Goal: Transaction & Acquisition: Purchase product/service

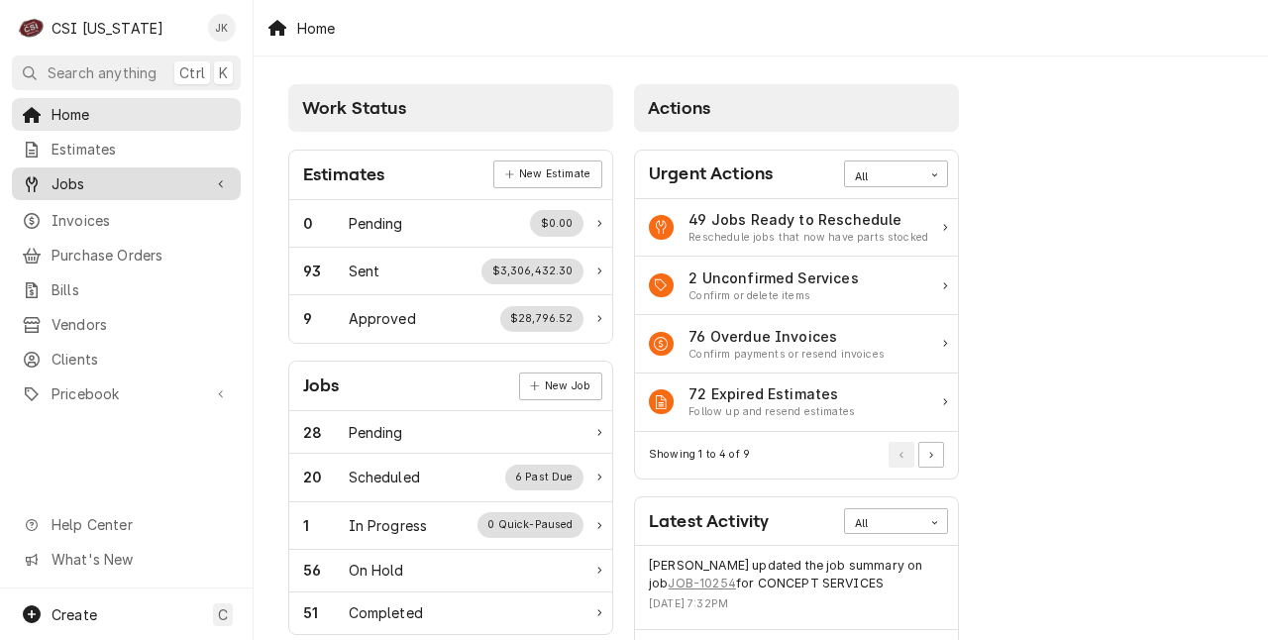
click at [67, 181] on span "Jobs" at bounding box center [126, 183] width 150 height 21
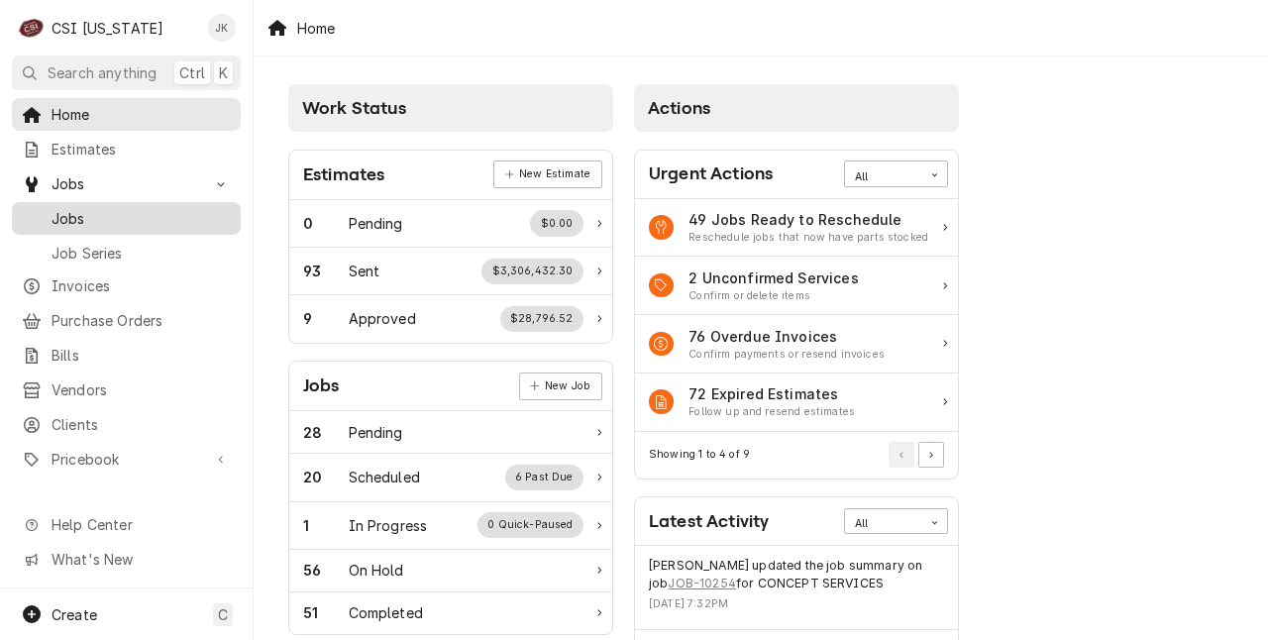
click at [72, 208] on span "Jobs" at bounding box center [140, 218] width 179 height 21
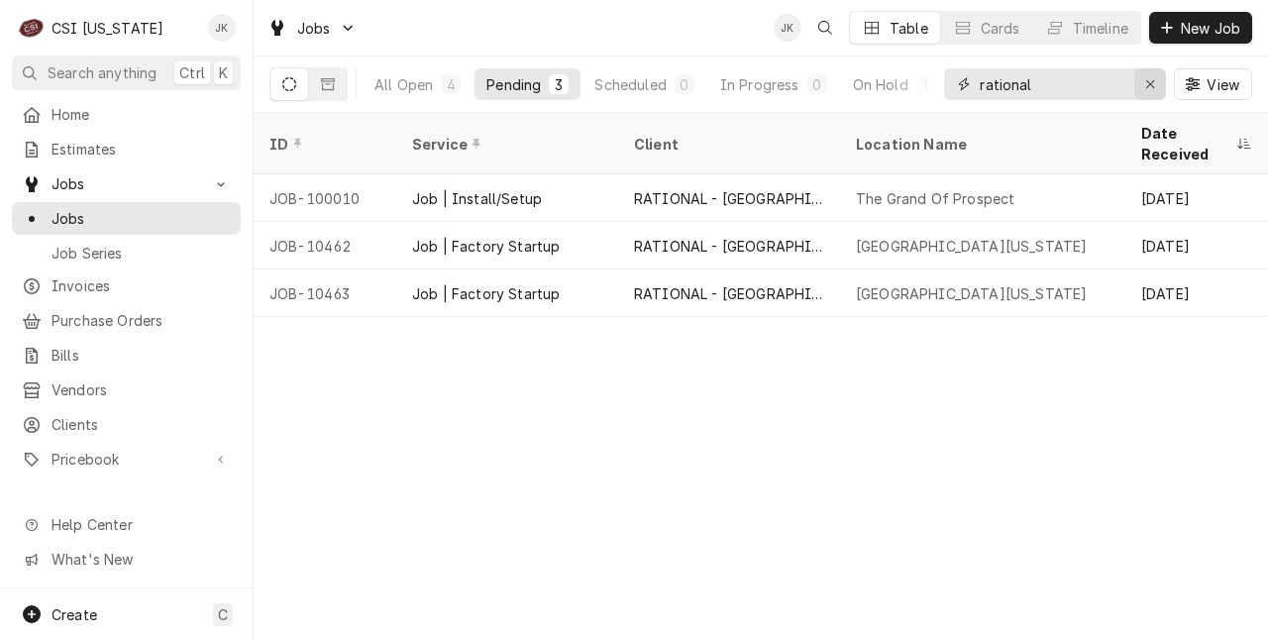
click at [1143, 83] on div "Erase input" at bounding box center [1150, 84] width 20 height 20
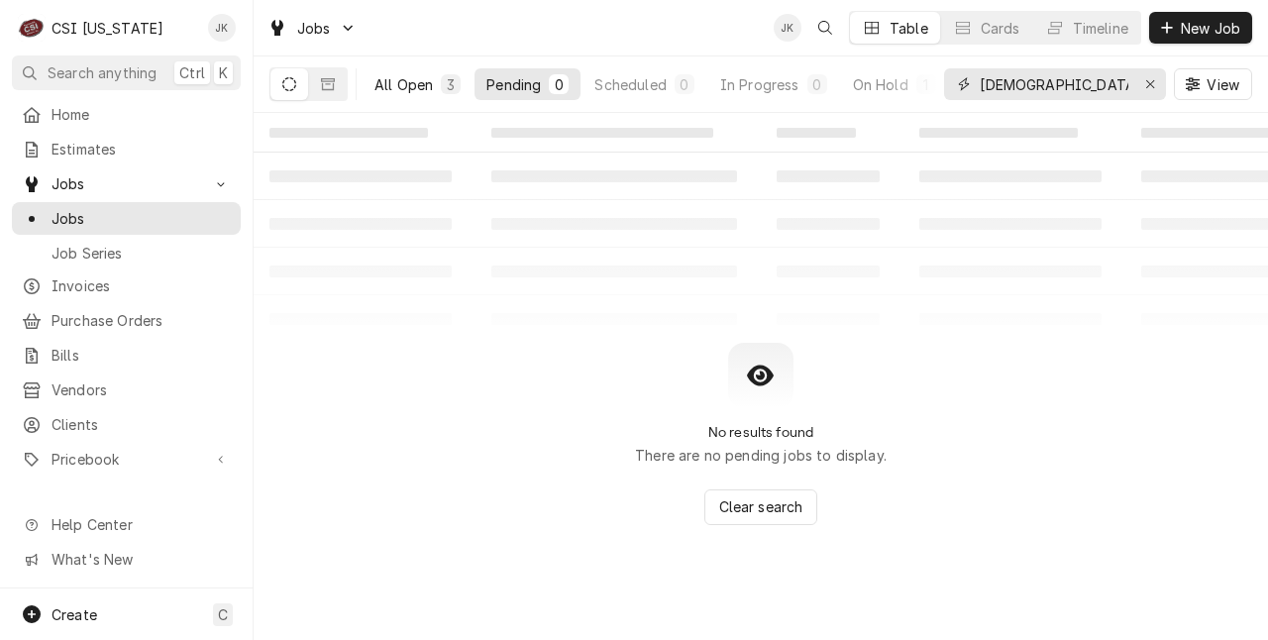
type input "baptist"
click at [394, 77] on div "All Open" at bounding box center [403, 84] width 58 height 21
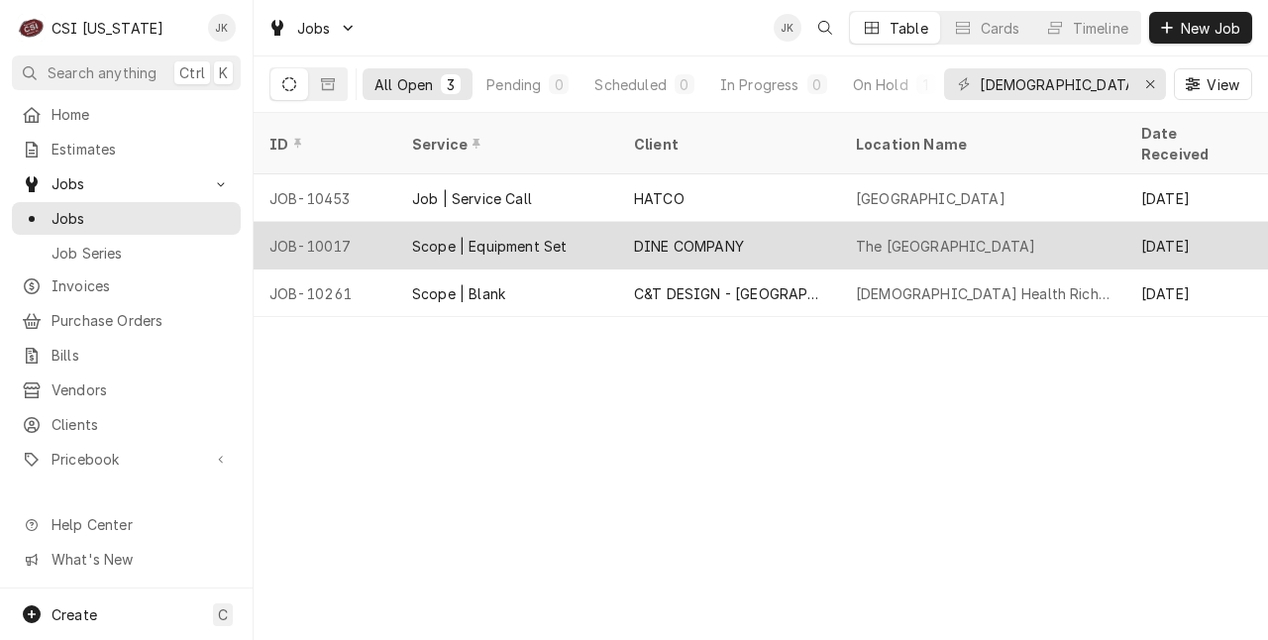
click at [552, 222] on div "Scope | Equipment Set" at bounding box center [507, 246] width 222 height 48
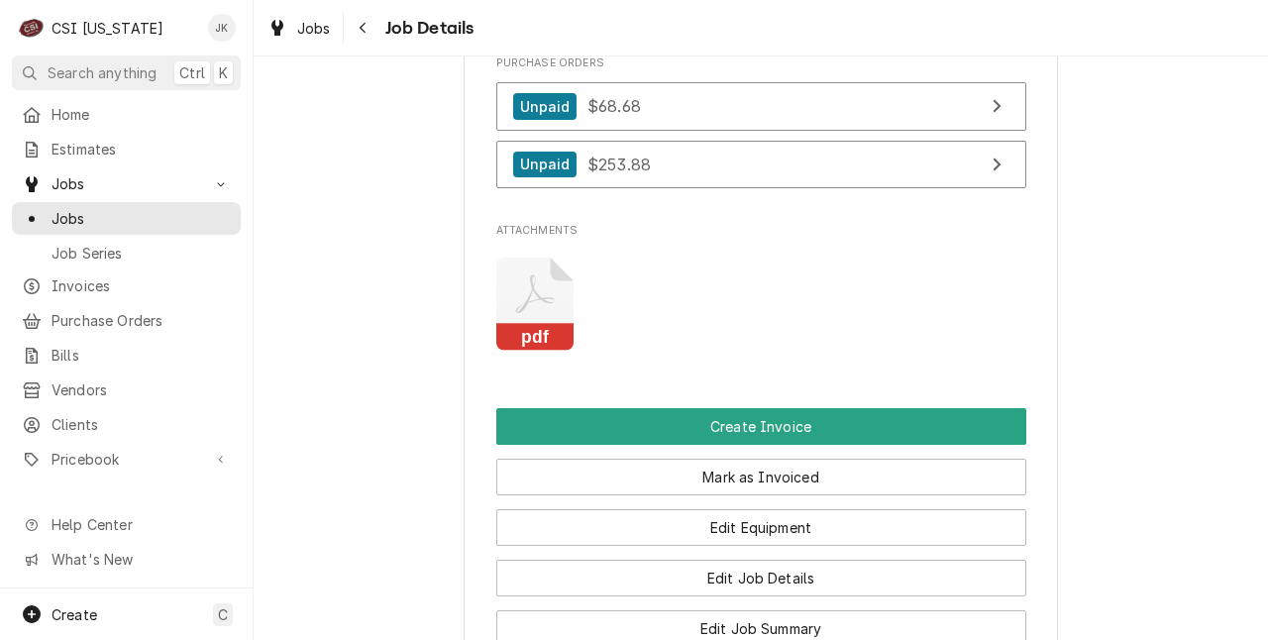
scroll to position [1707, 0]
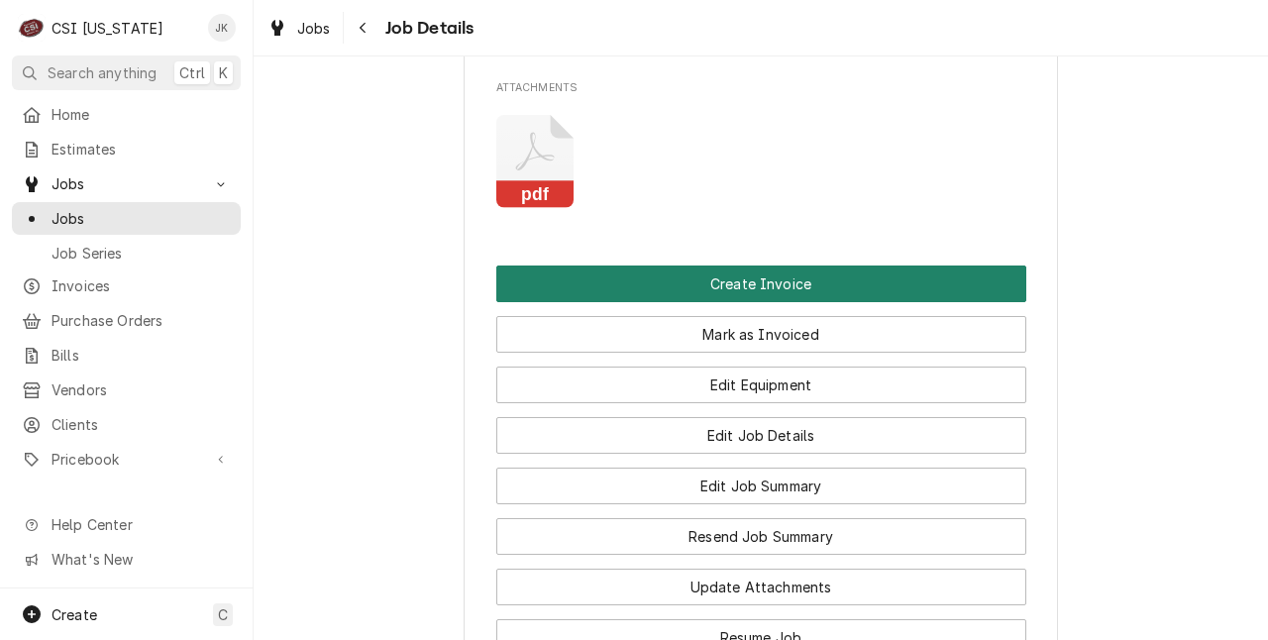
click at [689, 301] on button "Create Invoice" at bounding box center [761, 283] width 530 height 37
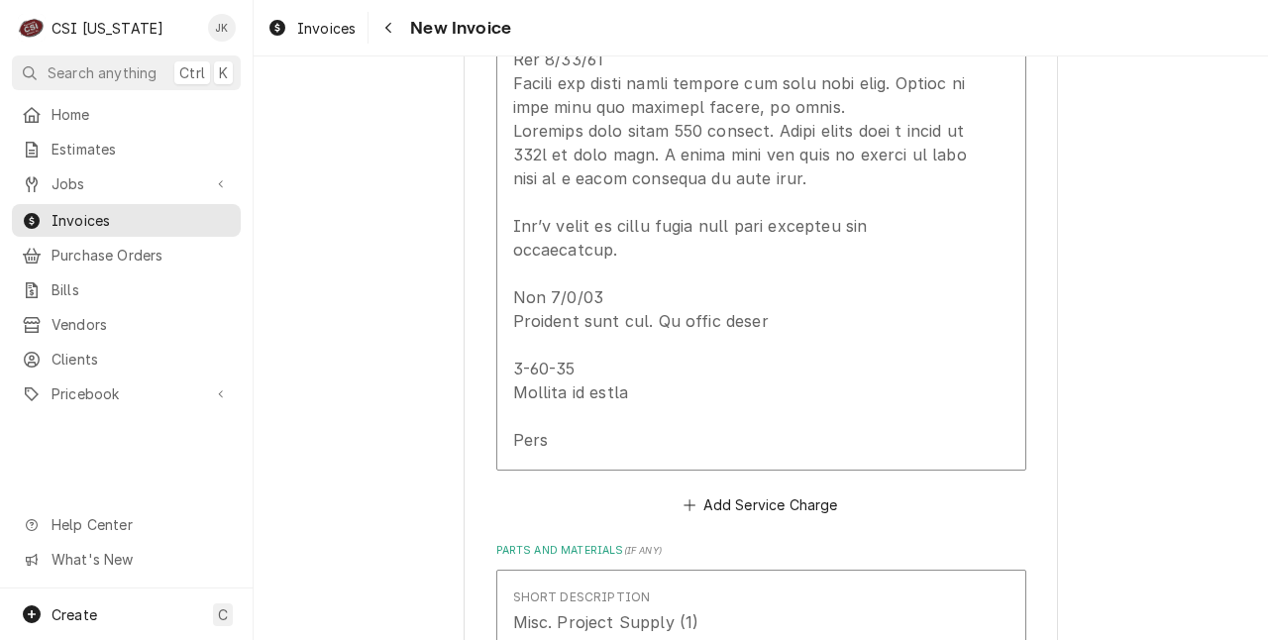
scroll to position [3163, 0]
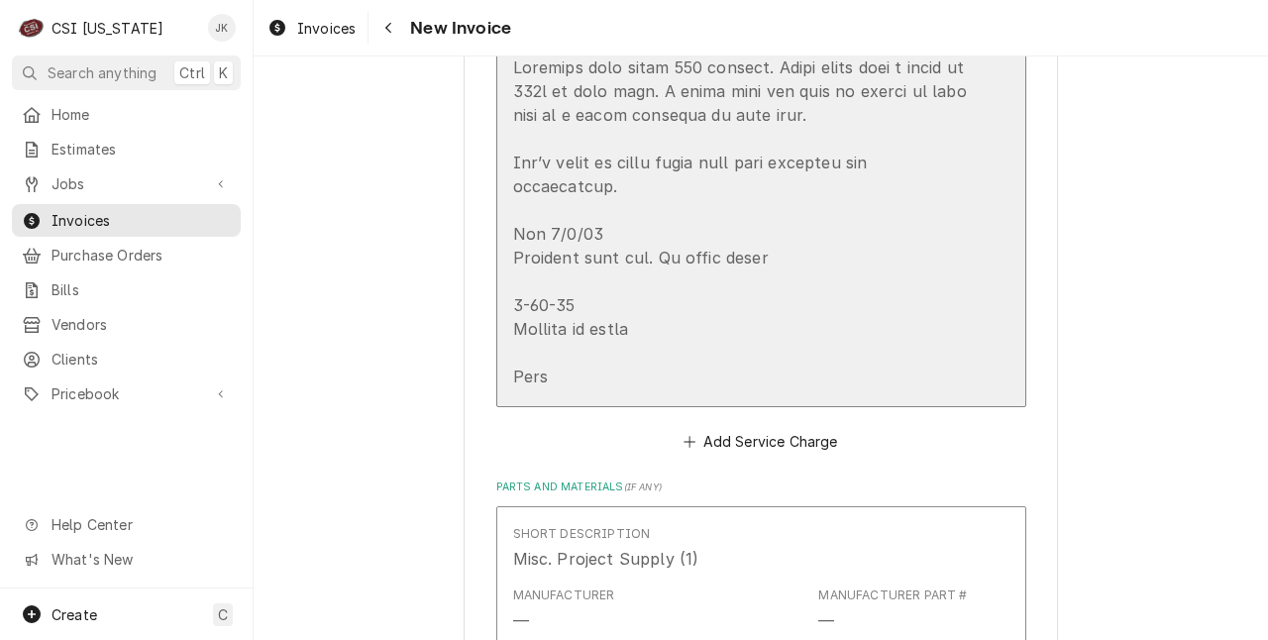
drag, startPoint x: 0, startPoint y: 0, endPoint x: 689, endPoint y: 301, distance: 752.1
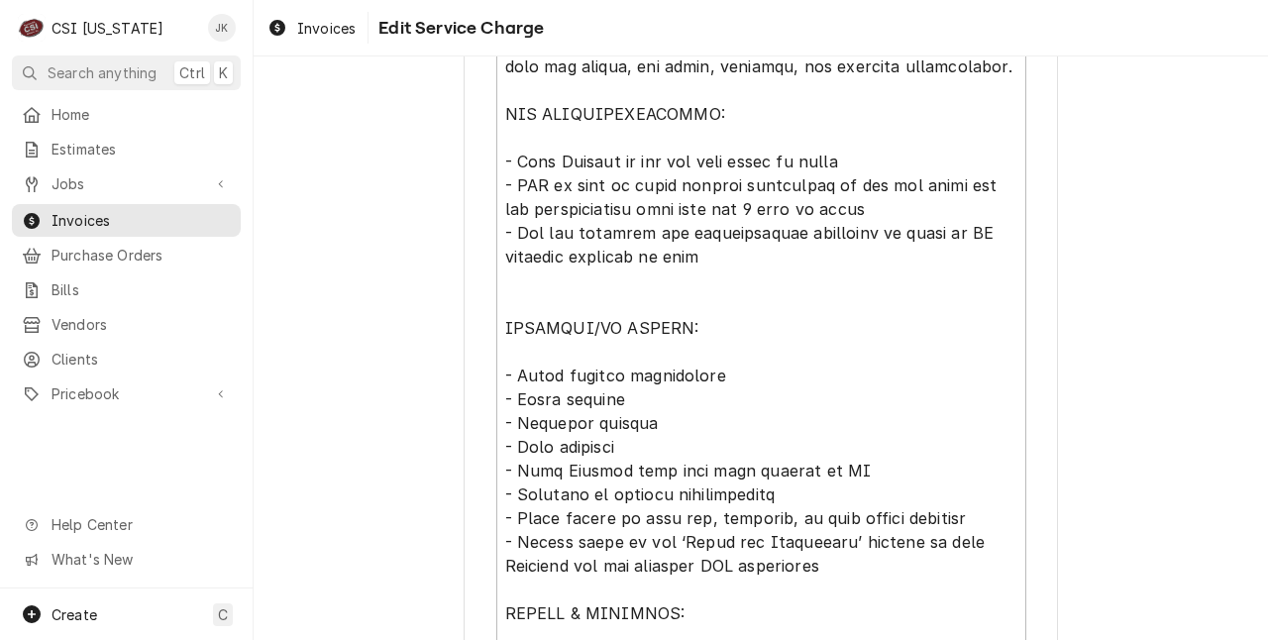
scroll to position [864, 0]
drag, startPoint x: 510, startPoint y: 418, endPoint x: 846, endPoint y: 463, distance: 338.8
click at [846, 463] on textarea "Service Summary ( optional )" at bounding box center [761, 564] width 530 height 1088
type textarea "x"
type textarea "Installation of cold well drop in gas line plumbing as well as line set copper,…"
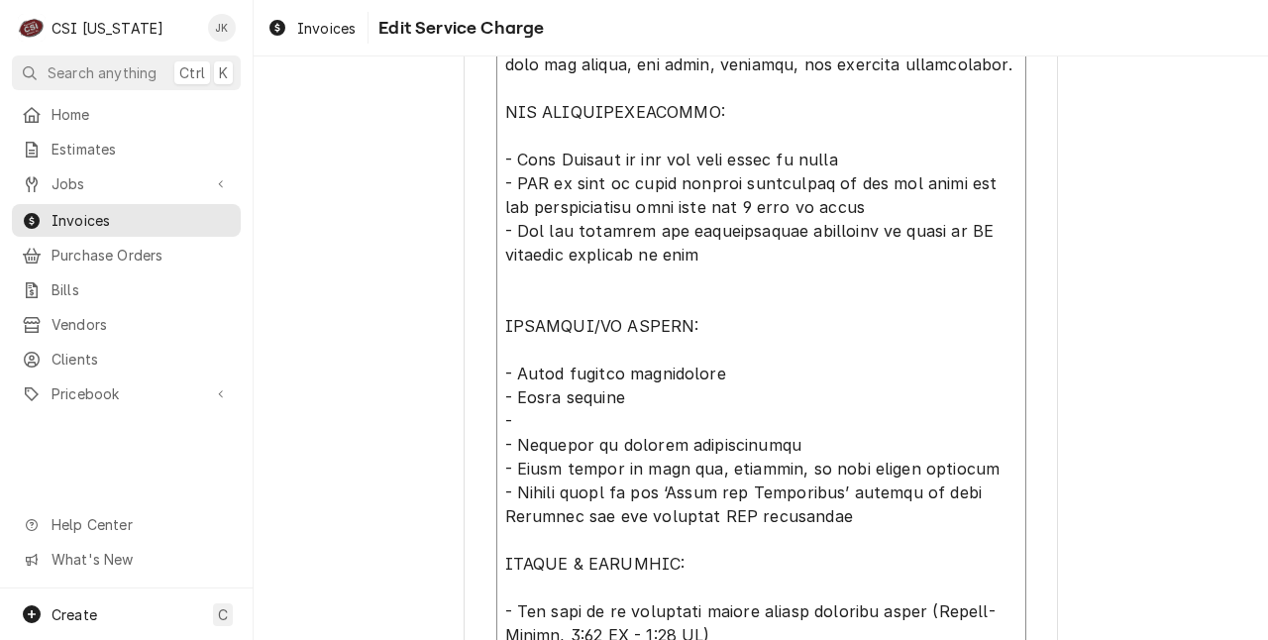
type textarea "x"
type textarea "Installation of cold well drop in gas line plumbing as well as line set copper,…"
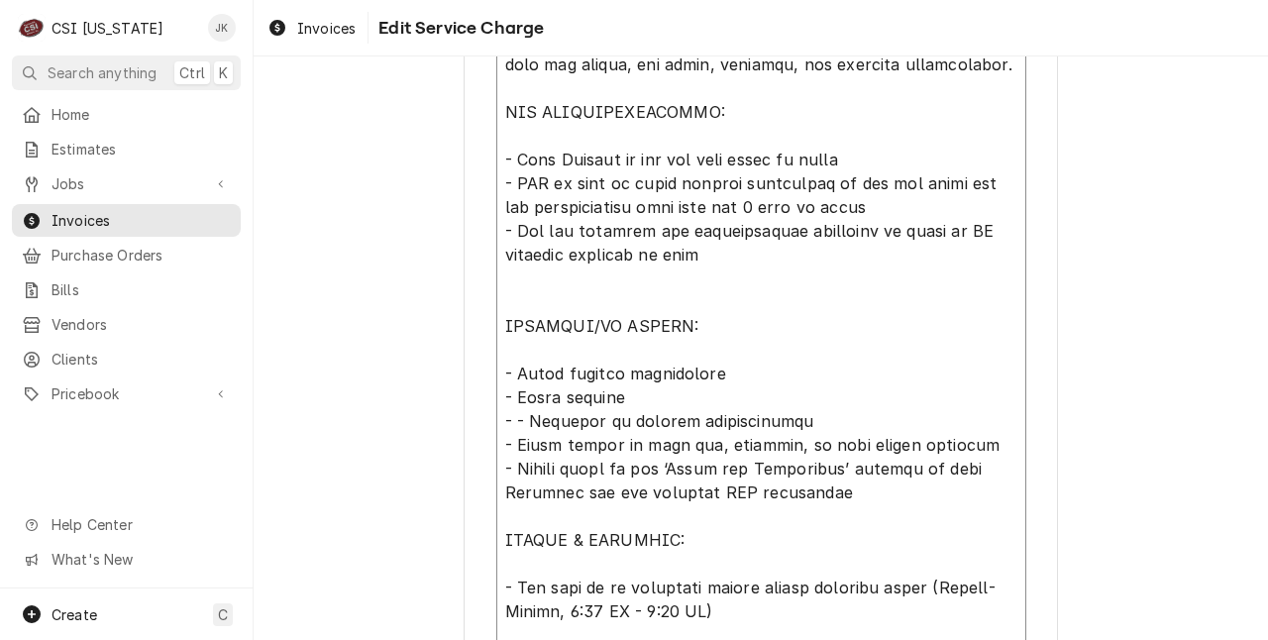
type textarea "x"
type textarea "Installation of cold well drop in gas line plumbing as well as line set copper,…"
type textarea "x"
type textarea "Installation of cold well drop in gas line plumbing as well as line set copper,…"
click at [590, 372] on textarea "Service Summary ( optional )" at bounding box center [761, 528] width 530 height 1017
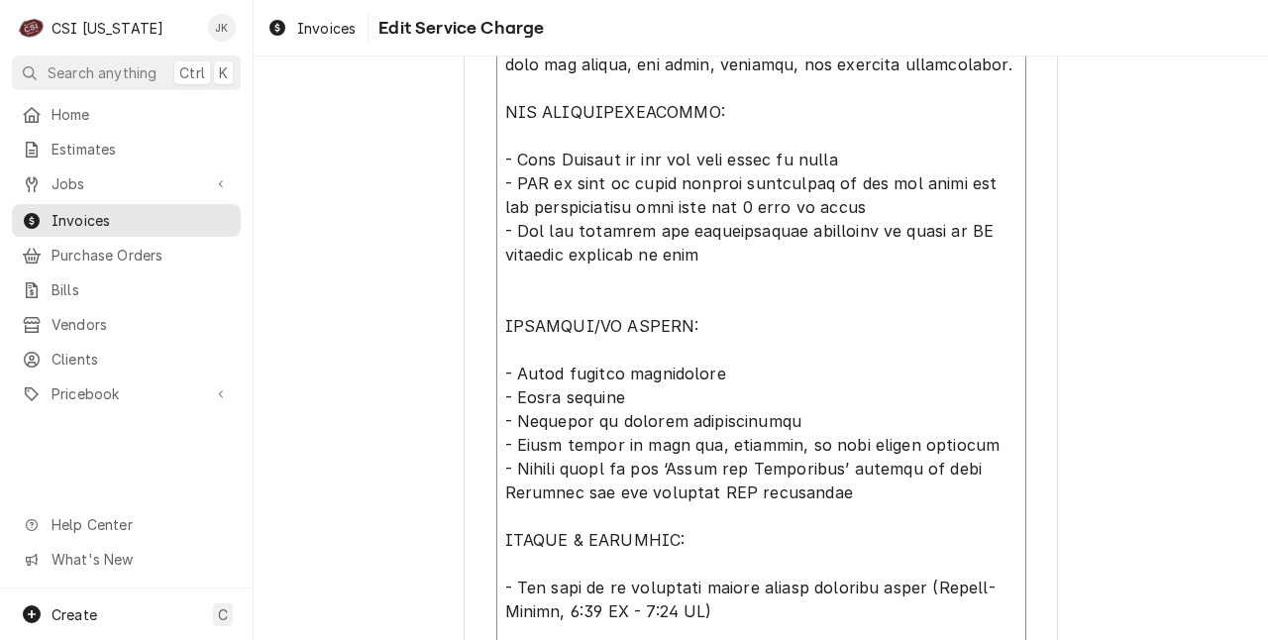
type textarea "x"
type textarea "Installation of cold well drop in gas line plumbing as well as line set copper,…"
type textarea "x"
type textarea "Installation of cold well drop in gas line plumbing as well as line set copper,…"
type textarea "x"
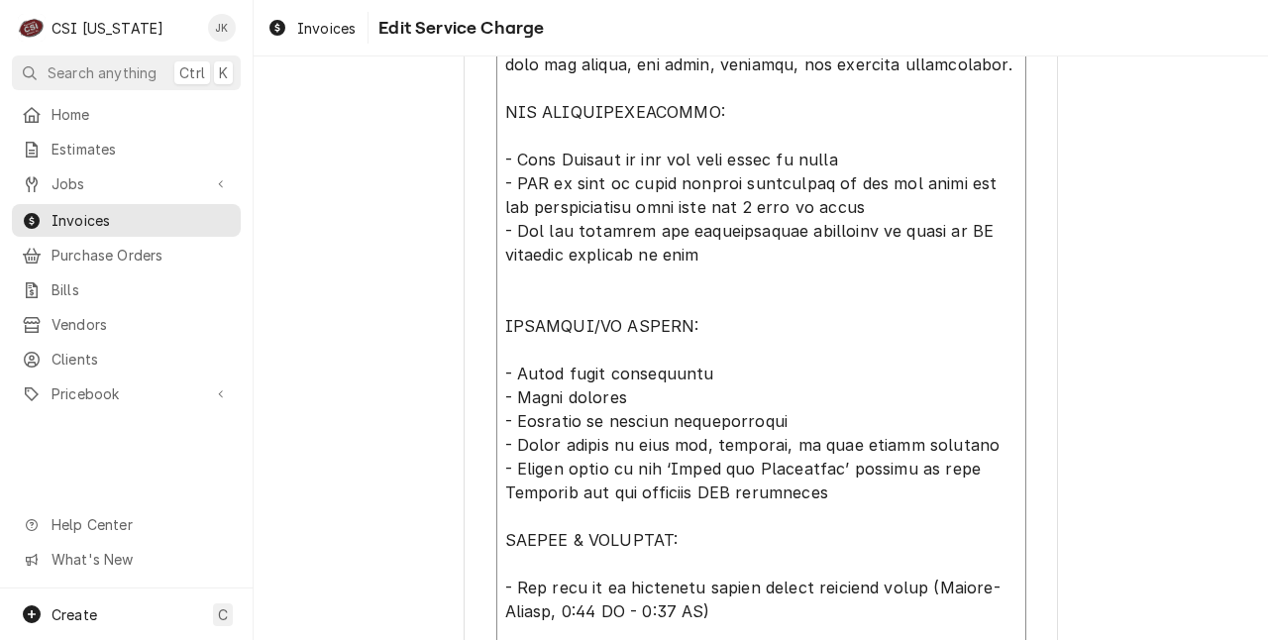
type textarea "Installation of cold well drop in gas line plumbing as well as line set copper,…"
type textarea "x"
type textarea "Installation of cold well drop in gas line plumbing as well as line set copper,…"
type textarea "x"
type textarea "Installation of cold well drop in gas line plumbing as well as line set copper,…"
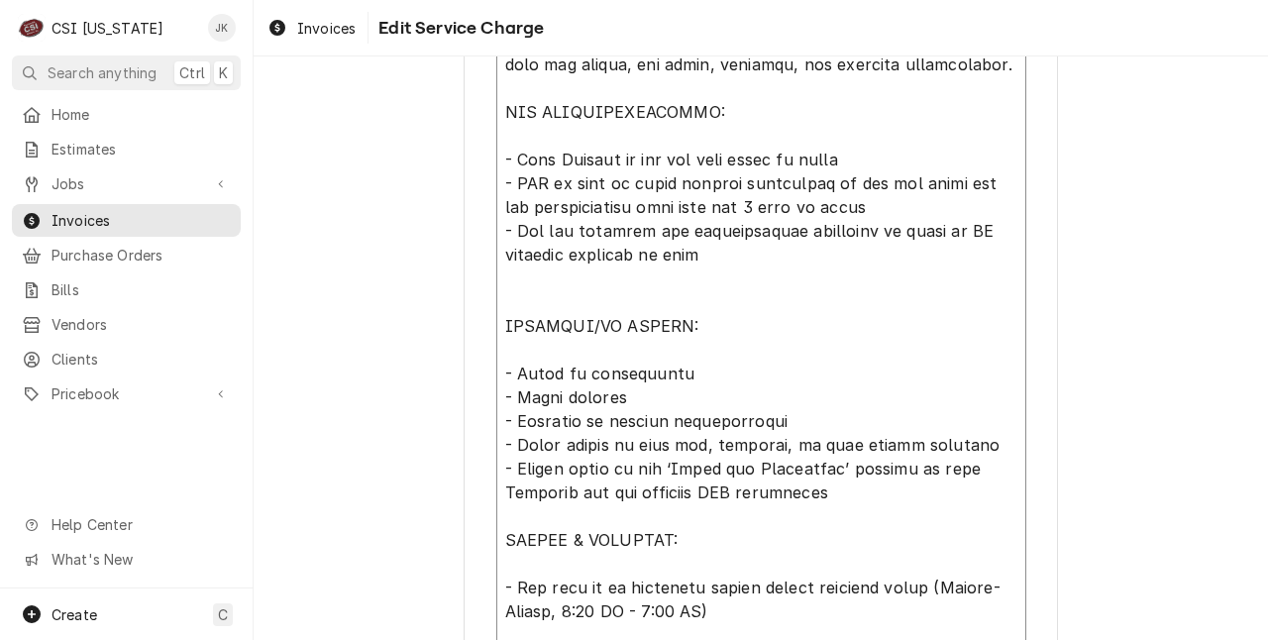
type textarea "x"
type textarea "Installation of cold well drop in gas line plumbing as well as line set copper,…"
type textarea "x"
type textarea "Installation of cold well drop in gas line plumbing as well as line set copper,…"
type textarea "x"
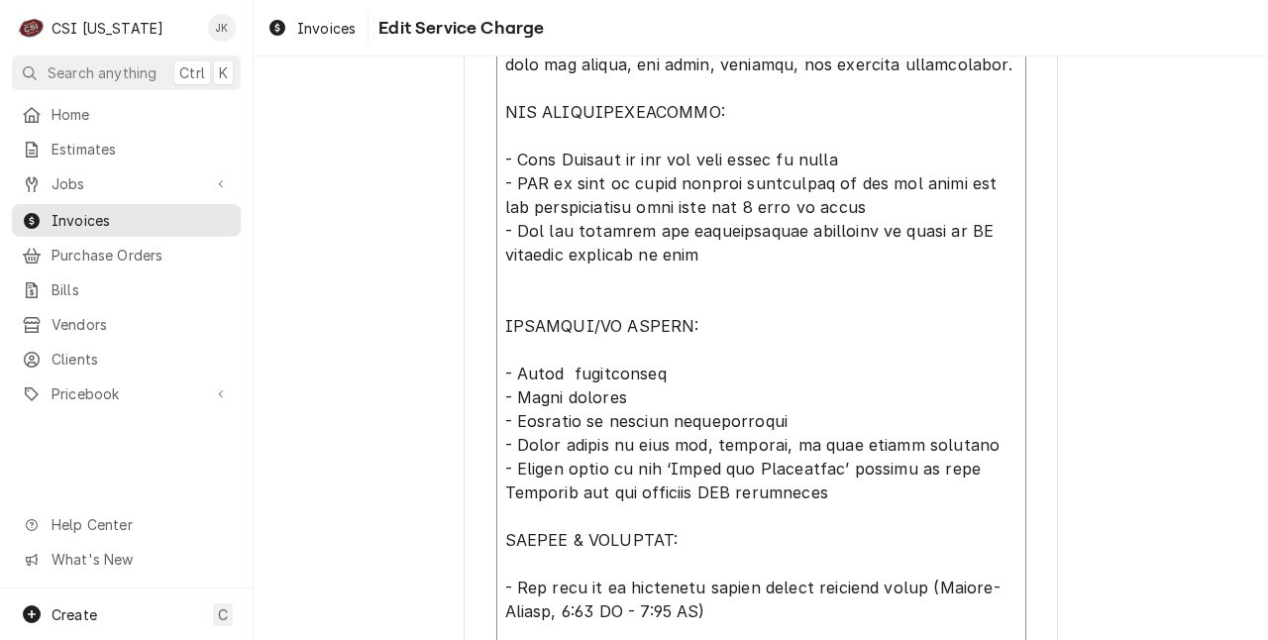
type textarea "Installation of cold well drop in gas line plumbing as well as line set copper,…"
type textarea "x"
type textarea "Installation of cold well drop in gas line plumbing as well as line set copper,…"
type textarea "x"
type textarea "Installation of cold well drop in gas line plumbing as well as line set copper,…"
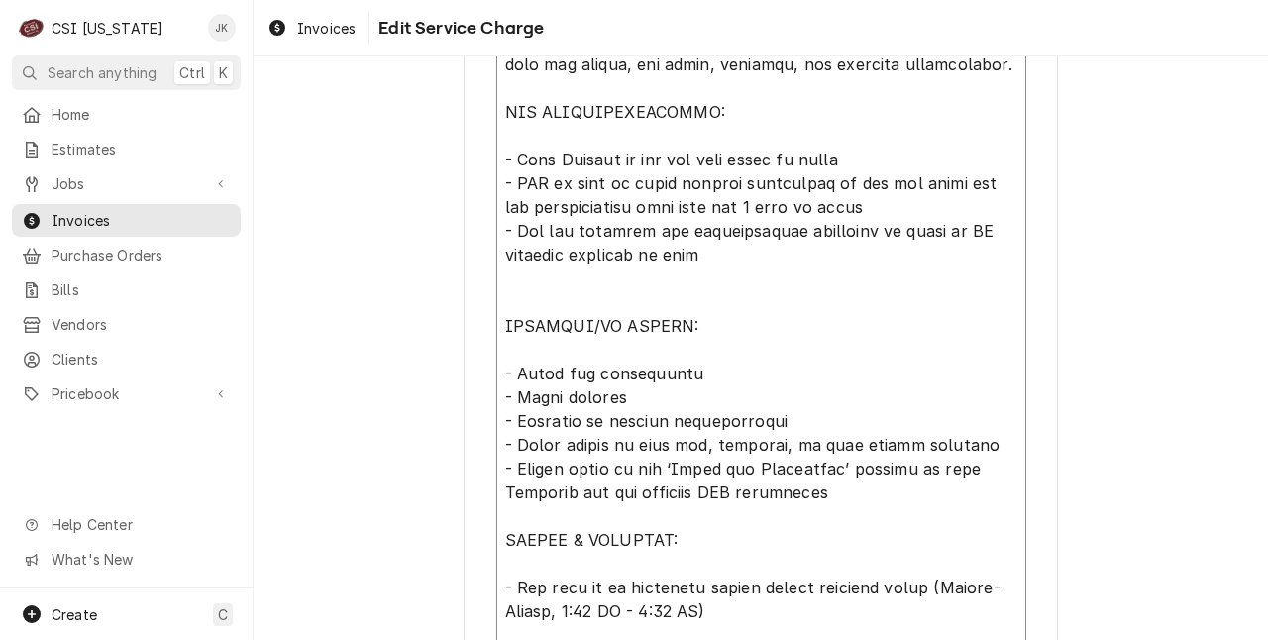
type textarea "x"
type textarea "Installation of cold well drop in gas line plumbing as well as line set copper,…"
type textarea "x"
type textarea "Installation of cold well drop in gas line plumbing as well as line set copper,…"
type textarea "x"
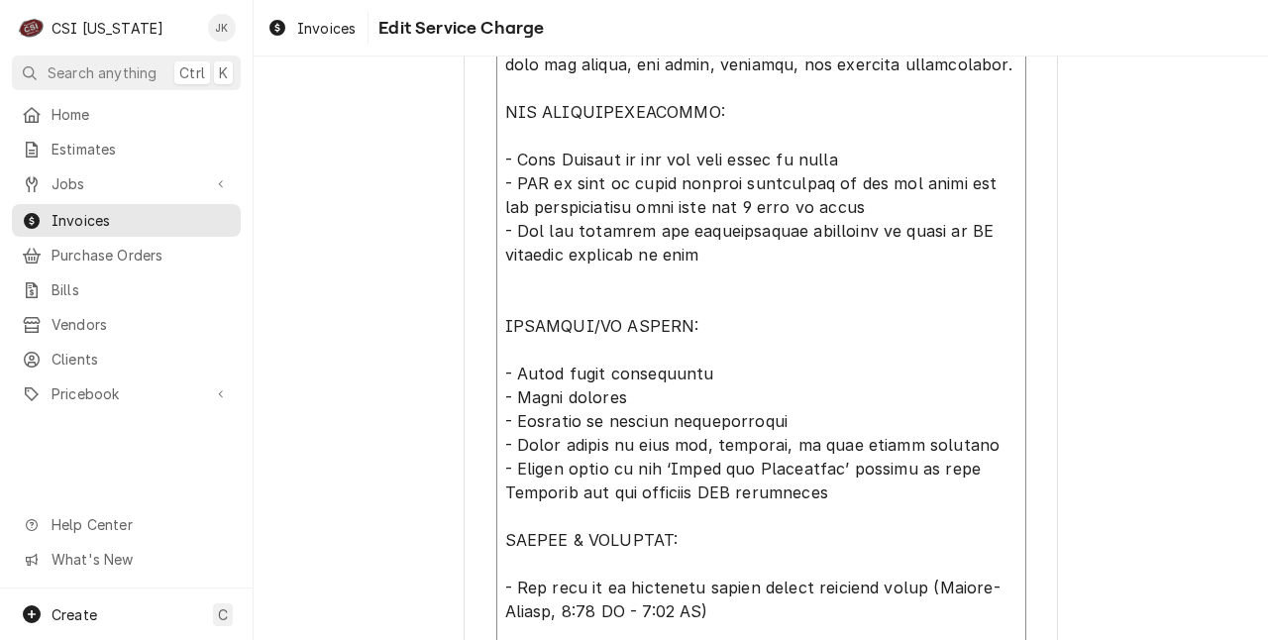
type textarea "Installation of cold well drop in gas line plumbing as well as line set copper,…"
type textarea "x"
type textarea "Installation of cold well drop in gas line plumbing as well as line set copper,…"
type textarea "x"
type textarea "Installation of cold well drop in gas line plumbing as well as line set copper,…"
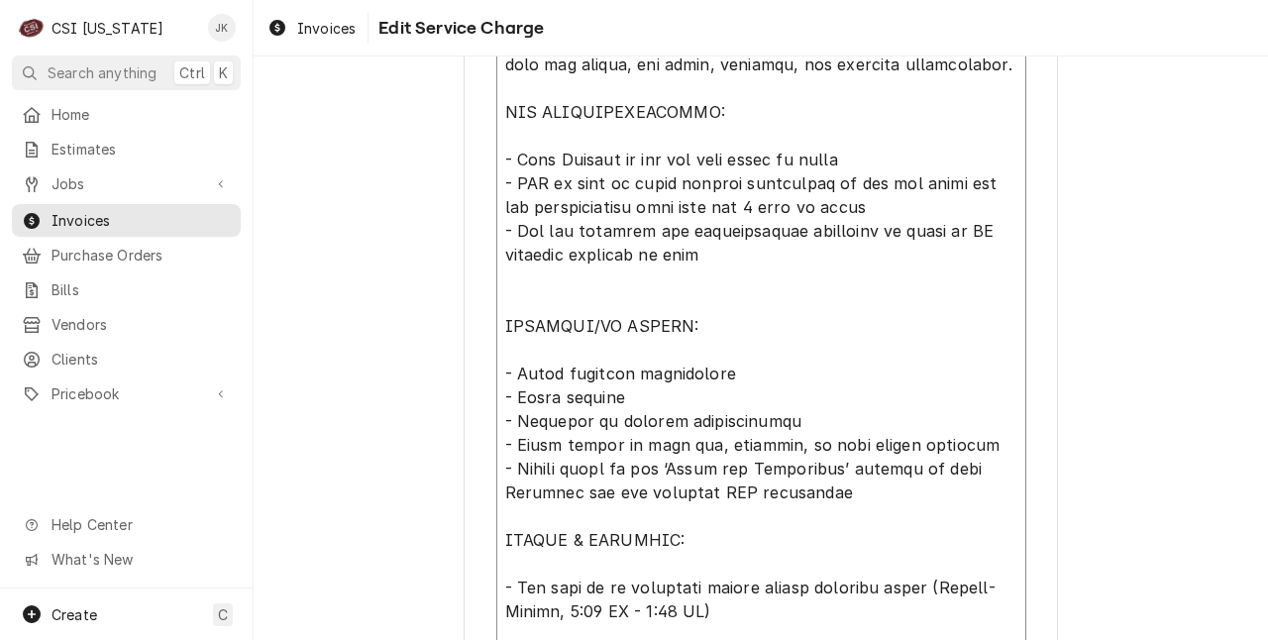
type textarea "x"
type textarea "Installation of cold well drop in gas line plumbing as well as line set copper,…"
type textarea "x"
type textarea "Installation of cold well drop in gas line plumbing as well as line set copper,…"
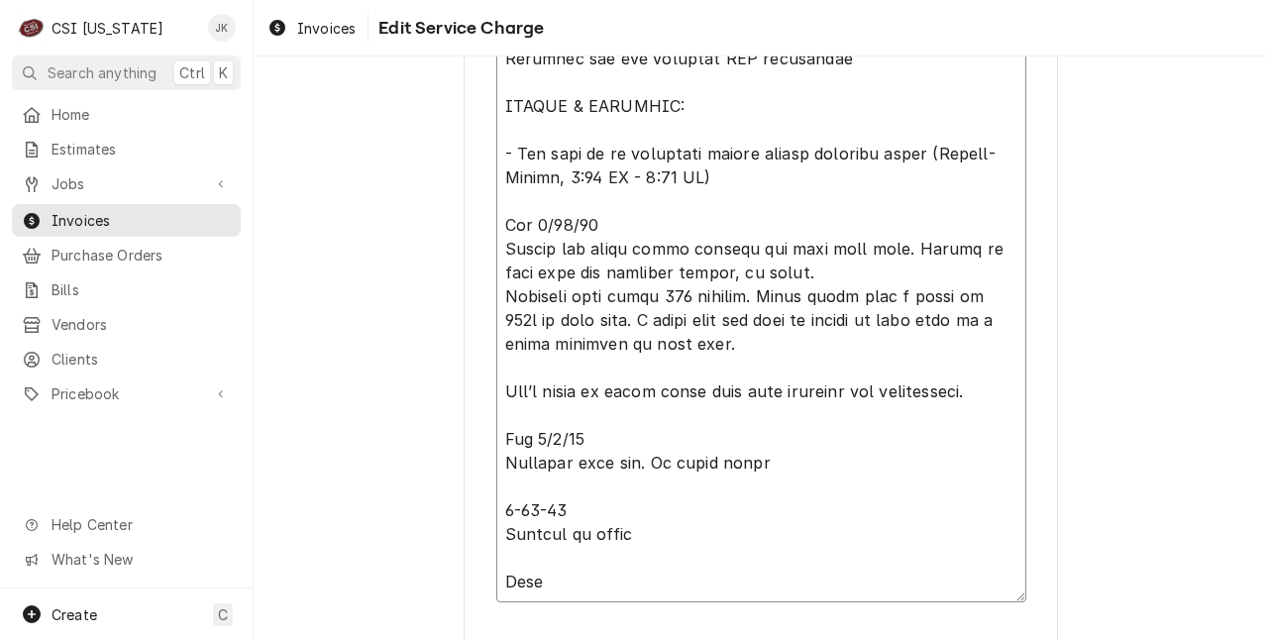
scroll to position [1297, 0]
drag, startPoint x: 554, startPoint y: 583, endPoint x: 480, endPoint y: 228, distance: 363.0
type textarea "x"
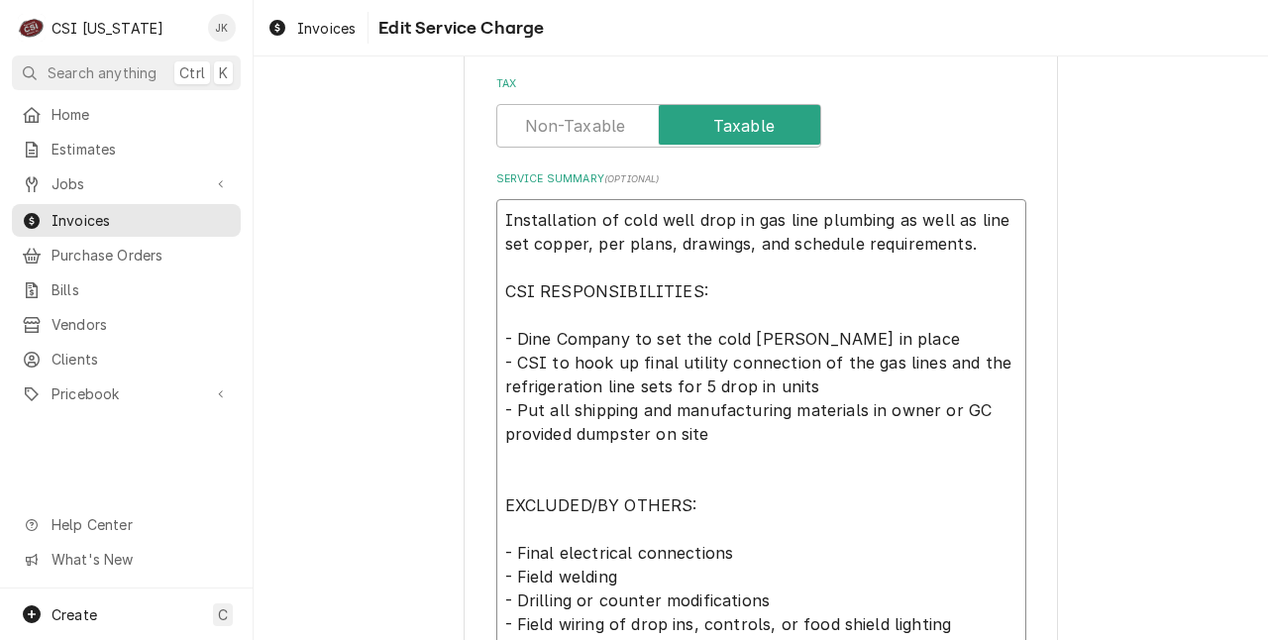
scroll to position [683, 0]
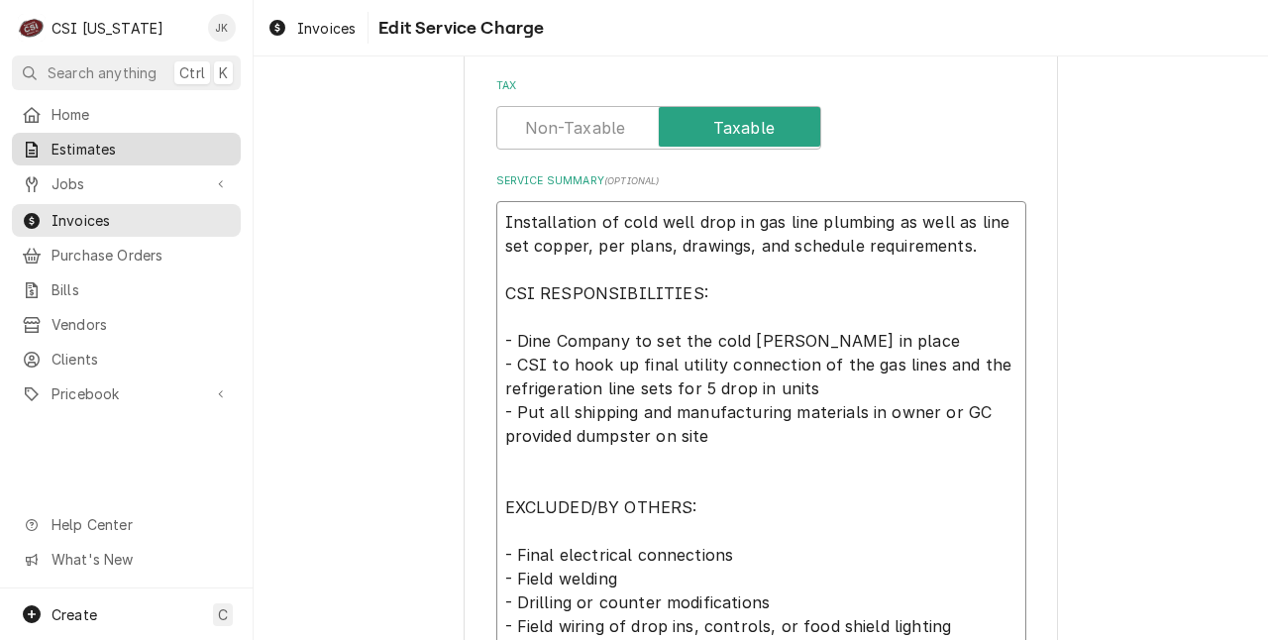
type textarea "Installation of cold well drop in gas line plumbing as well as line set copper,…"
click at [90, 151] on span "Estimates" at bounding box center [140, 149] width 179 height 21
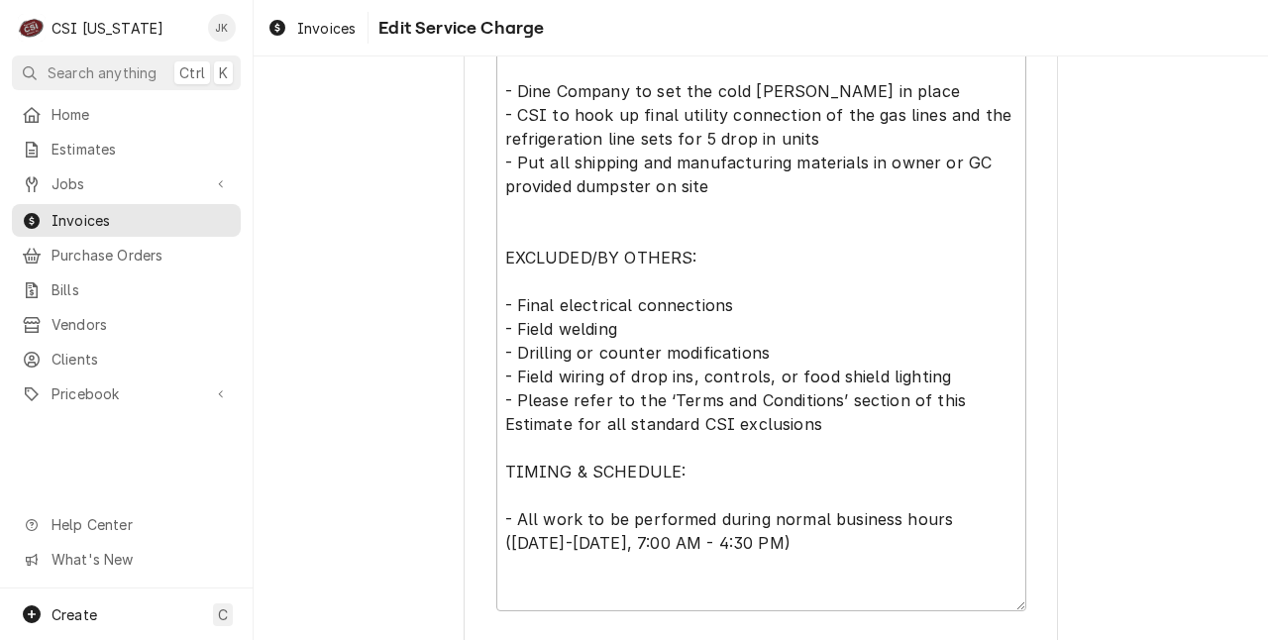
scroll to position [1075, 0]
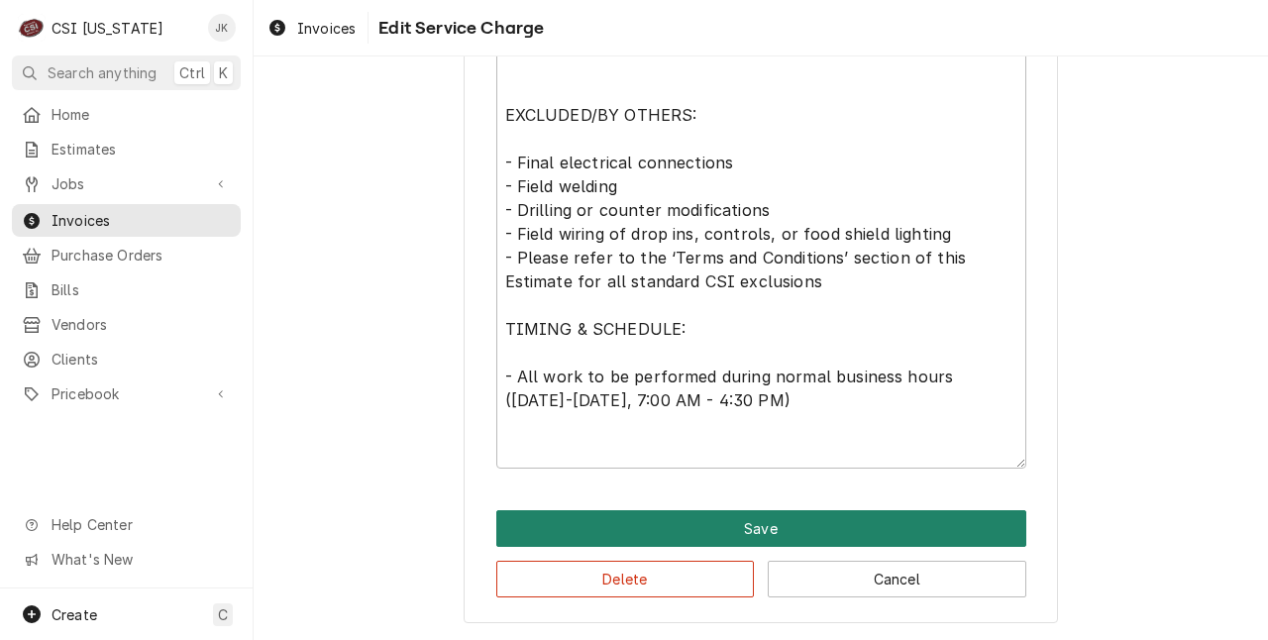
click at [737, 527] on button "Save" at bounding box center [761, 528] width 530 height 37
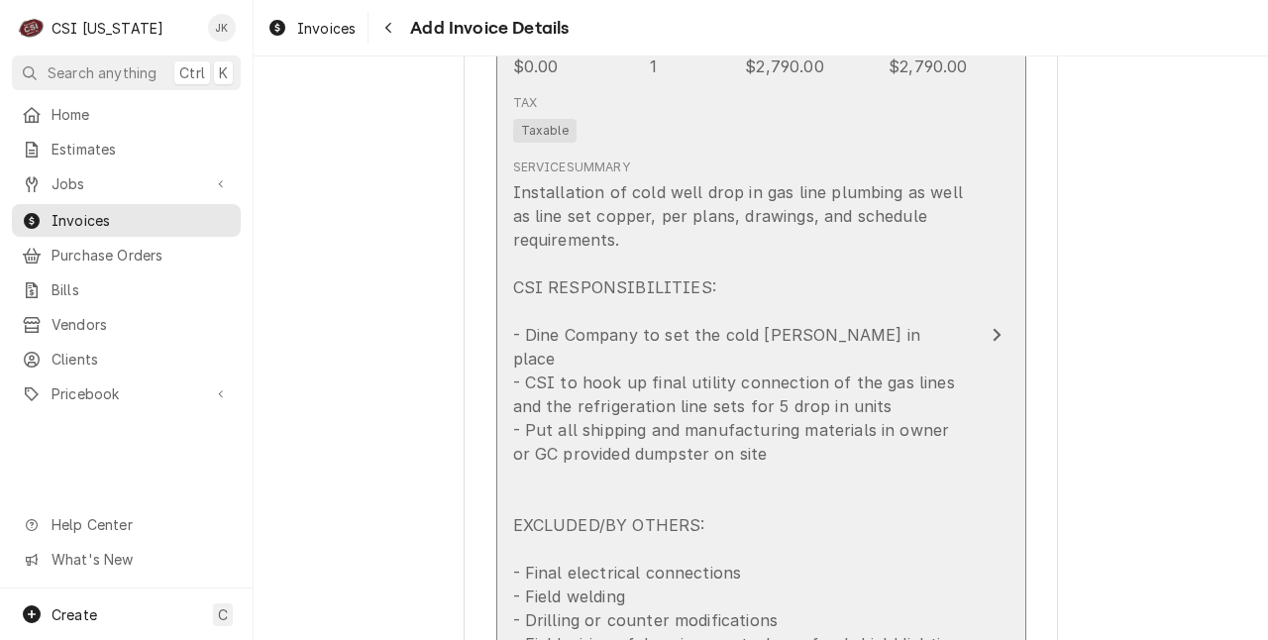
scroll to position [2228, 0]
click at [768, 311] on div "Installation of cold well drop in gas line plumbing as well as line set copper,…" at bounding box center [740, 503] width 455 height 642
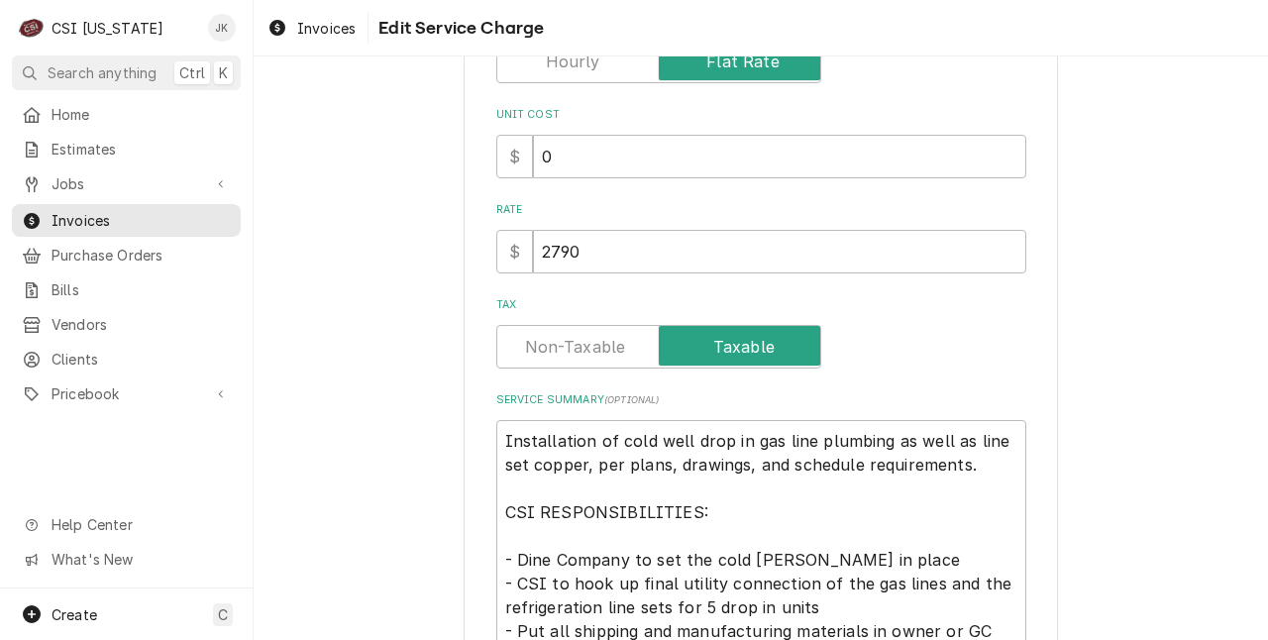
scroll to position [465, 0]
type textarea "x"
type textarea "Installation of cold well drop in gas line plumbing as well as line set copper,…"
type textarea "x"
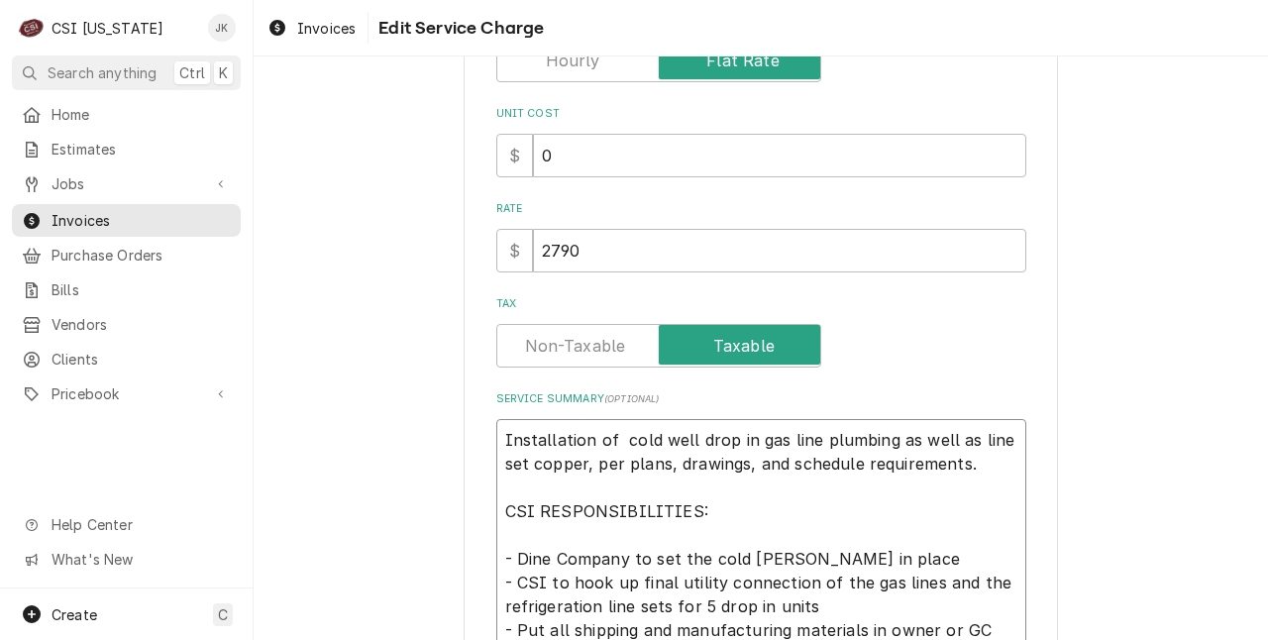
type textarea "Installation of q cold well drop in gas line plumbing as well as line set coppe…"
type textarea "x"
type textarea "Installation of qu cold well drop in gas line plumbing as well as line set copp…"
type textarea "x"
type textarea "Installation of quo cold well drop in gas line plumbing as well as line set cop…"
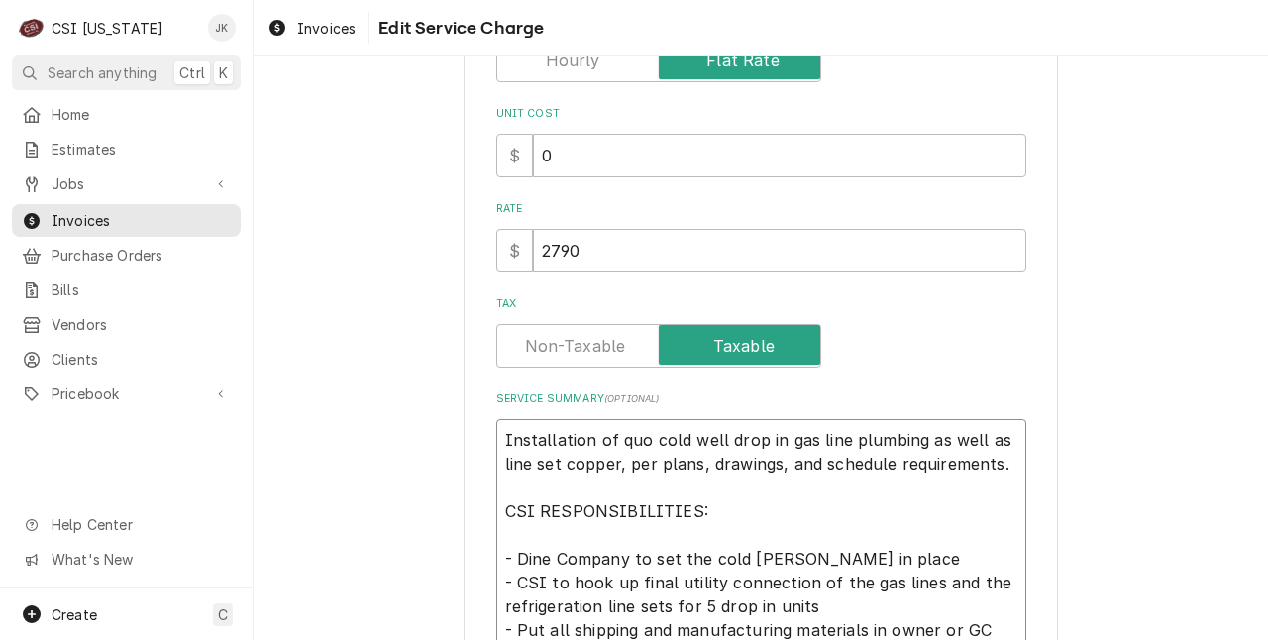
type textarea "x"
type textarea "Installation of quot cold well drop in gas line plumbing as well as line set co…"
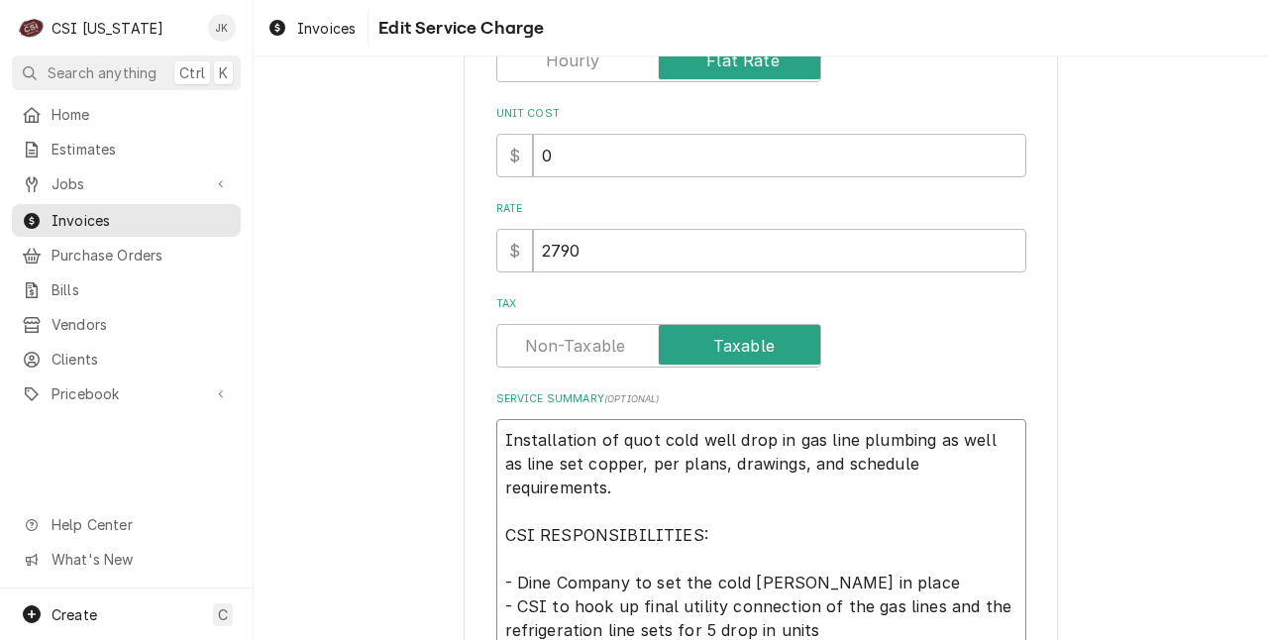
type textarea "x"
type textarea "Installation of quote cold well drop in gas line plumbing as well as line set c…"
type textarea "x"
type textarea "Installation of quoted cold well drop in gas line plumbing as well as line set …"
type textarea "x"
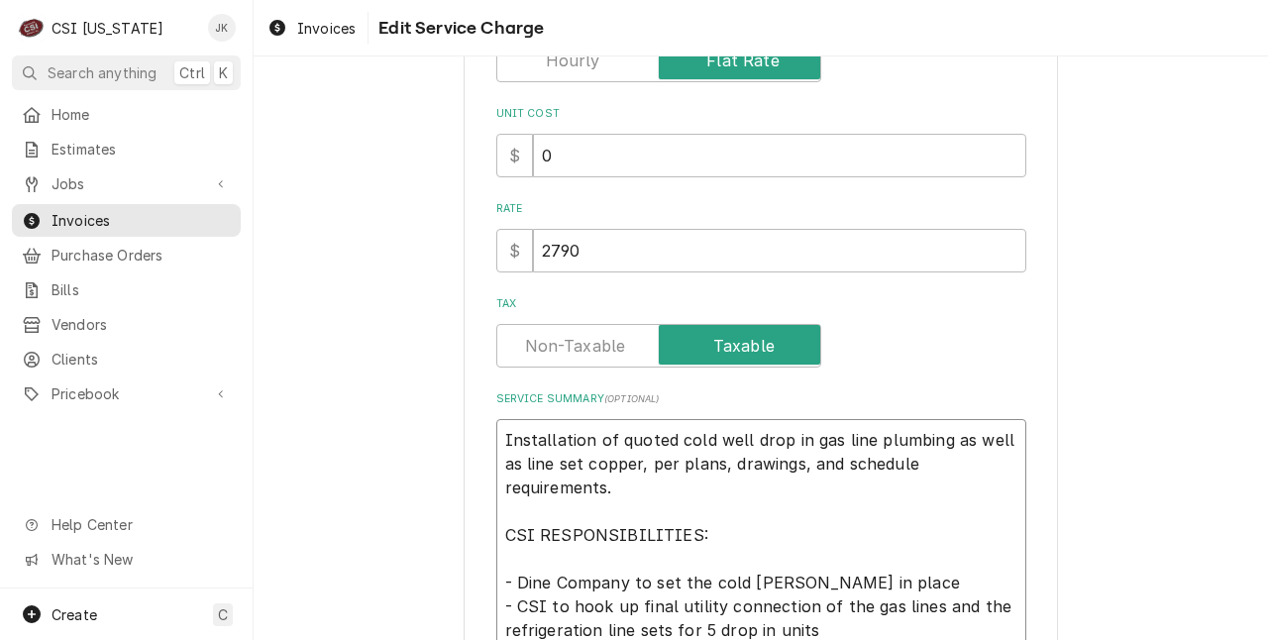
type textarea "Installation of quoted cold well drop in gas line plumbing as well as line set …"
type textarea "x"
type textarea "Installation of quoted 5 cold well drop in gas line plumbing as well as line se…"
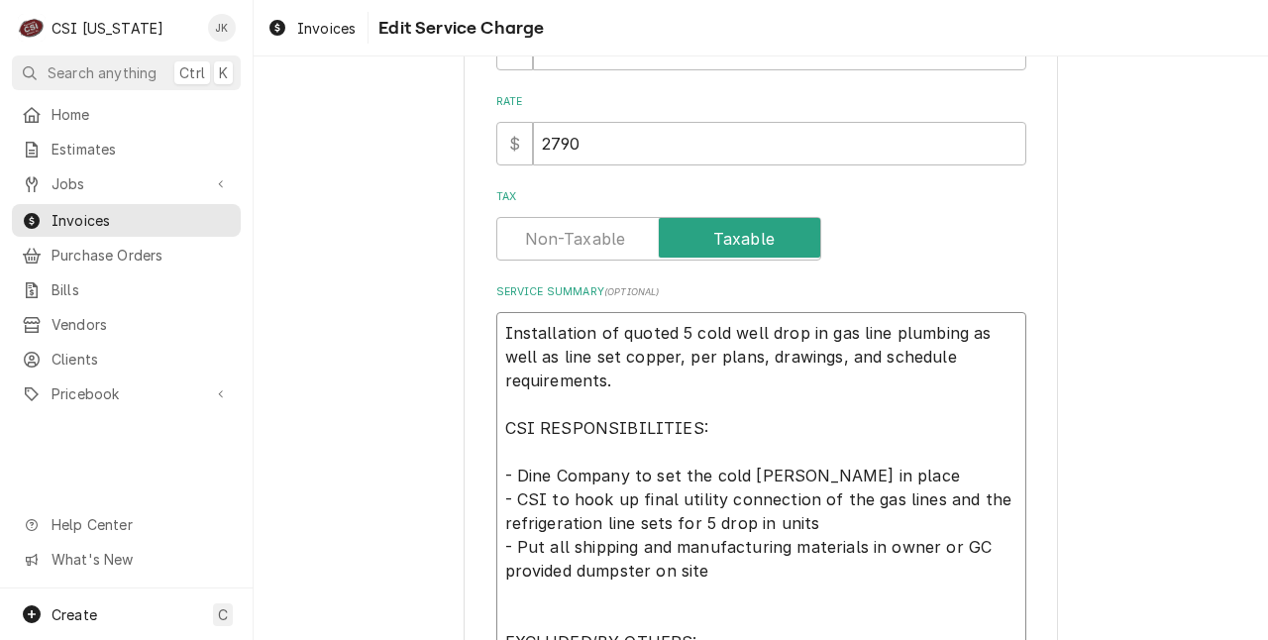
scroll to position [574, 0]
click at [606, 325] on textarea "Installation of quoted 5 cold well drop in gas line plumbing as well as line se…" at bounding box center [761, 652] width 530 height 684
type textarea "x"
type textarea "Installation of iquoted 5 cold well drop in gas line plumbing as well as line s…"
type textarea "x"
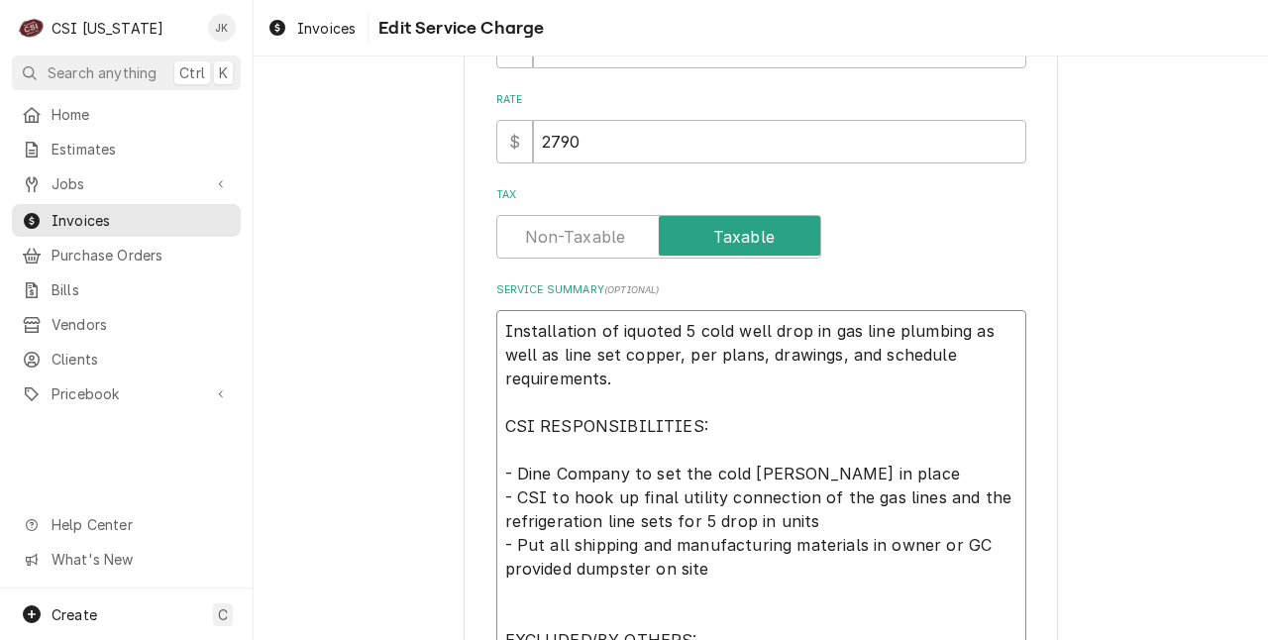
type textarea "Installation of inquoted 5 cold well drop in gas line plumbing as well as line …"
type textarea "x"
type textarea "Installation of iniquoted 5 cold well drop in gas line plumbing as well as line…"
type textarea "x"
type textarea "Installation of initquoted 5 cold well drop in gas line plumbing as well as lin…"
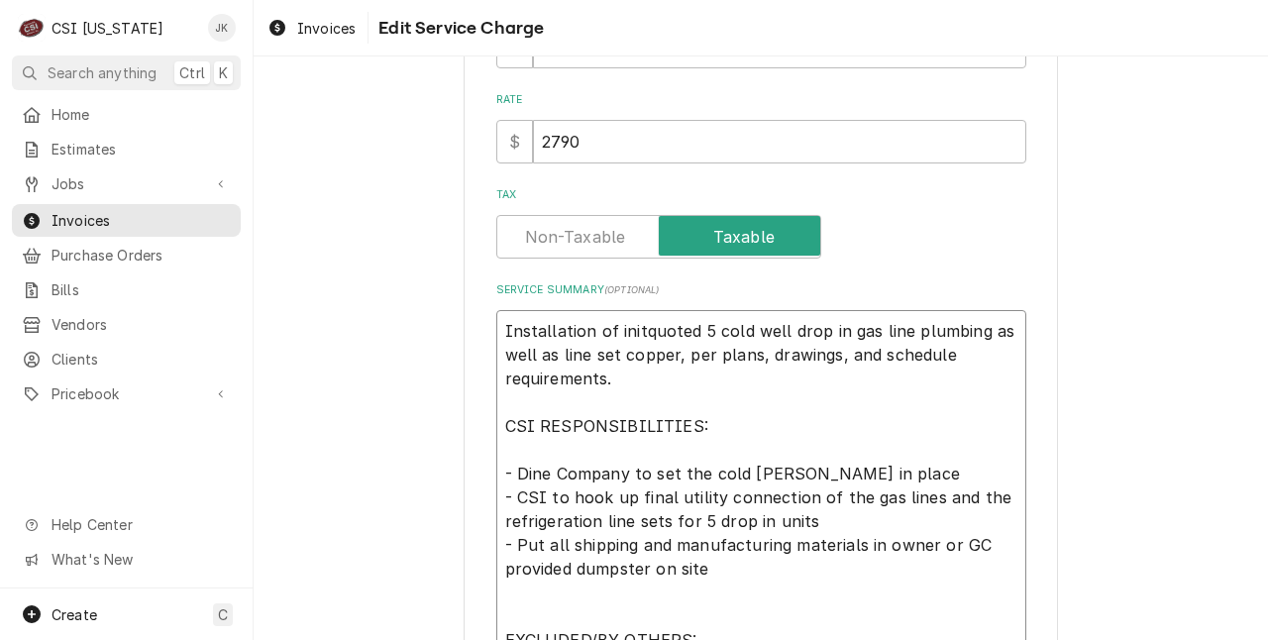
type textarea "x"
type textarea "Installation of initiquoted 5 cold well drop in gas line plumbing as well as li…"
type textarea "x"
type textarea "Installation of initiaquoted 5 cold well drop in gas line plumbing as well as l…"
type textarea "x"
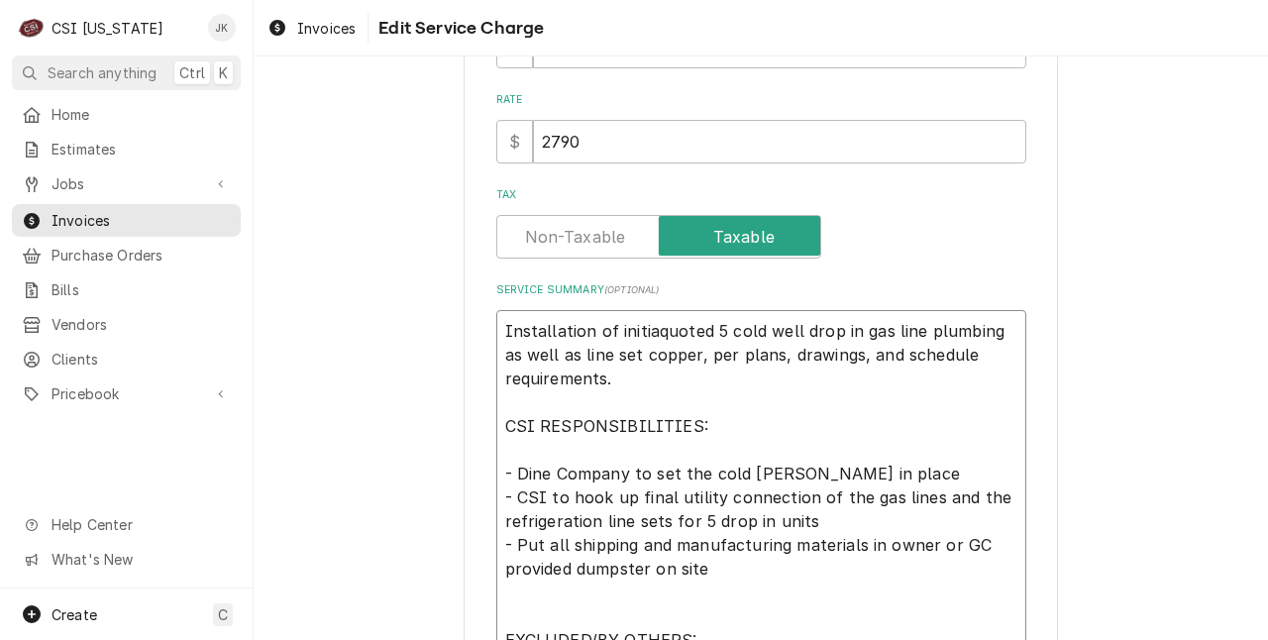
type textarea "Installation of initialquoted 5 cold well drop in gas line plumbing as well as …"
type textarea "x"
type textarea "Installation of initiallquoted 5 cold well drop in gas line plumbing as well as…"
type textarea "x"
type textarea "Installation of initiallyquoted 5 cold well drop in gas line plumbing as well a…"
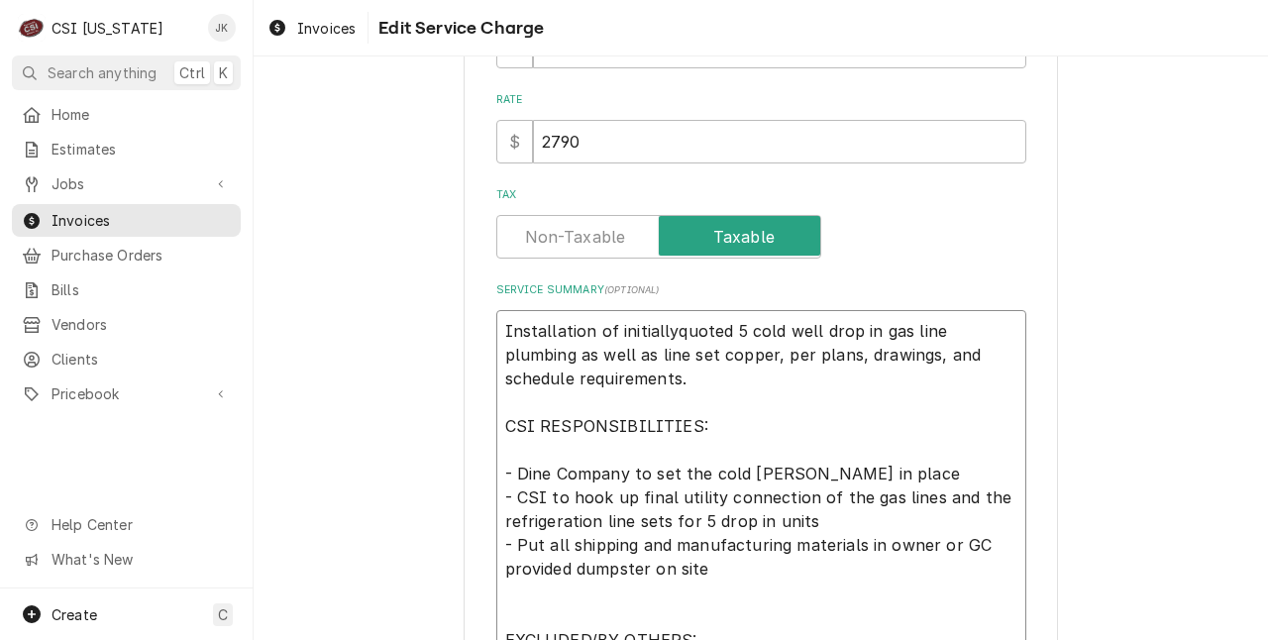
type textarea "x"
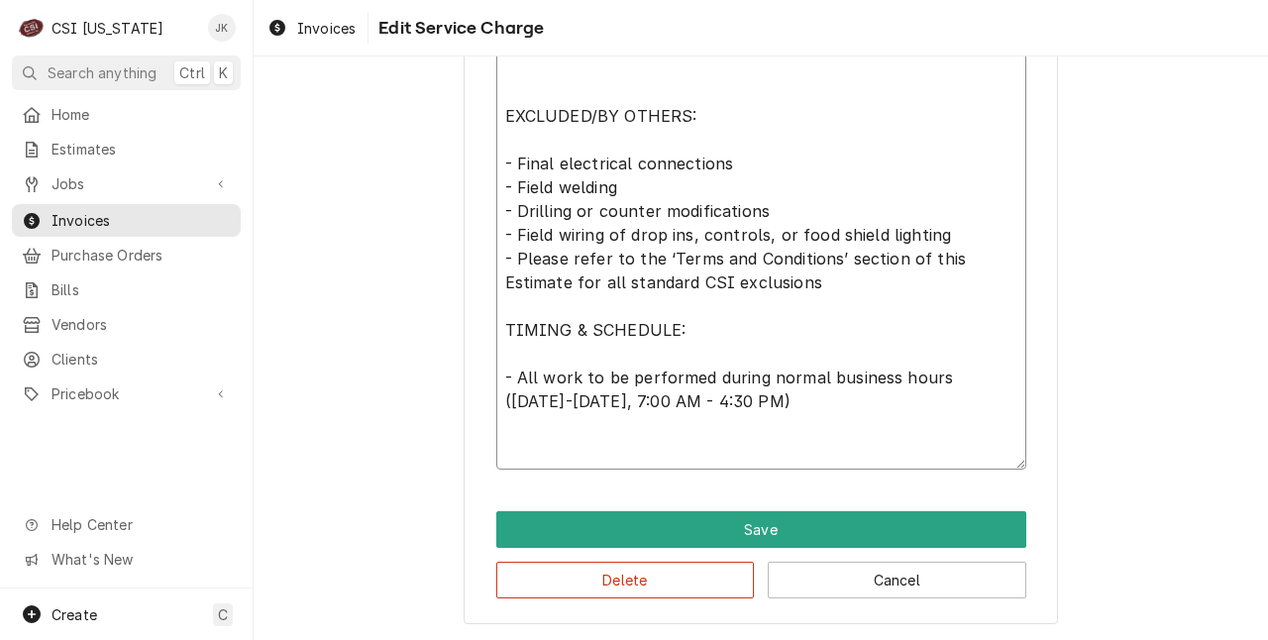
scroll to position [1099, 0]
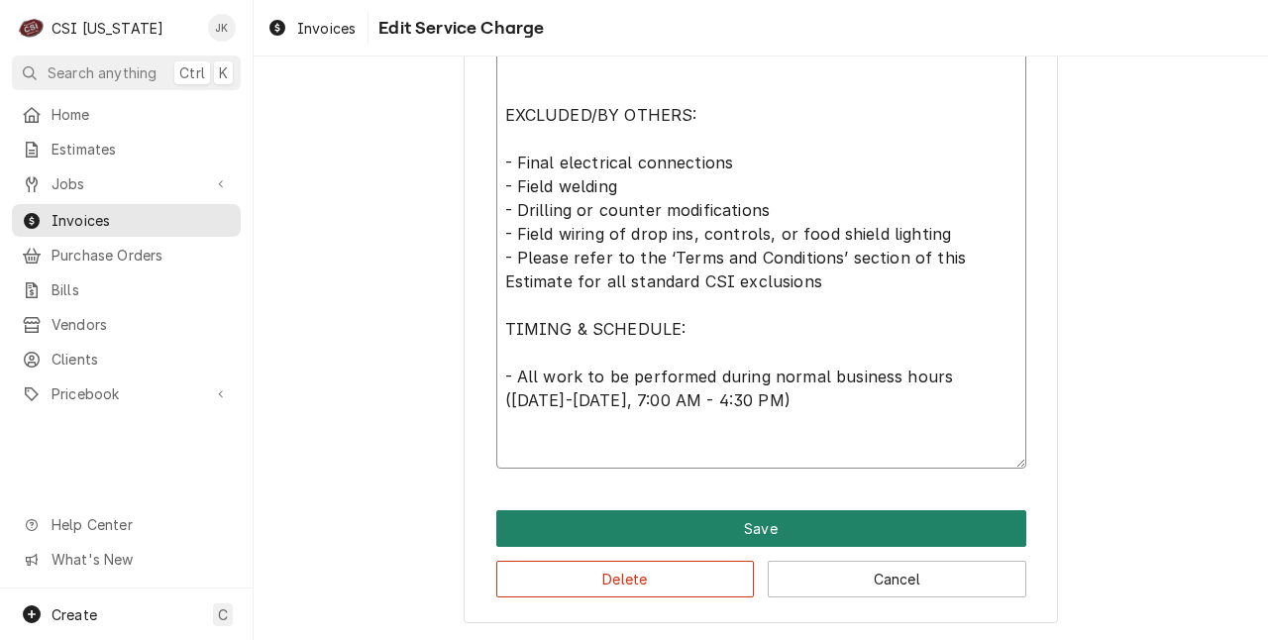
type textarea "Installation of initially quoted 5 cold well drop in gas line plumbing as well …"
click at [678, 513] on button "Save" at bounding box center [761, 528] width 530 height 37
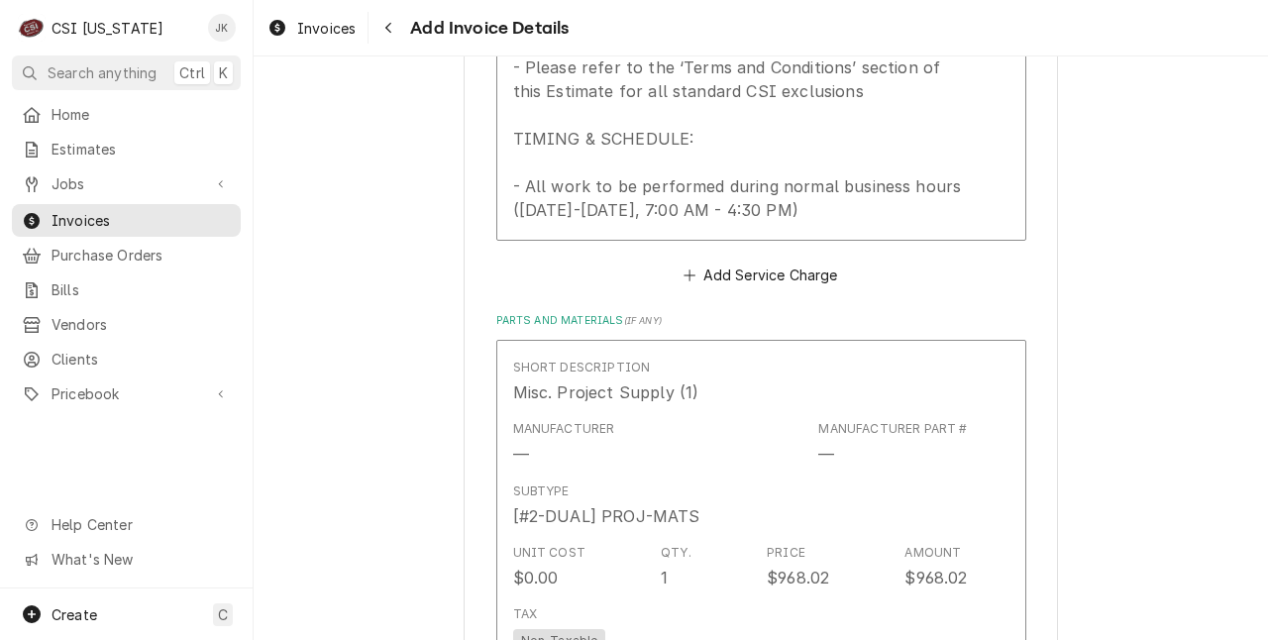
scroll to position [2832, 0]
click at [729, 273] on button "Add Service Charge" at bounding box center [760, 272] width 160 height 28
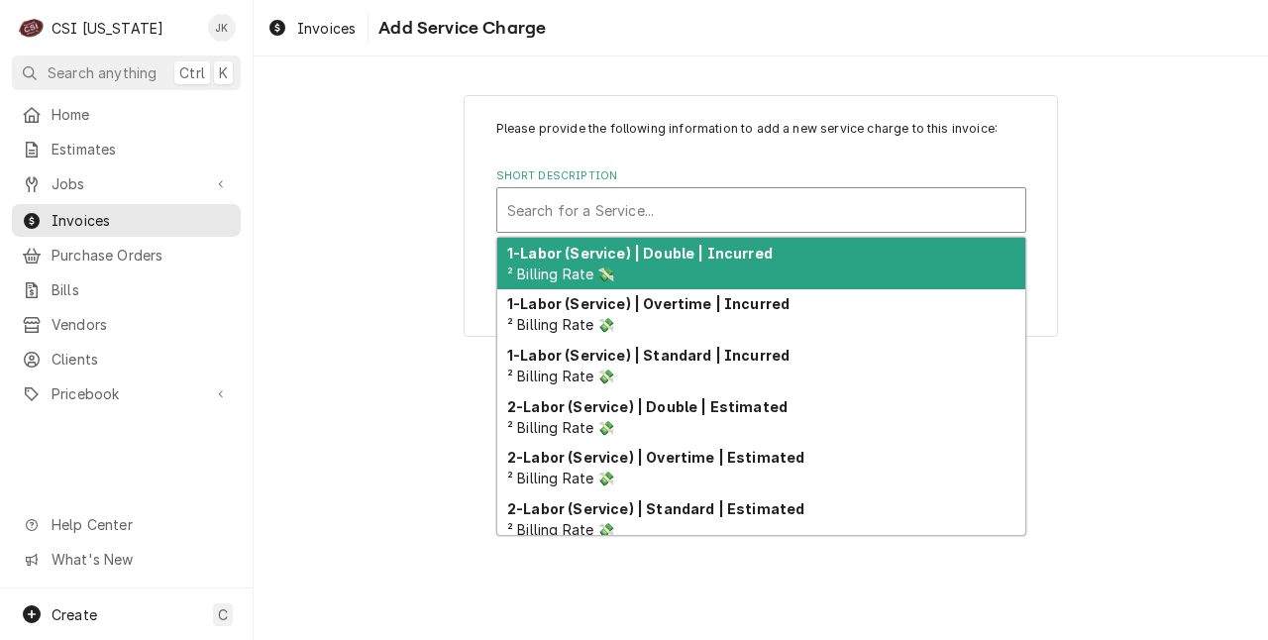
click at [651, 211] on div "Short Description" at bounding box center [761, 210] width 508 height 36
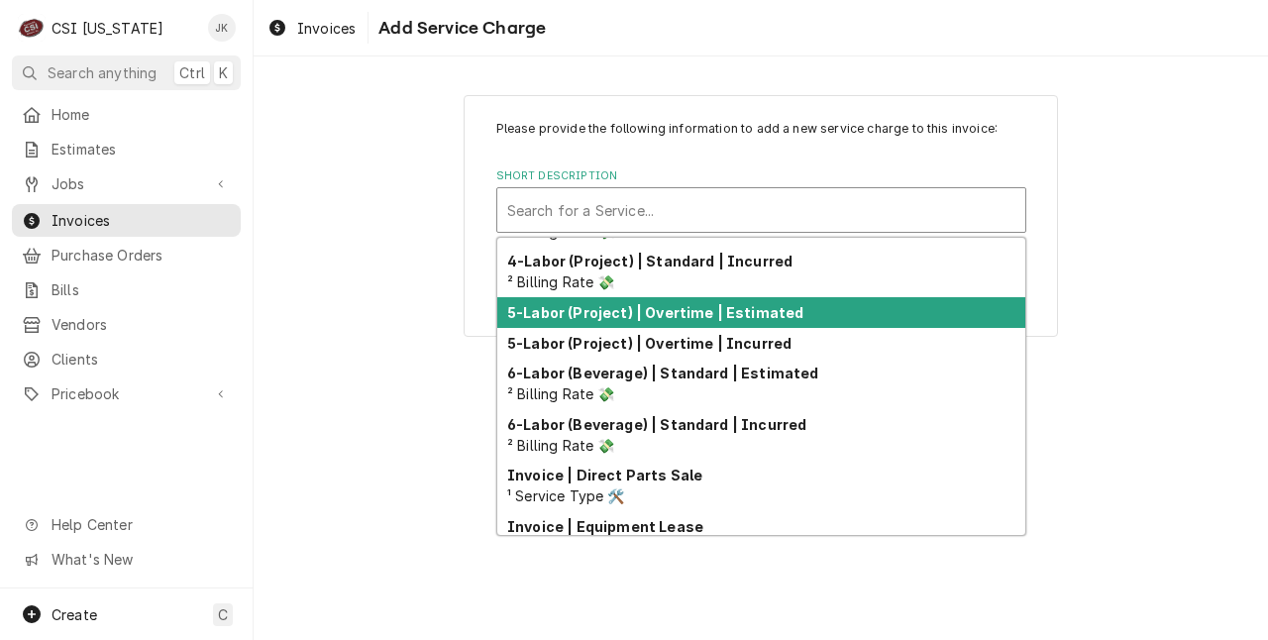
scroll to position [412, 0]
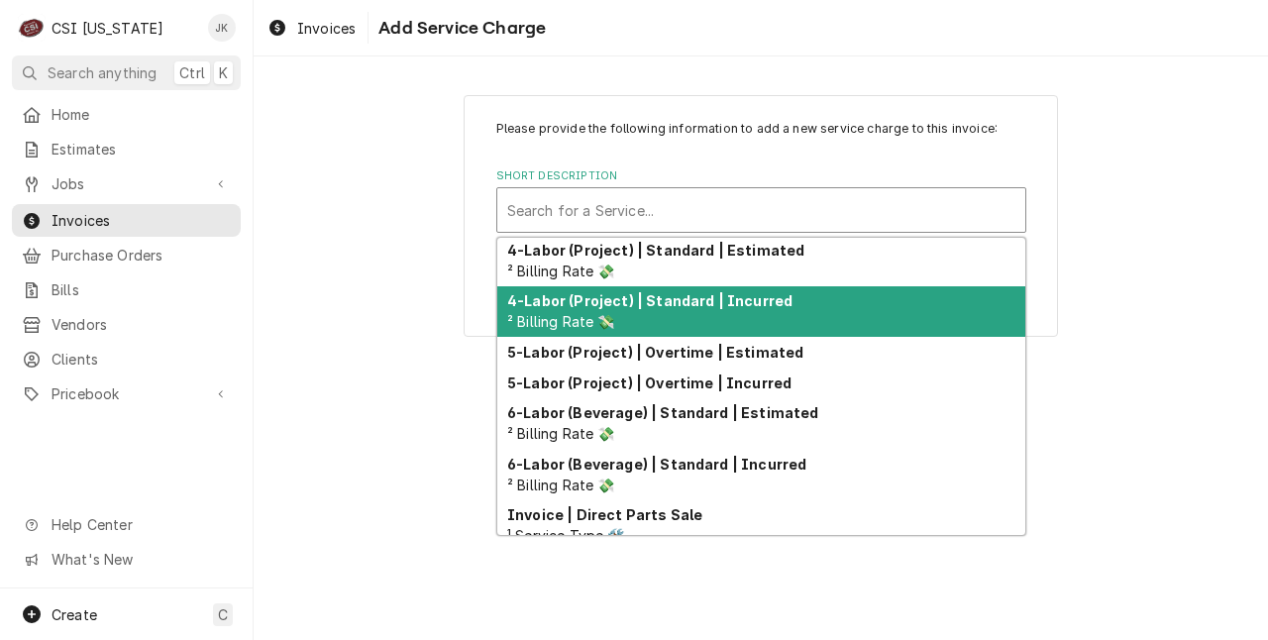
click at [804, 303] on div "4-Labor (Project) | Standard | Incurred ² Billing Rate 💸" at bounding box center [761, 311] width 528 height 51
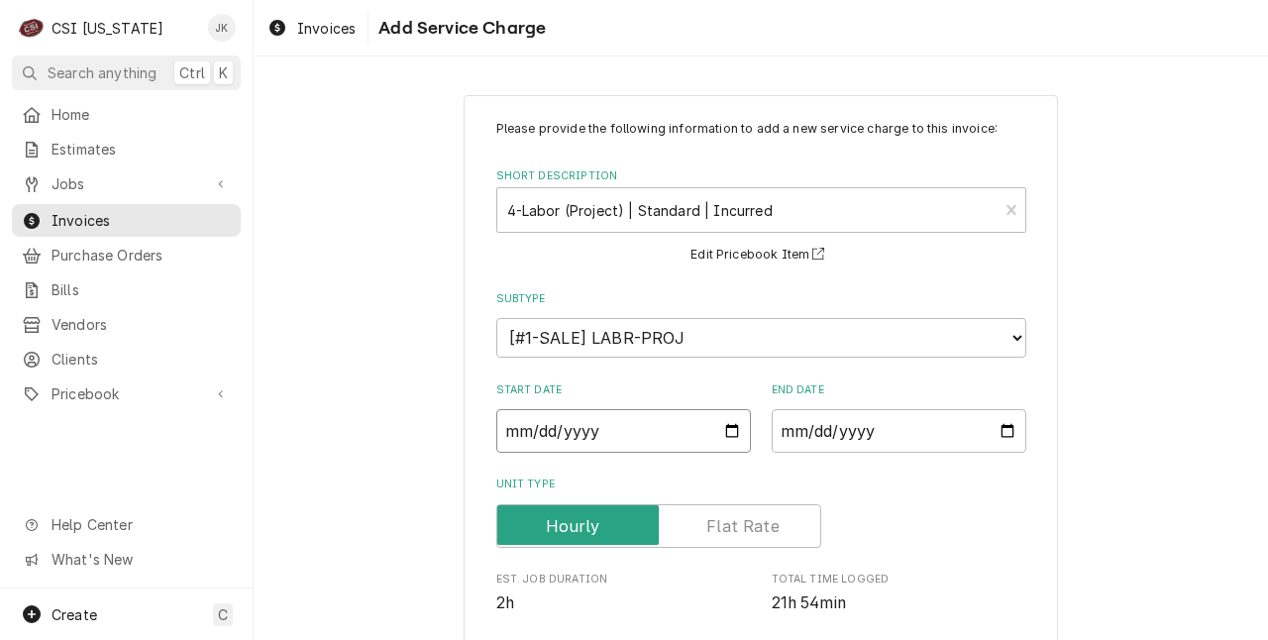
click at [732, 433] on input "Start Date" at bounding box center [623, 431] width 254 height 44
type textarea "x"
type input "2025-07-18"
type textarea "x"
type input "2025-06-18"
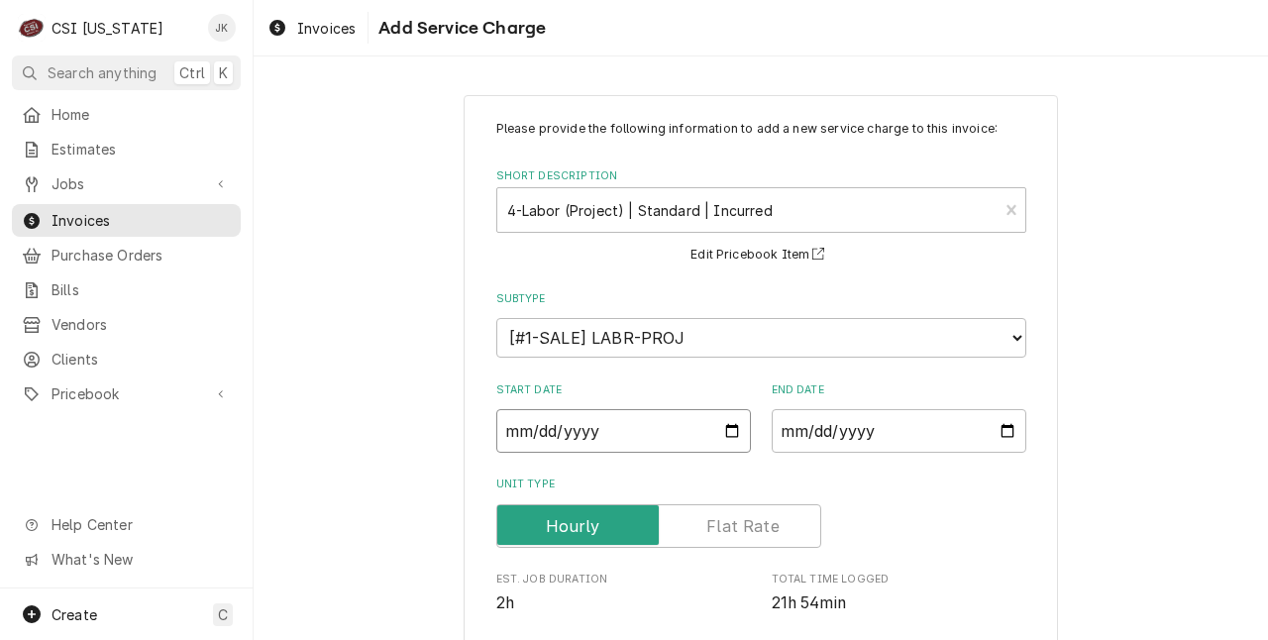
click at [726, 431] on input "2025-06-18" at bounding box center [623, 431] width 254 height 44
type textarea "x"
type input "2025-07-30"
type textarea "x"
click at [992, 427] on input "End Date" at bounding box center [898, 431] width 254 height 44
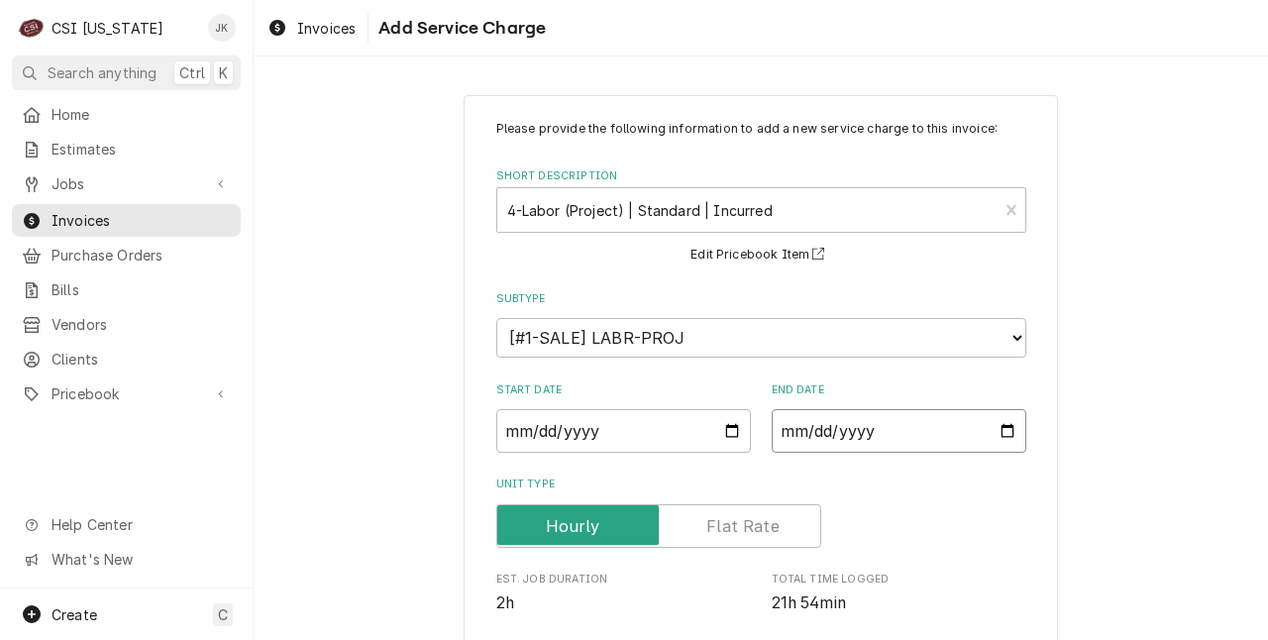
type input "2025-08-14"
type textarea "x"
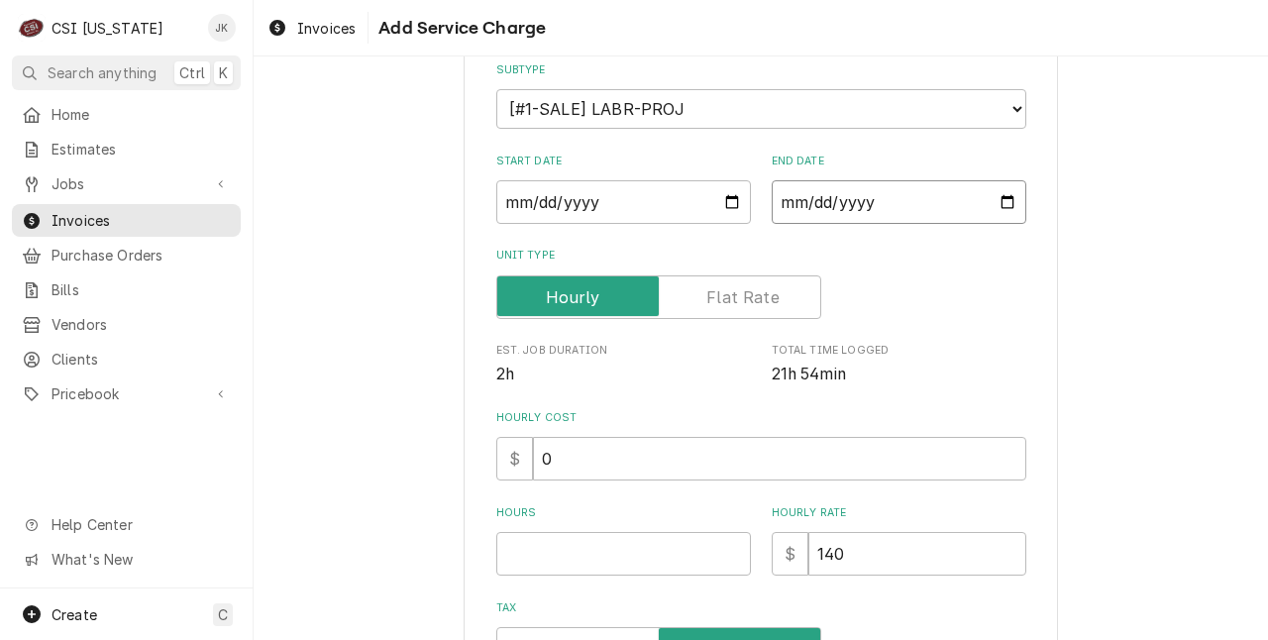
scroll to position [248, 0]
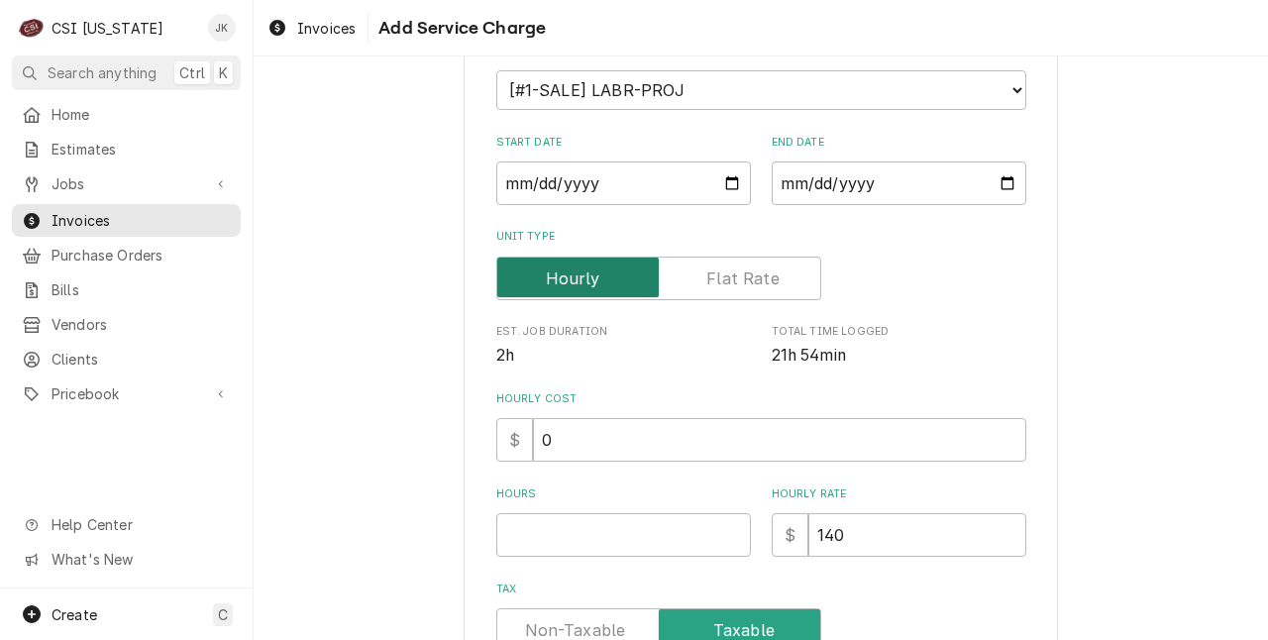
click at [790, 294] on input "Unit Type" at bounding box center [658, 278] width 307 height 44
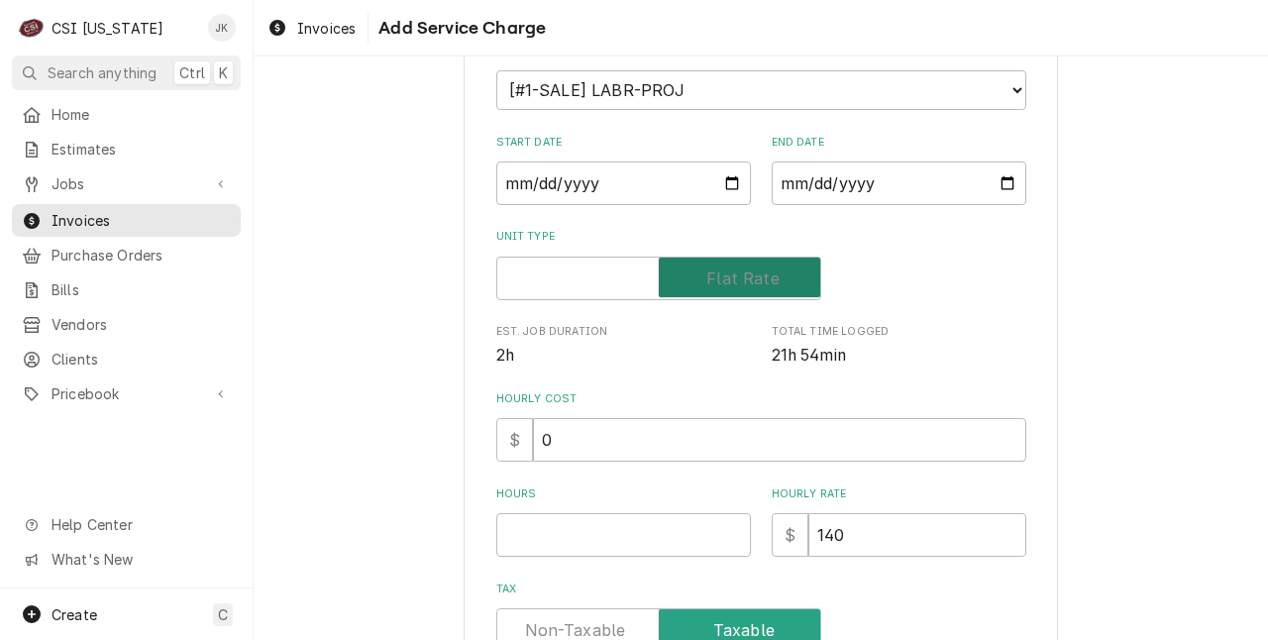
checkbox input "true"
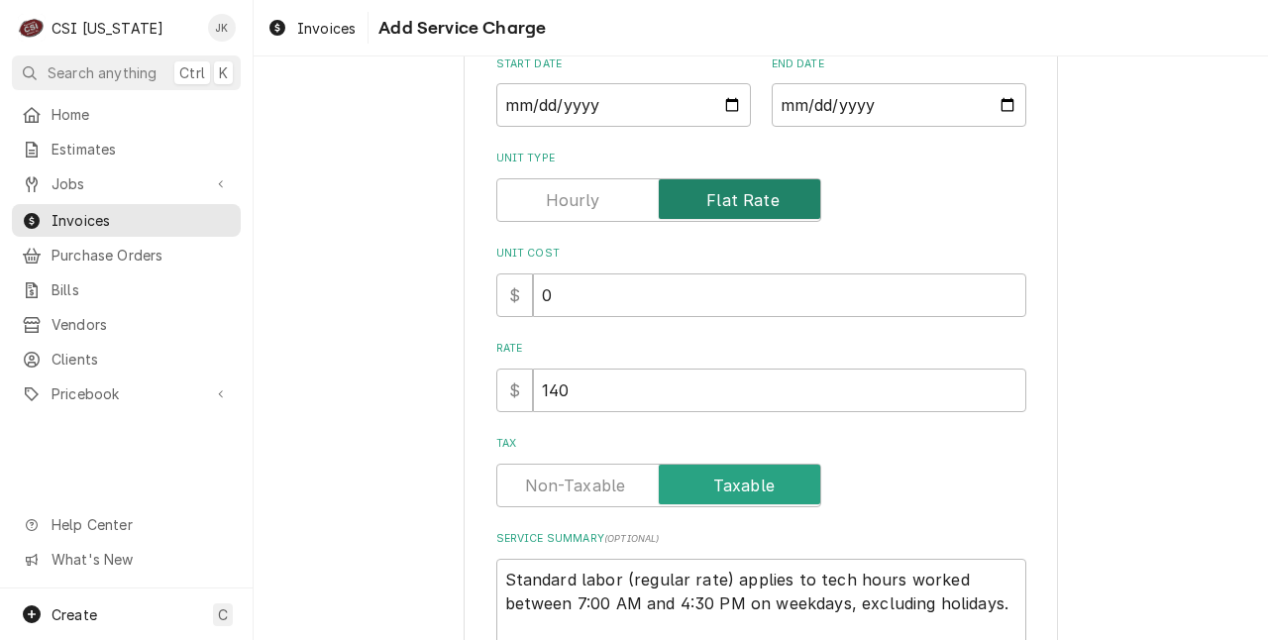
scroll to position [403, 0]
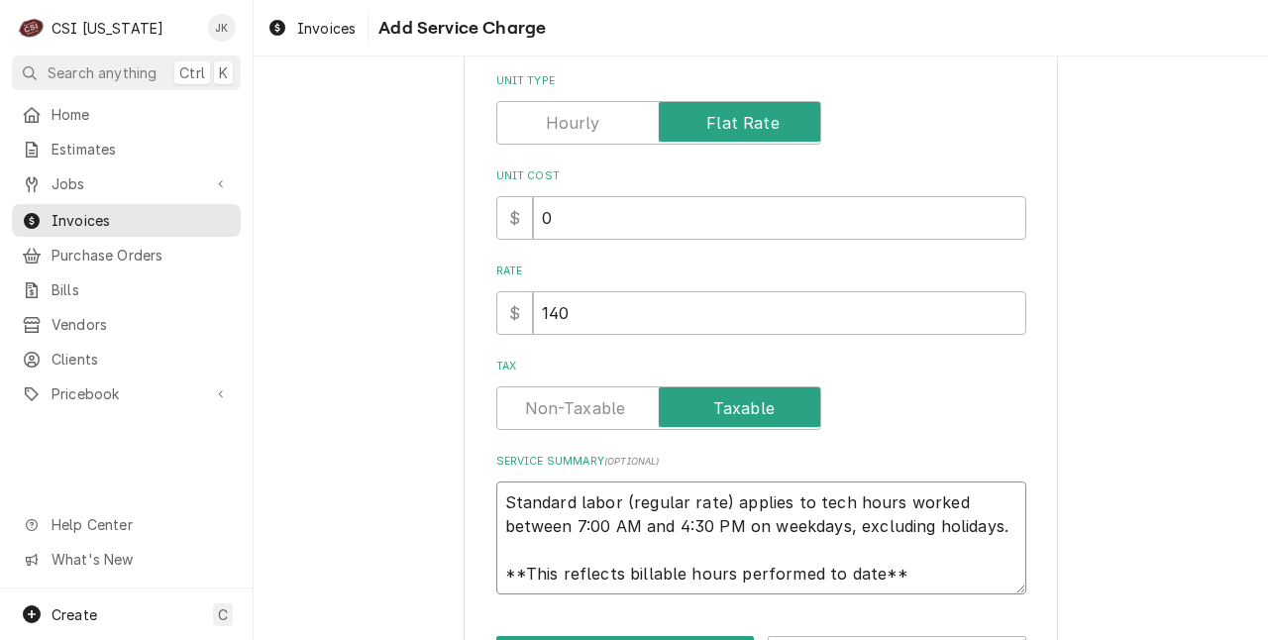
click at [693, 558] on textarea "Standard labor (regular rate) applies to tech hours worked between 7:00 AM and …" at bounding box center [761, 538] width 530 height 114
type textarea "x"
type textarea "A"
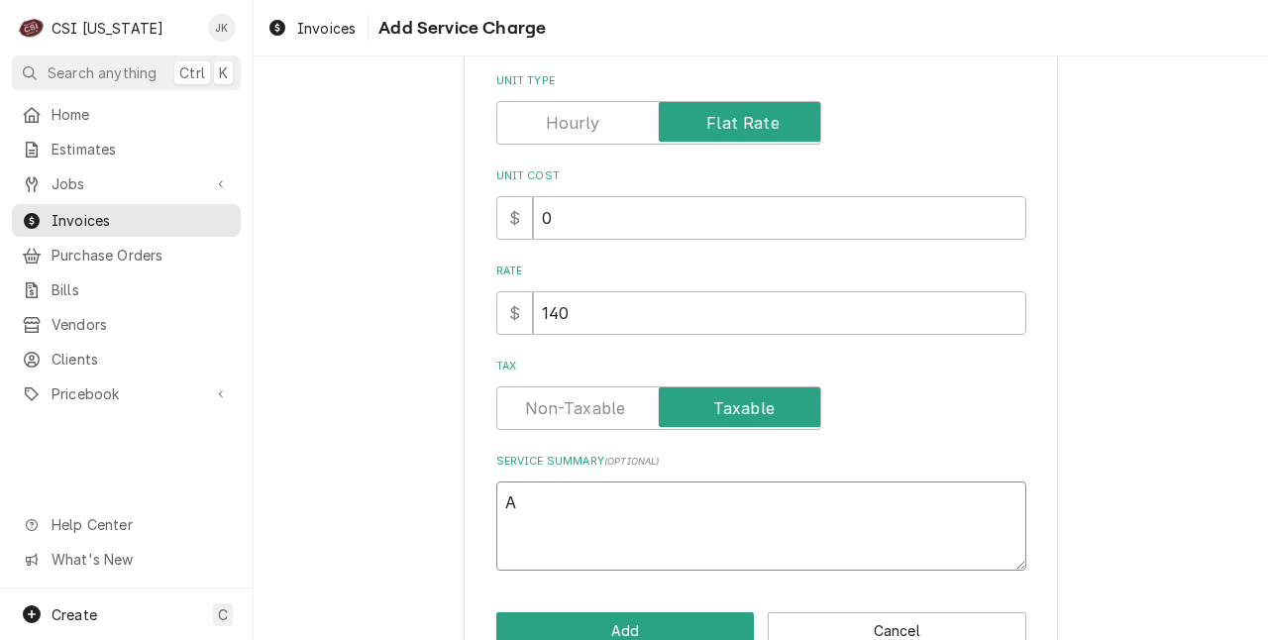
type textarea "x"
type textarea "Ad"
type textarea "x"
type textarea "Add"
type textarea "x"
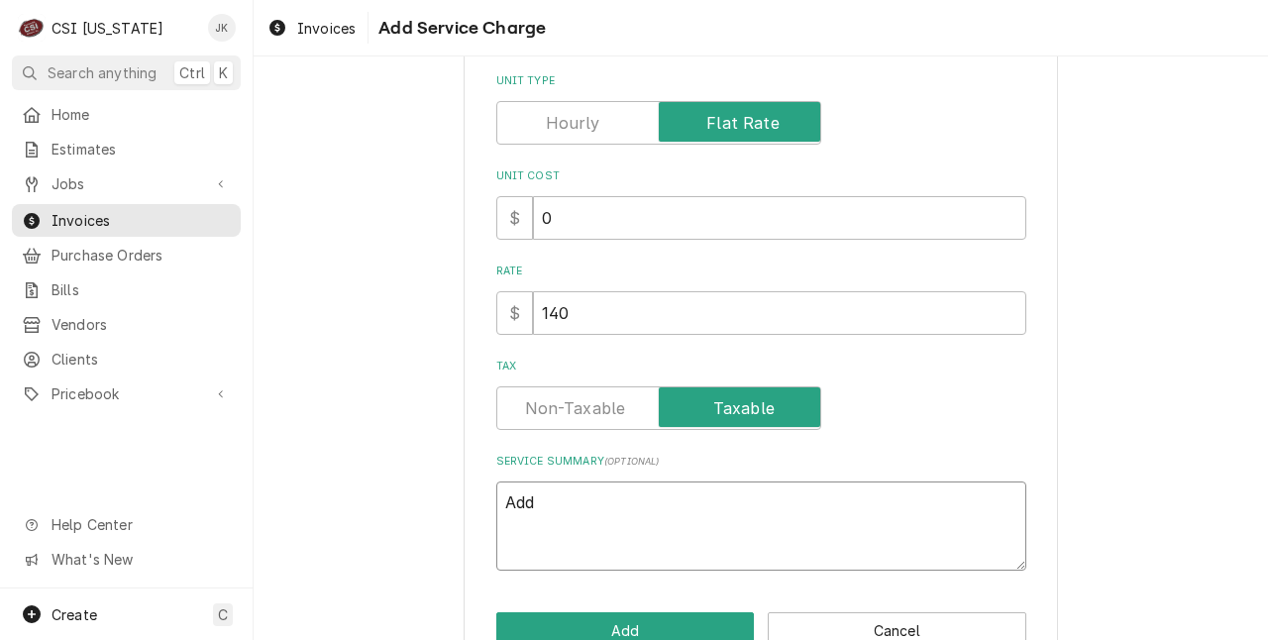
type textarea "Addi"
type textarea "x"
type textarea "Addit"
type textarea "x"
type textarea "Additi"
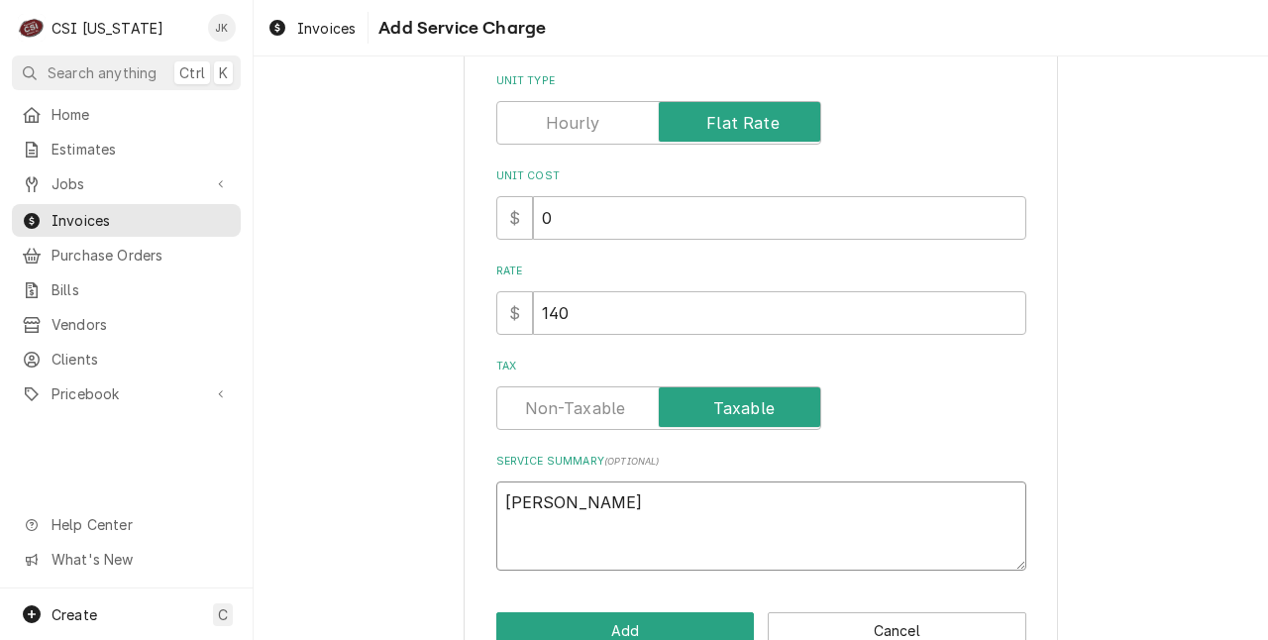
type textarea "x"
type textarea "Additio"
type textarea "x"
type textarea "Addition"
type textarea "x"
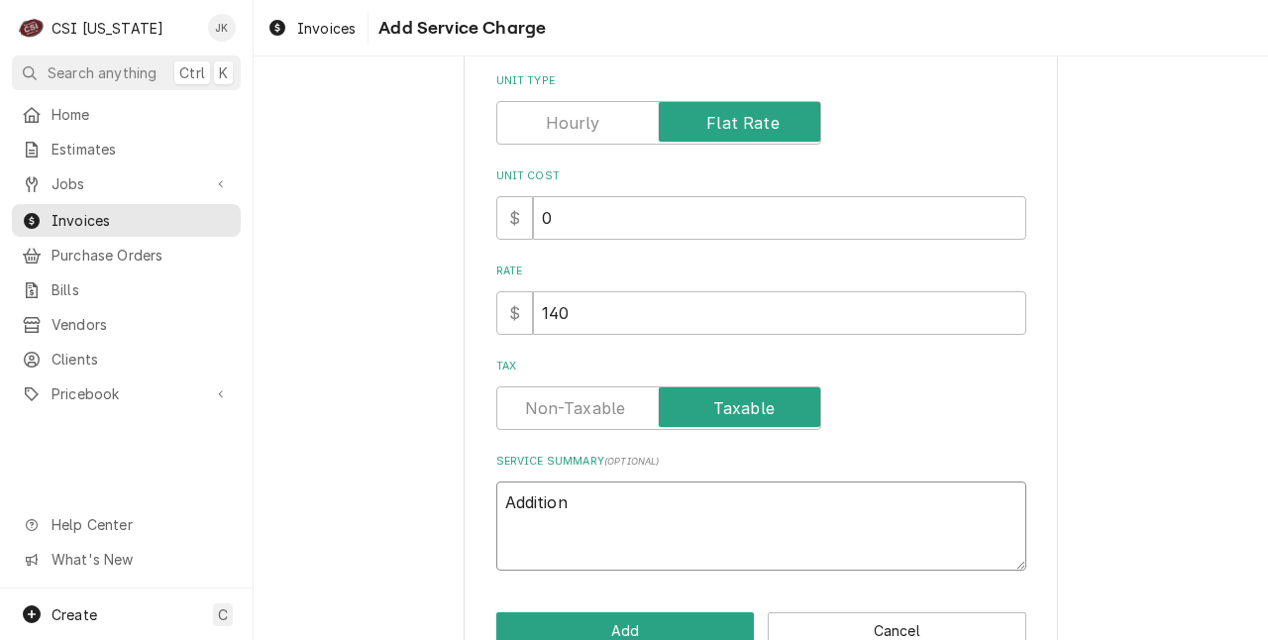
type textarea "Additiona"
type textarea "x"
type textarea "Additional"
type textarea "x"
type textarea "Additional"
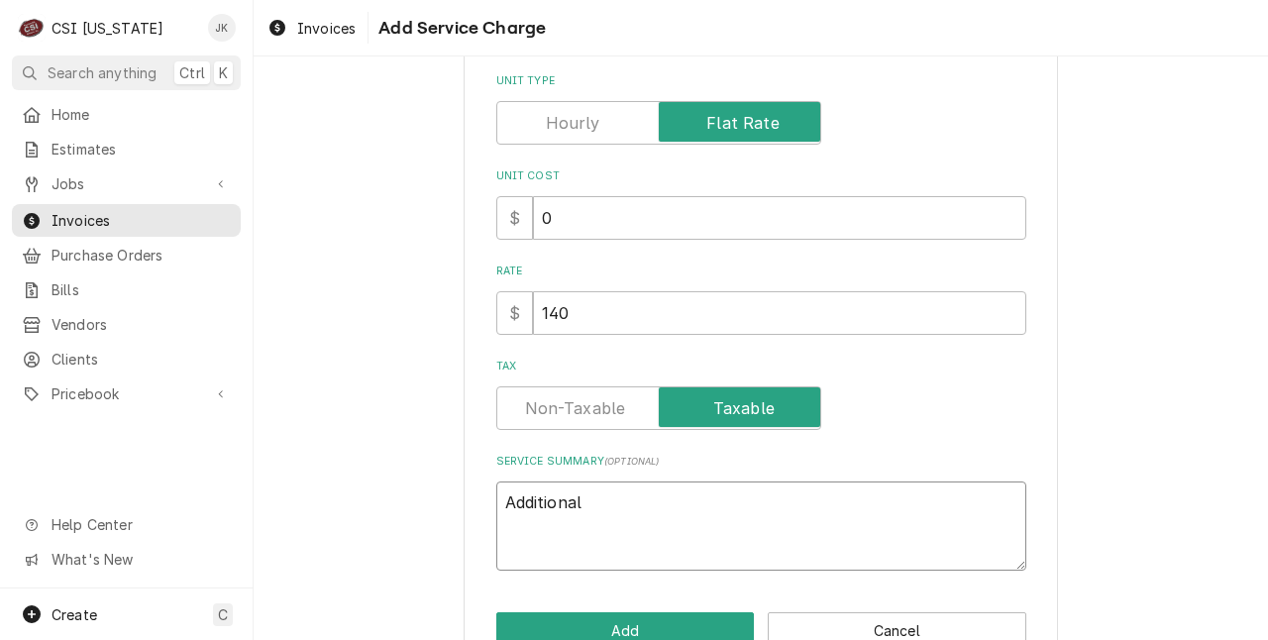
type textarea "x"
type textarea "Additional l"
type textarea "x"
type textarea "Additional la"
type textarea "x"
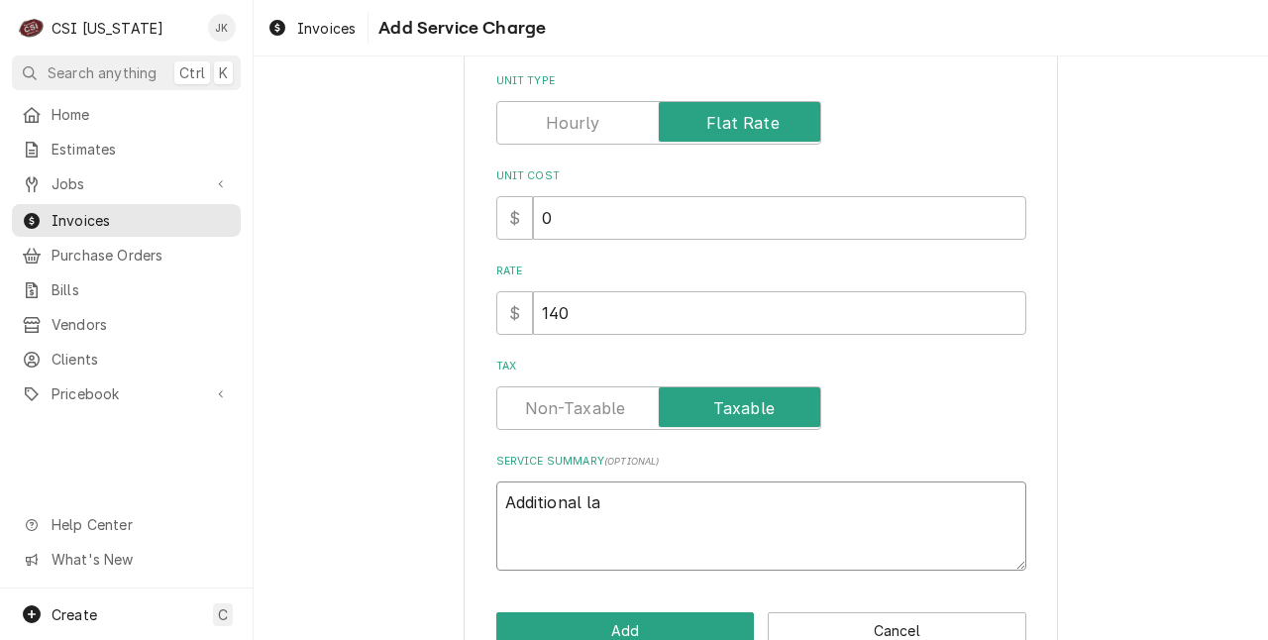
type textarea "Additional lab"
type textarea "x"
type textarea "Additional labo"
type textarea "x"
type textarea "Additional labor"
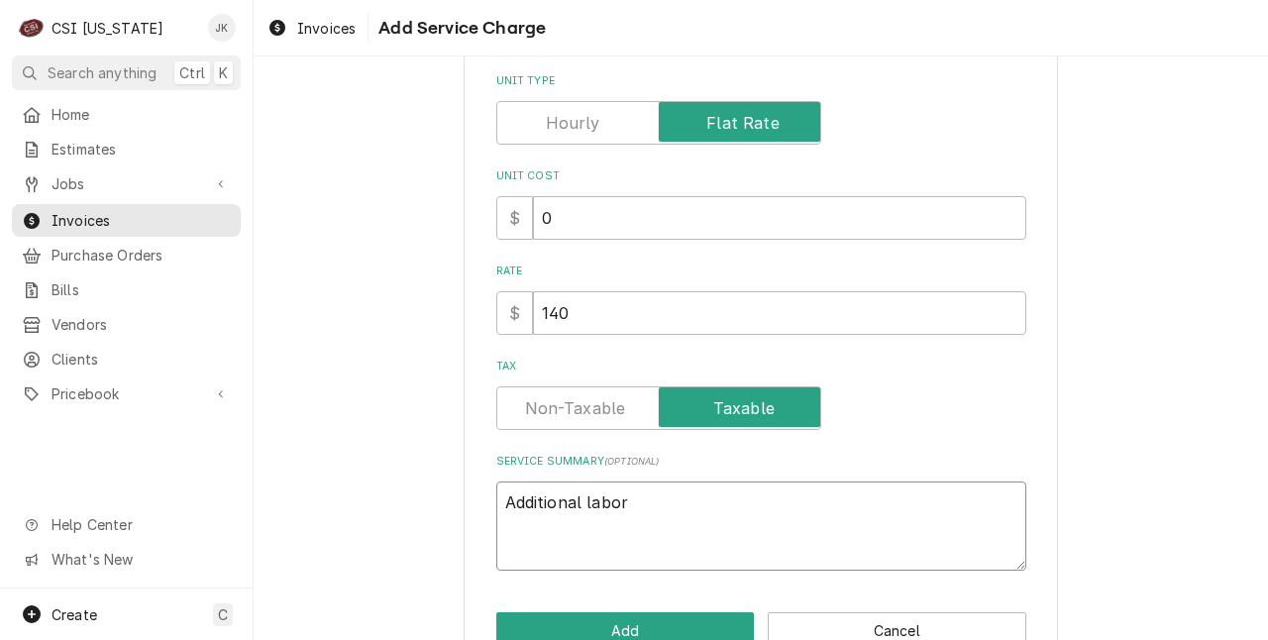
type textarea "x"
type textarea "Additional labor"
type textarea "x"
type textarea "Additional labor i"
type textarea "x"
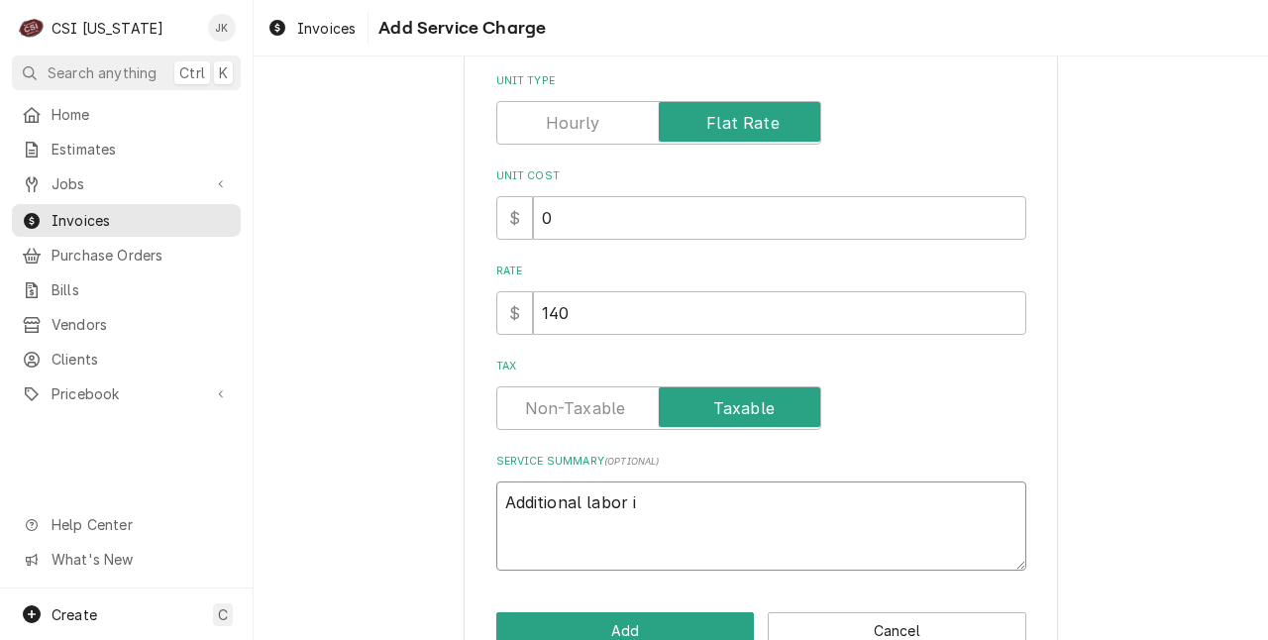
type textarea "Additional labor in"
type textarea "x"
type textarea "Additional labor inc"
type textarea "x"
type textarea "Additional labor incu"
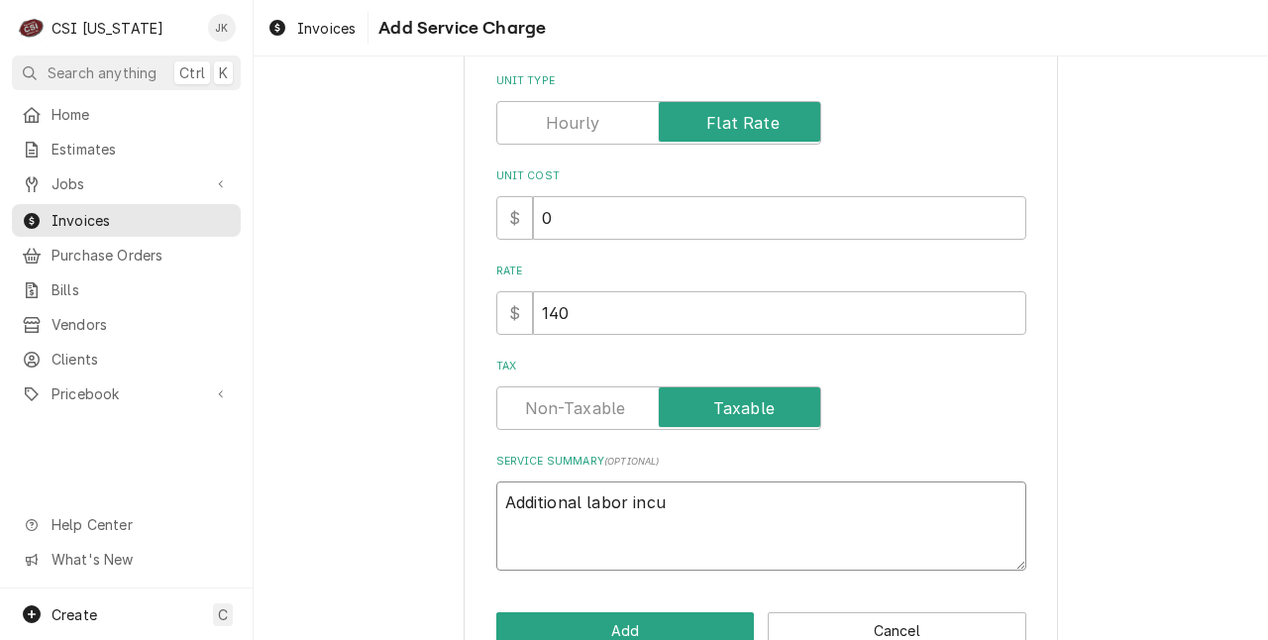
type textarea "x"
type textarea "Additional labor incur"
type textarea "x"
type textarea "Additional labor incurr"
type textarea "x"
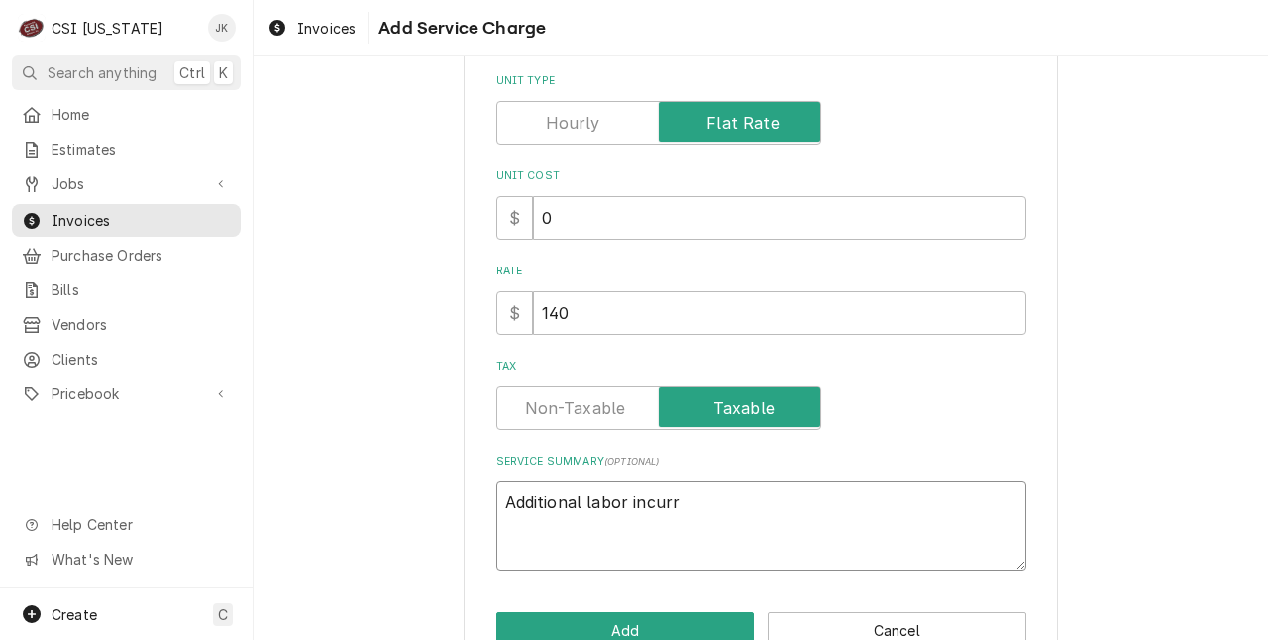
type textarea "Additional labor incurre"
type textarea "x"
type textarea "Additional labor incurred"
type textarea "x"
type textarea "Additional labor incurred"
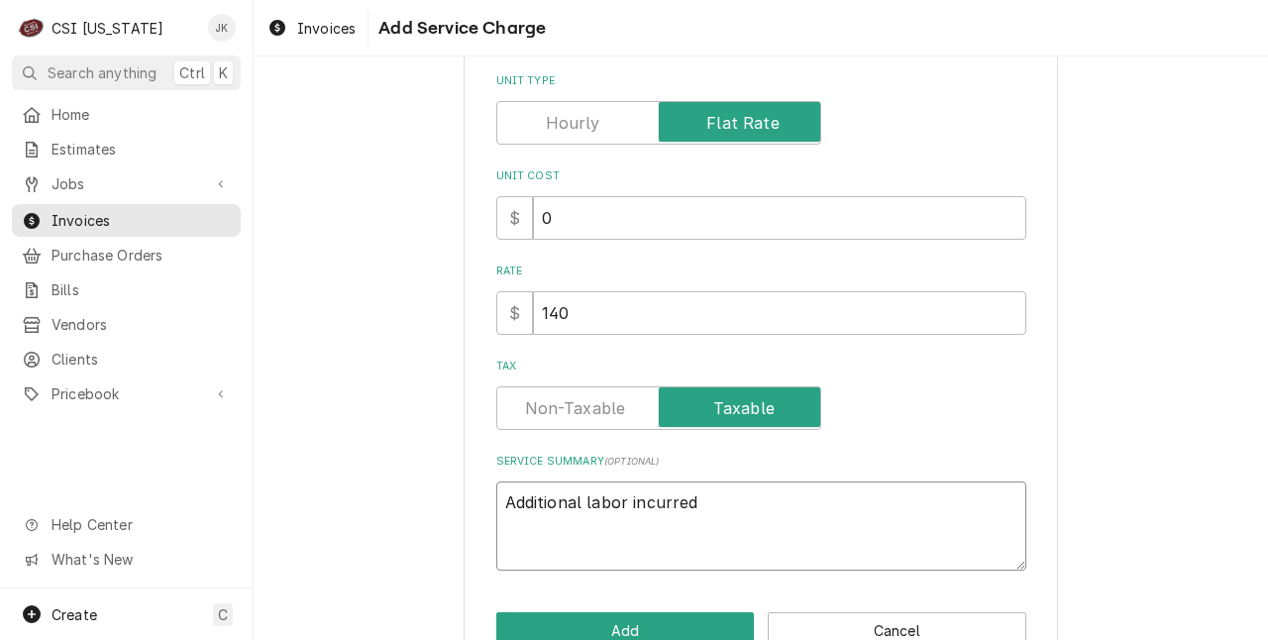
type textarea "x"
type textarea "Additional labor incurred f"
type textarea "x"
type textarea "Additional labor incurred fo"
type textarea "x"
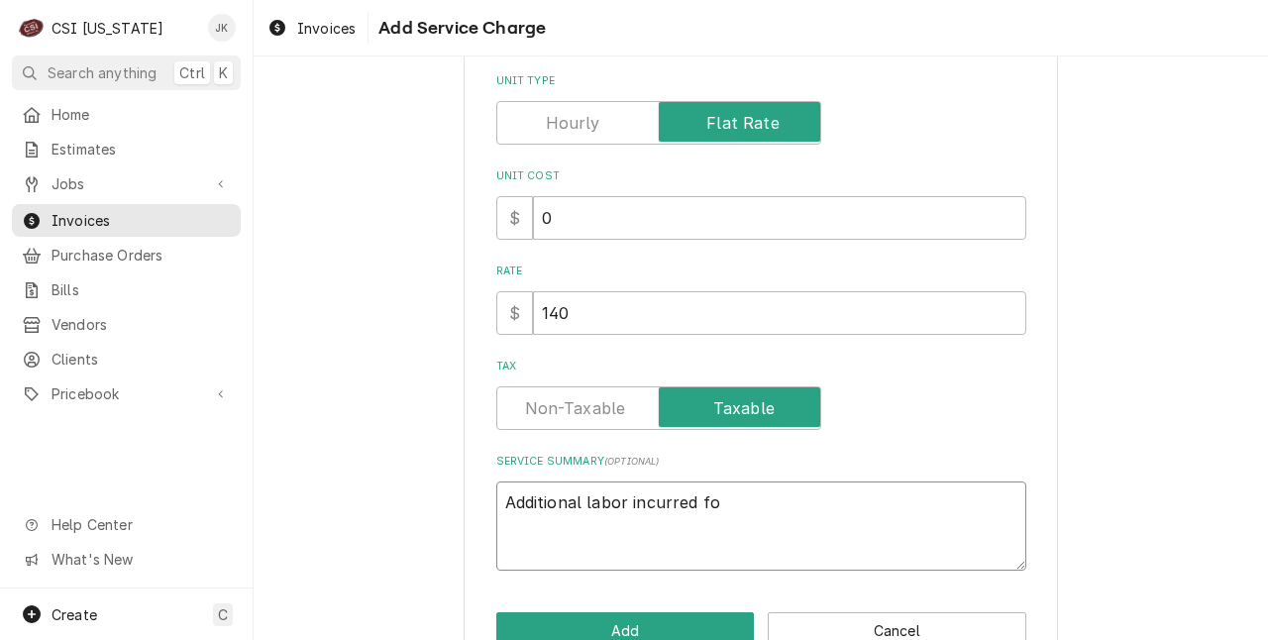
type textarea "Additional labor incurred for"
type textarea "x"
type textarea "Additional labor incurred for"
type textarea "x"
type textarea "Additional labor incurred for a"
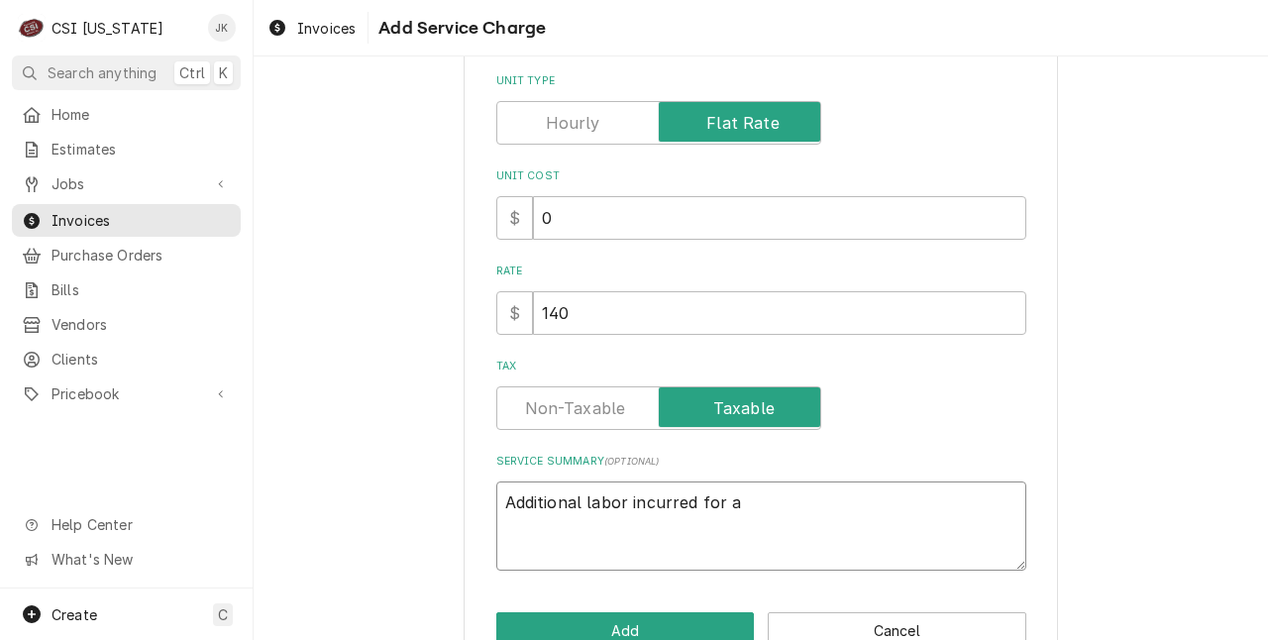
type textarea "x"
type textarea "Additional labor incurred for ad"
type textarea "x"
type textarea "Additional labor incurred for add"
type textarea "x"
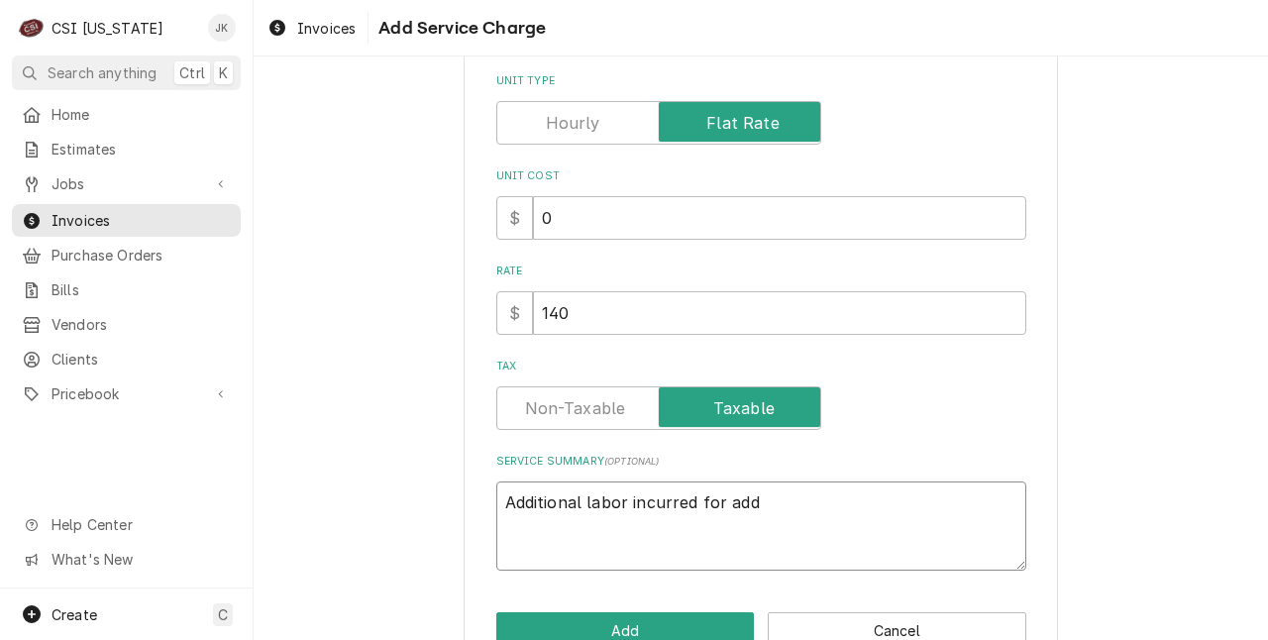
type textarea "Additional labor incurred for addi"
type textarea "x"
type textarea "Additional labor incurred for addit"
type textarea "x"
type textarea "Additional labor incurred for additi"
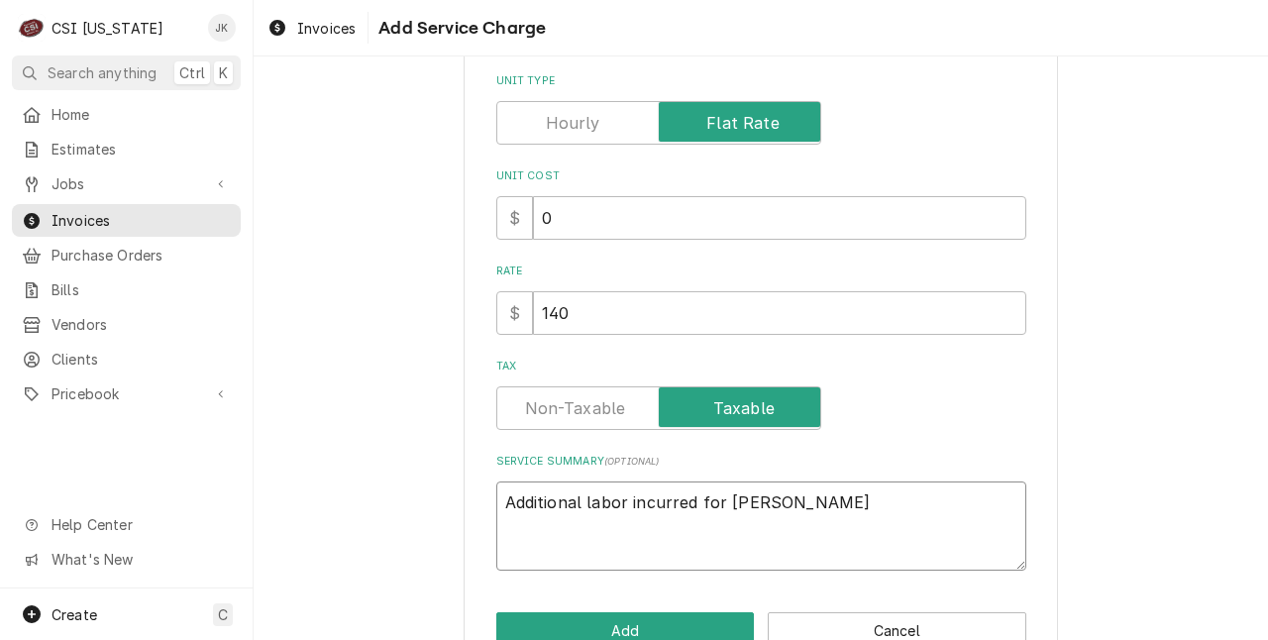
type textarea "x"
type textarea "Additional labor incurred for additioa"
type textarea "x"
type textarea "Additional labor incurred for additioan"
type textarea "x"
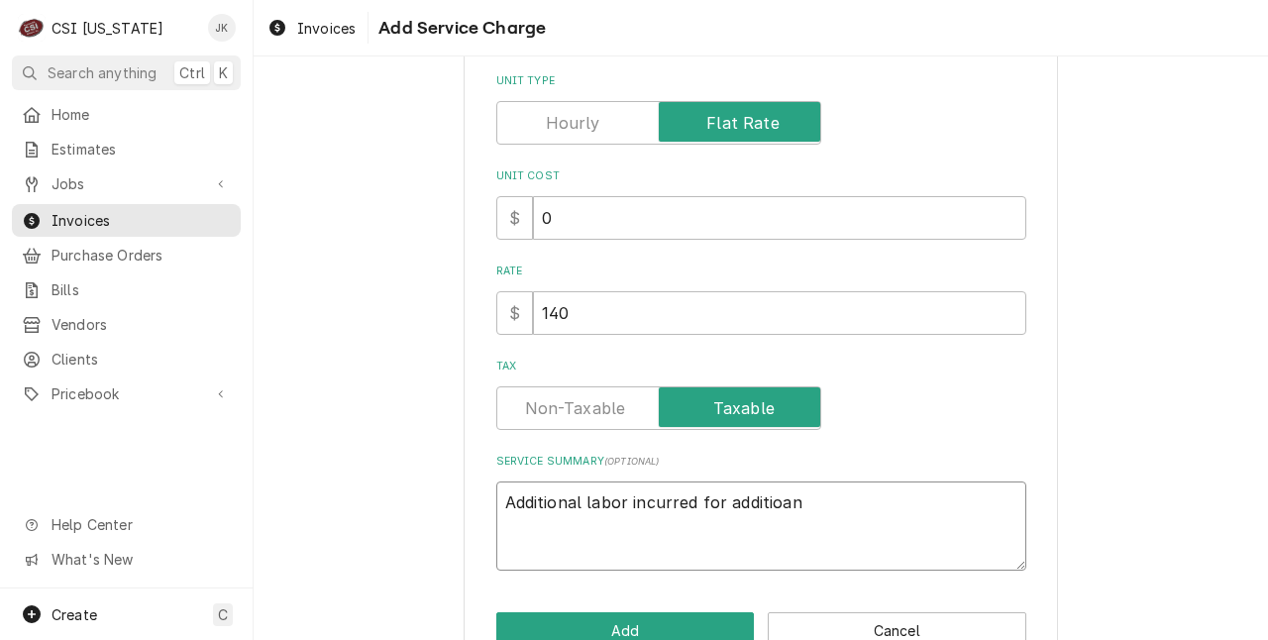
type textarea "Additional labor incurred for additioanl"
type textarea "x"
type textarea "Additional labor incurred for additioan"
type textarea "x"
type textarea "Additional labor incurred for additioa"
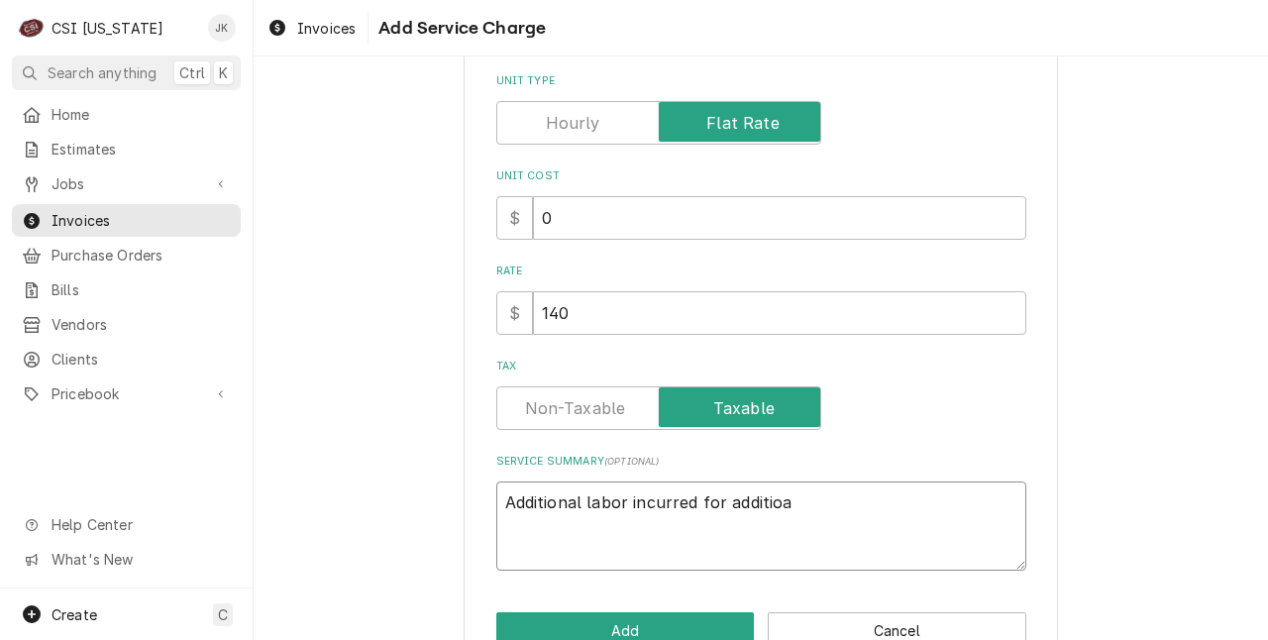
type textarea "x"
type textarea "Additional labor incurred for additio"
type textarea "x"
type textarea "Additional labor incurred for addition"
type textarea "x"
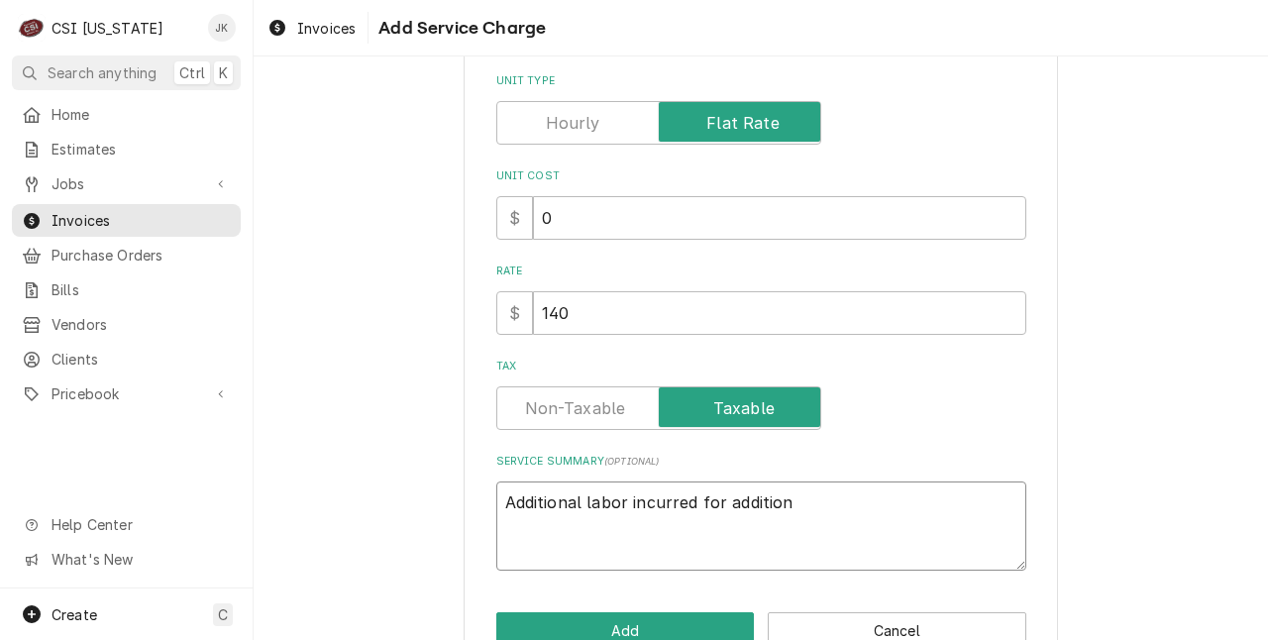
type textarea "Additional labor incurred for additiona"
type textarea "x"
type textarea "Additional labor incurred for additional"
type textarea "x"
type textarea "Additional labor incurred for additional"
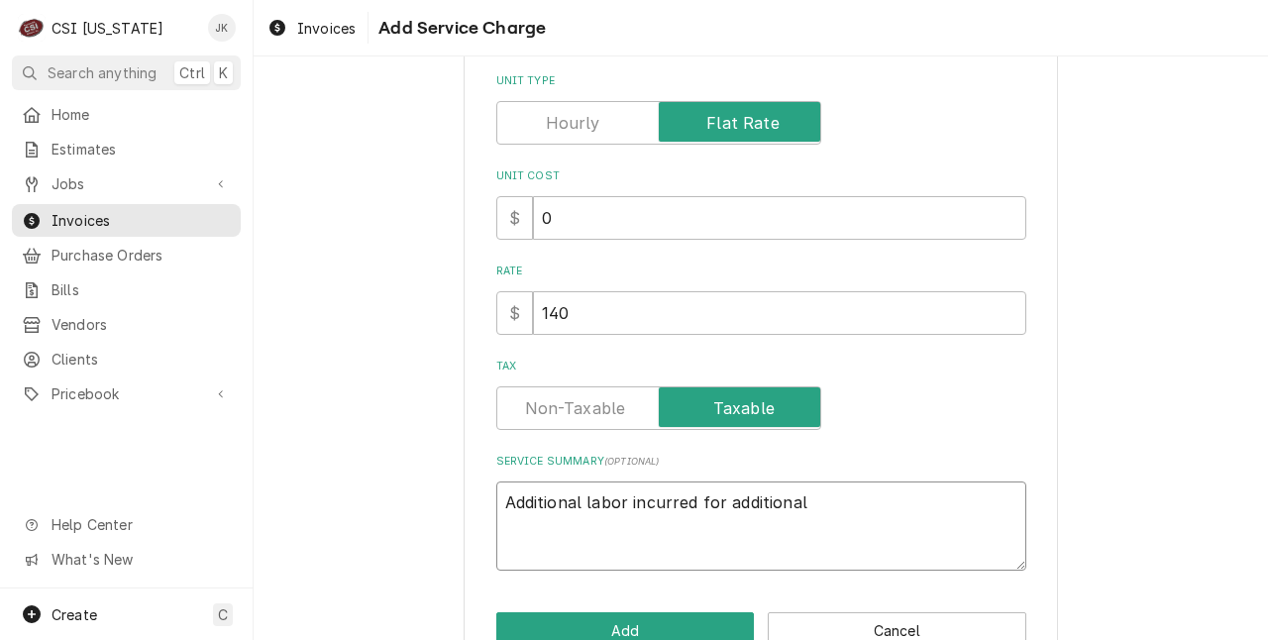
type textarea "x"
type textarea "Additional labor incurred for additional 6"
type textarea "x"
type textarea "Additional labor incurred for additional 6t"
type textarea "x"
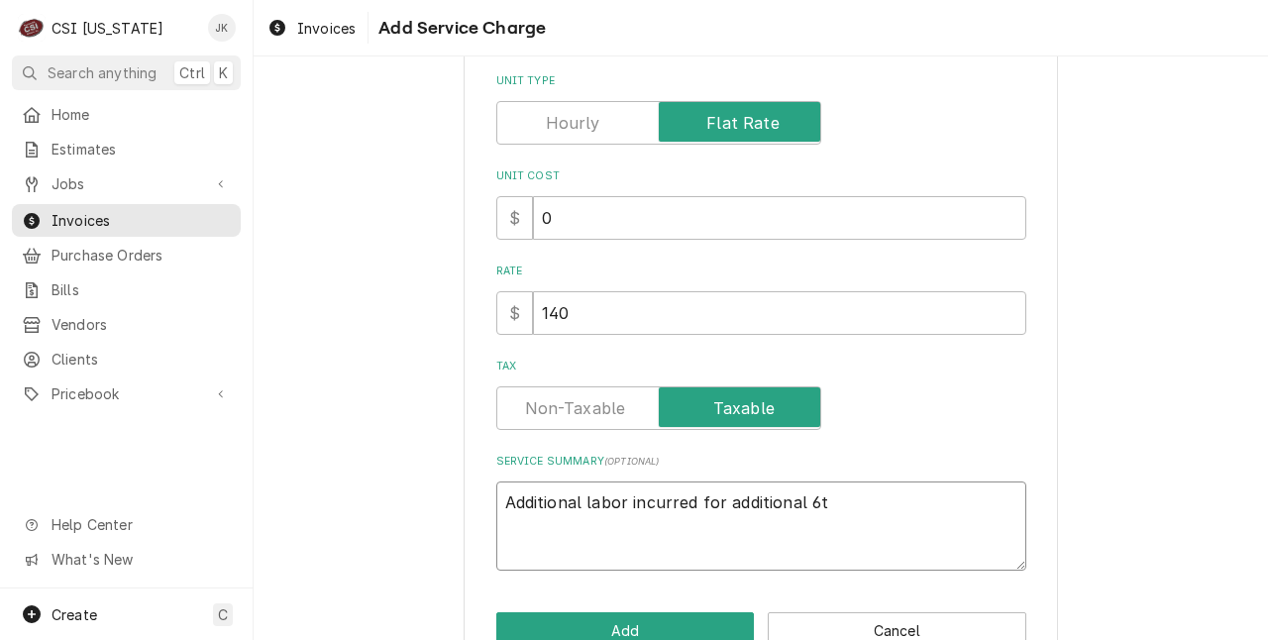
type textarea "Additional labor incurred for additional 6th"
type textarea "x"
type textarea "Additional labor incurred for additional 6th"
type textarea "x"
type textarea "Additional labor incurred for additional 6th w"
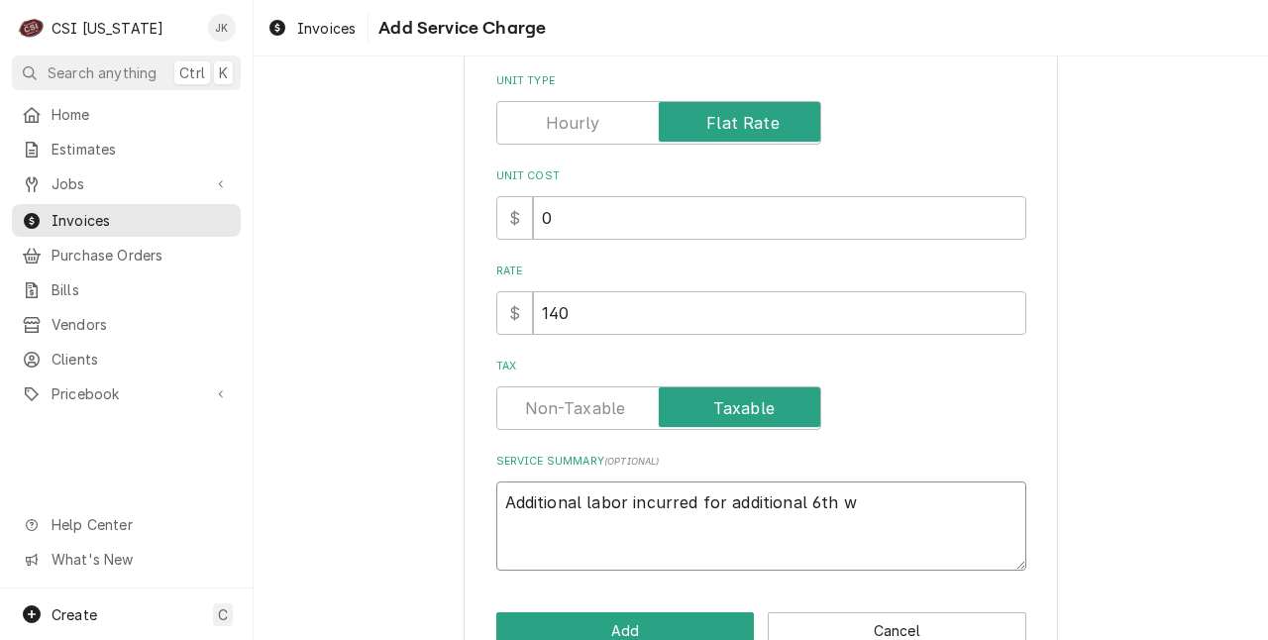
type textarea "x"
type textarea "Additional labor incurred for additional 6th we"
type textarea "x"
type textarea "Additional labor incurred for additional 6th wel"
type textarea "x"
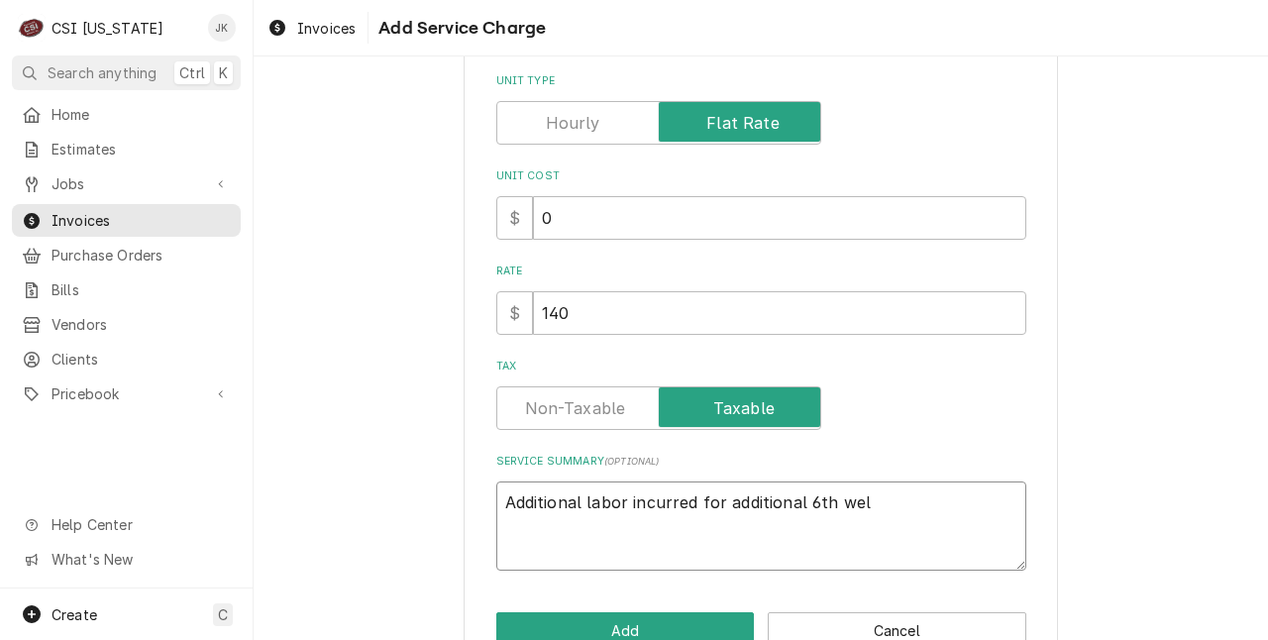
type textarea "Additional labor incurred for additional 6th well"
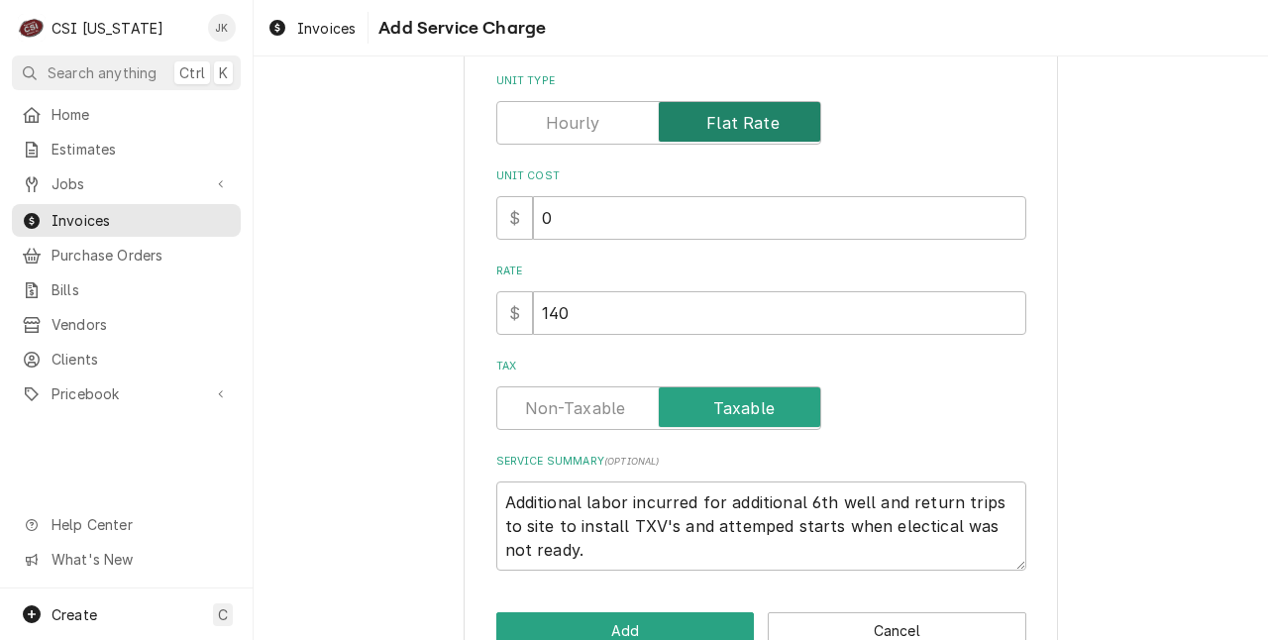
drag, startPoint x: 730, startPoint y: 526, endPoint x: 771, endPoint y: 124, distance: 404.2
click at [771, 124] on span "Unit Type" at bounding box center [739, 122] width 161 height 40
click at [771, 124] on input "Unit Type" at bounding box center [658, 123] width 307 height 44
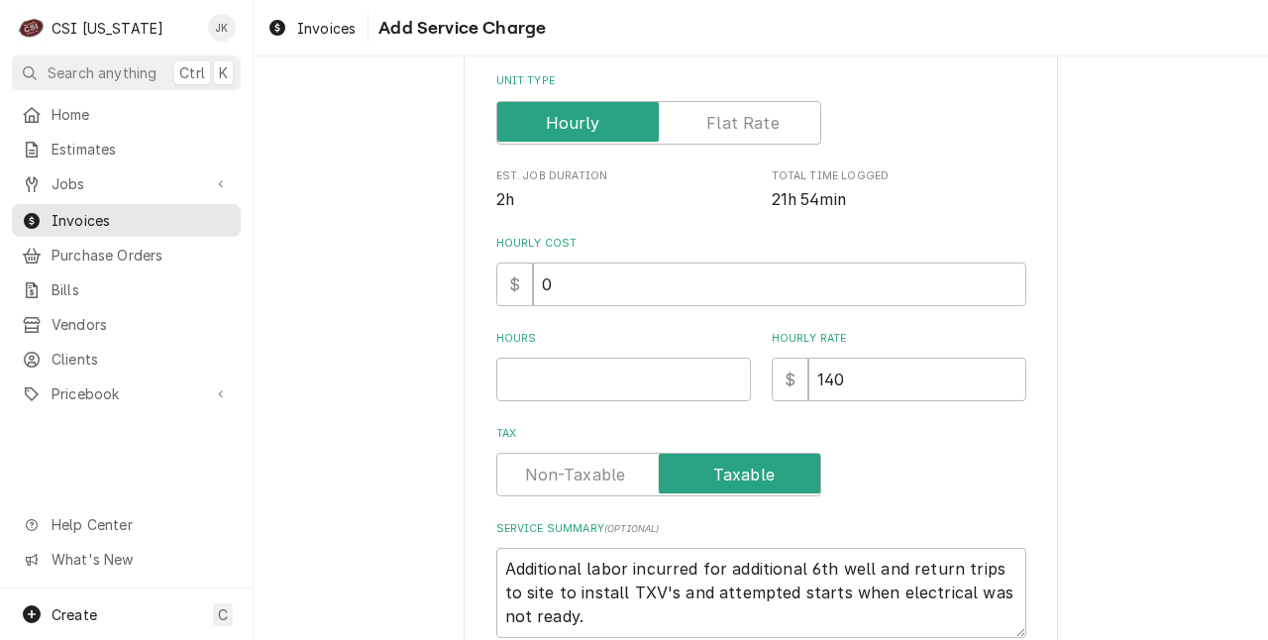
click at [707, 111] on label "Unit Type" at bounding box center [658, 123] width 325 height 44
click at [707, 111] on input "Unit Type" at bounding box center [658, 123] width 307 height 44
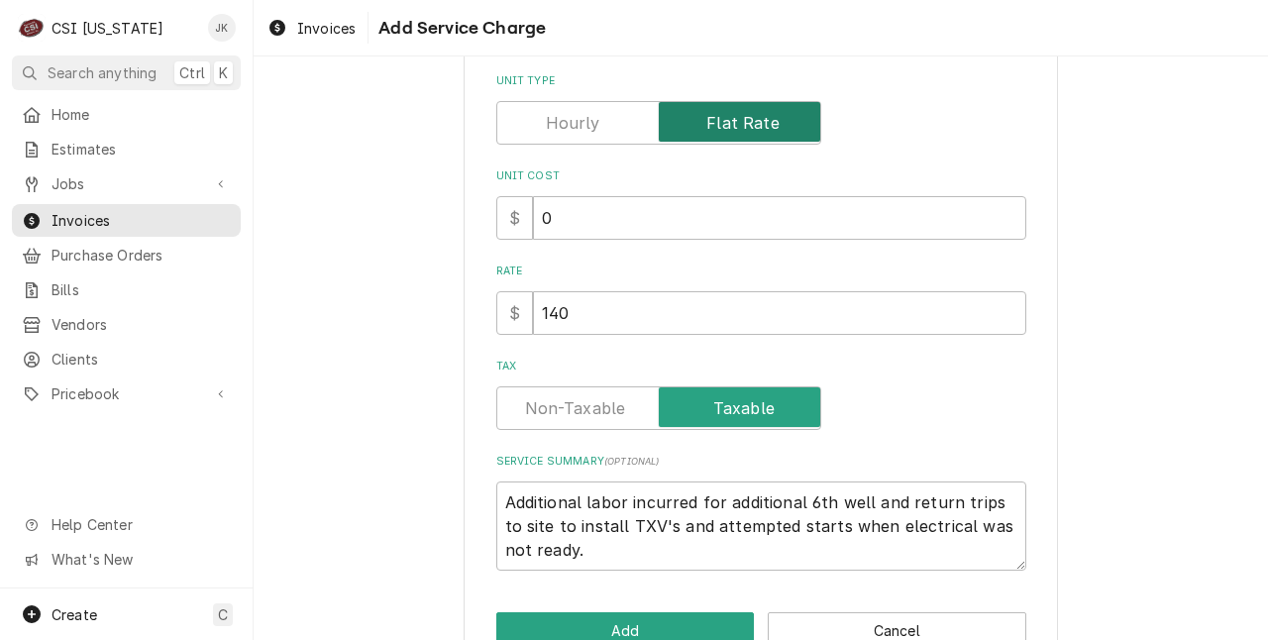
scroll to position [454, 0]
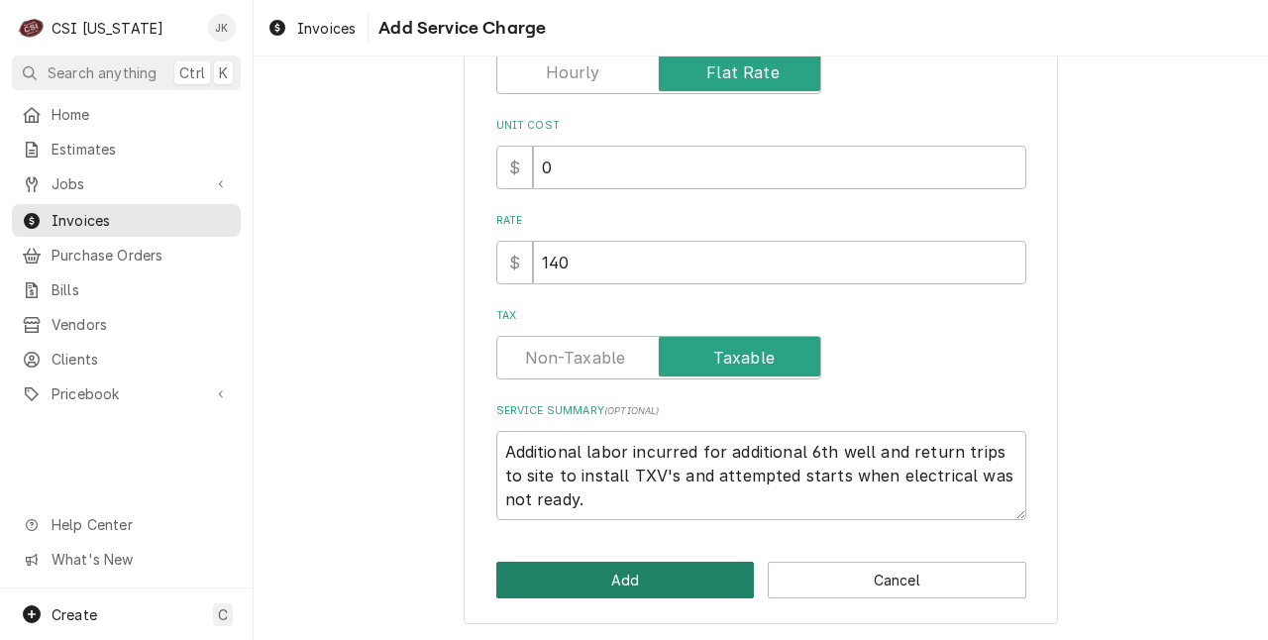
click at [674, 586] on button "Add" at bounding box center [625, 579] width 258 height 37
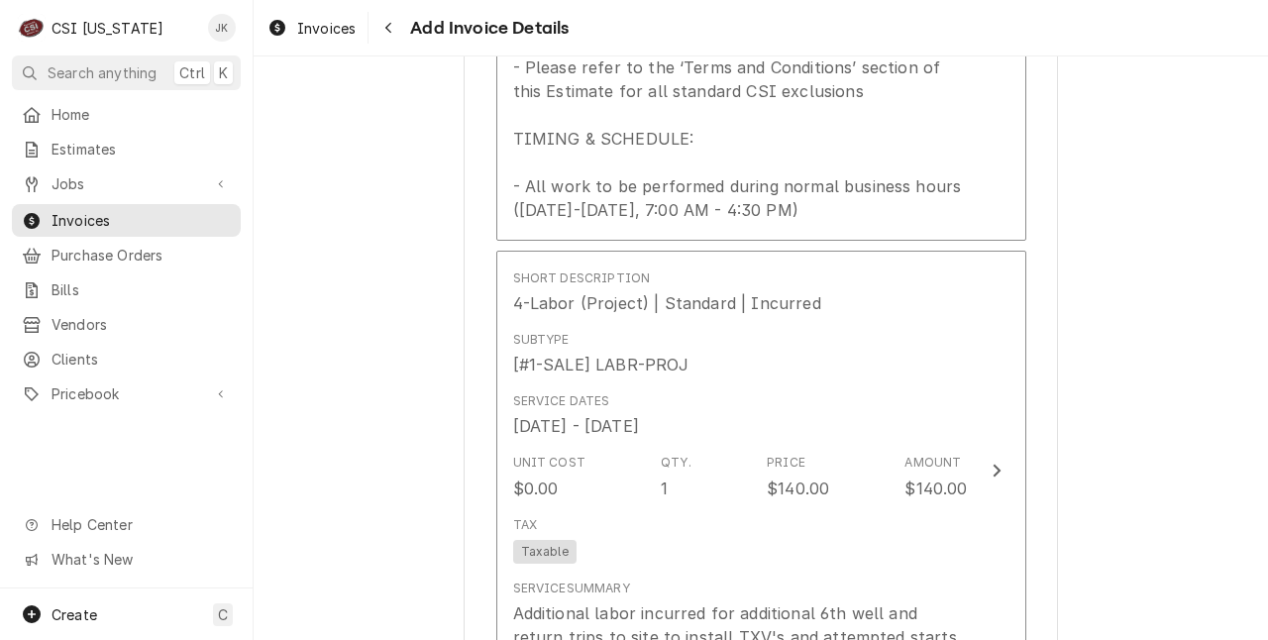
scroll to position [2832, 0]
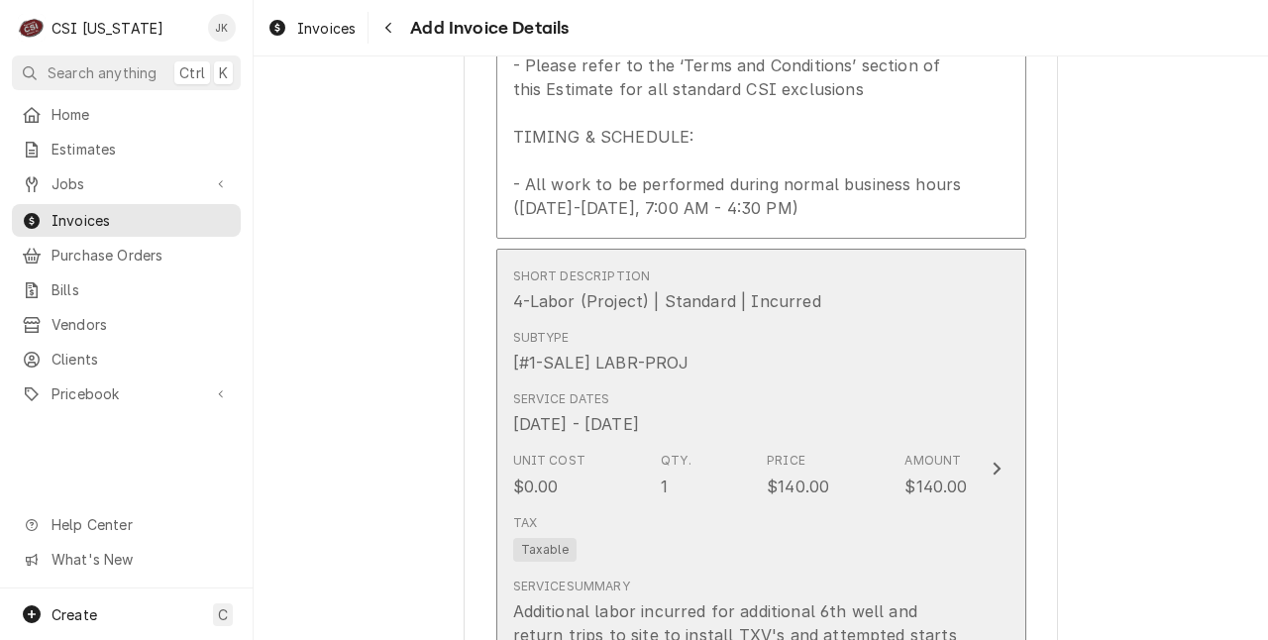
click at [838, 410] on div "Service Dates Jul 30, 2025 - Aug 14, 2025" at bounding box center [740, 412] width 455 height 61
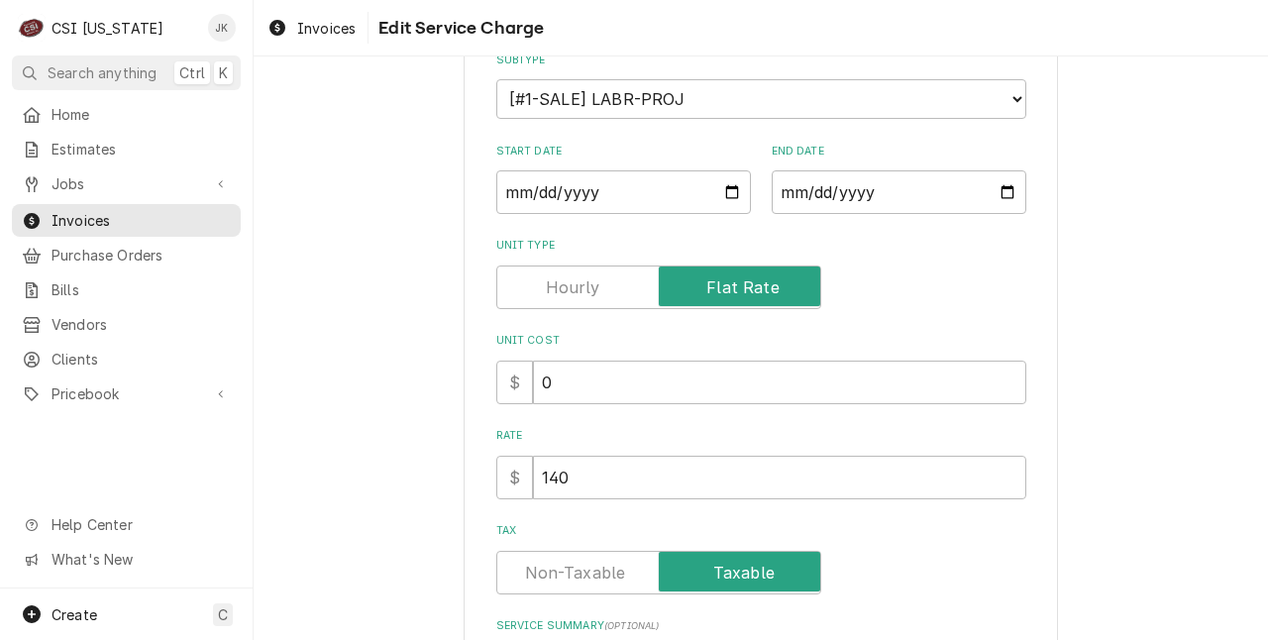
scroll to position [238, 0]
click at [589, 457] on input "140" at bounding box center [779, 479] width 493 height 44
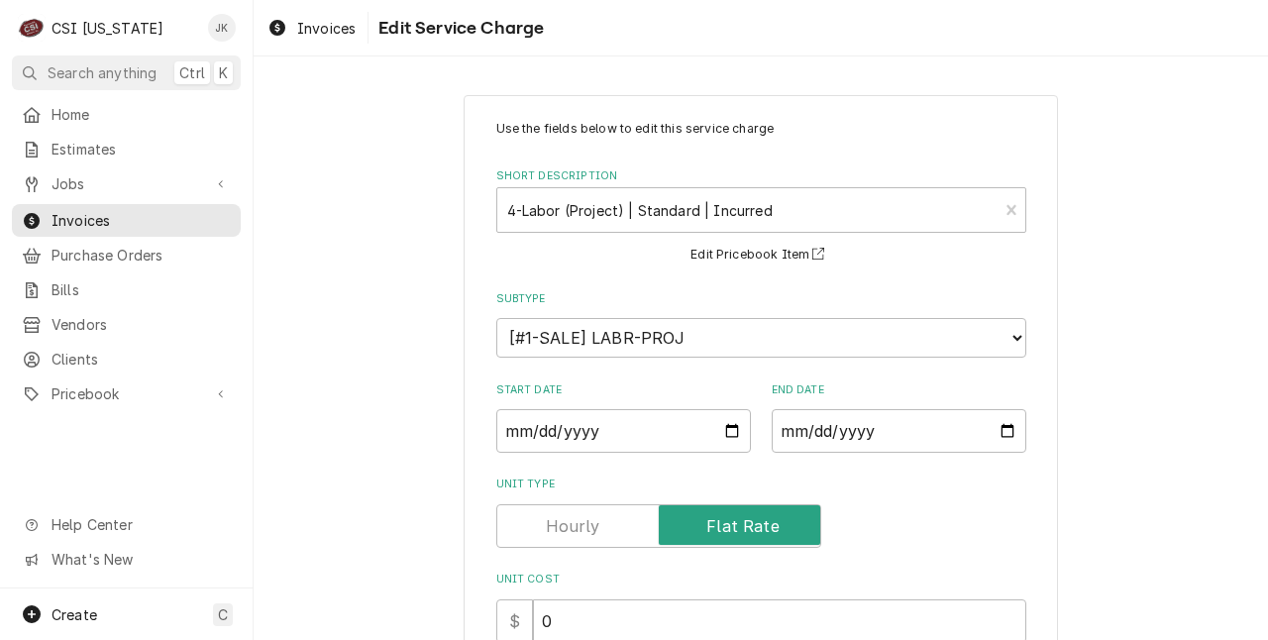
scroll to position [505, 0]
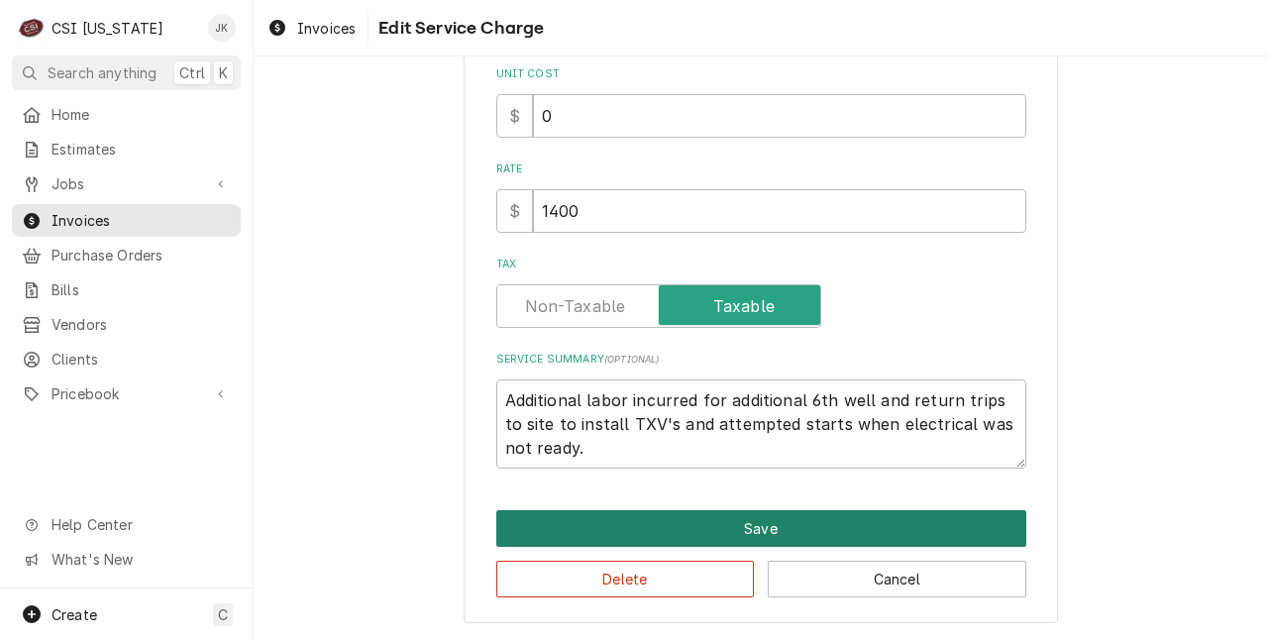
click at [709, 510] on button "Save" at bounding box center [761, 528] width 530 height 37
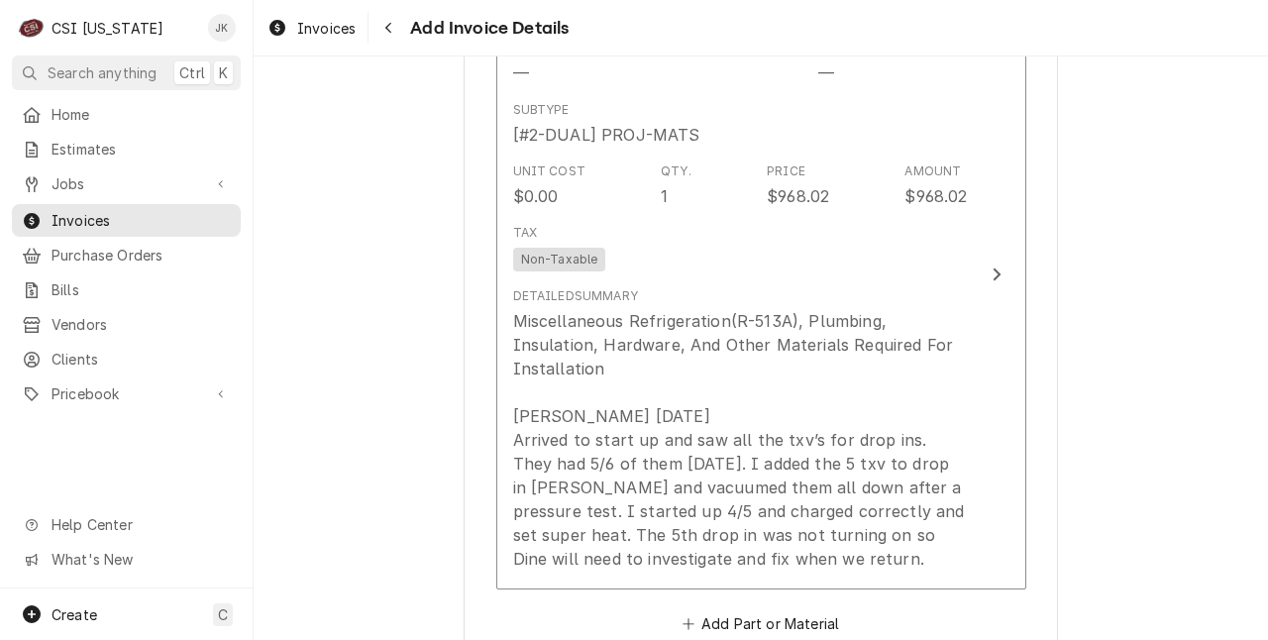
scroll to position [3664, 0]
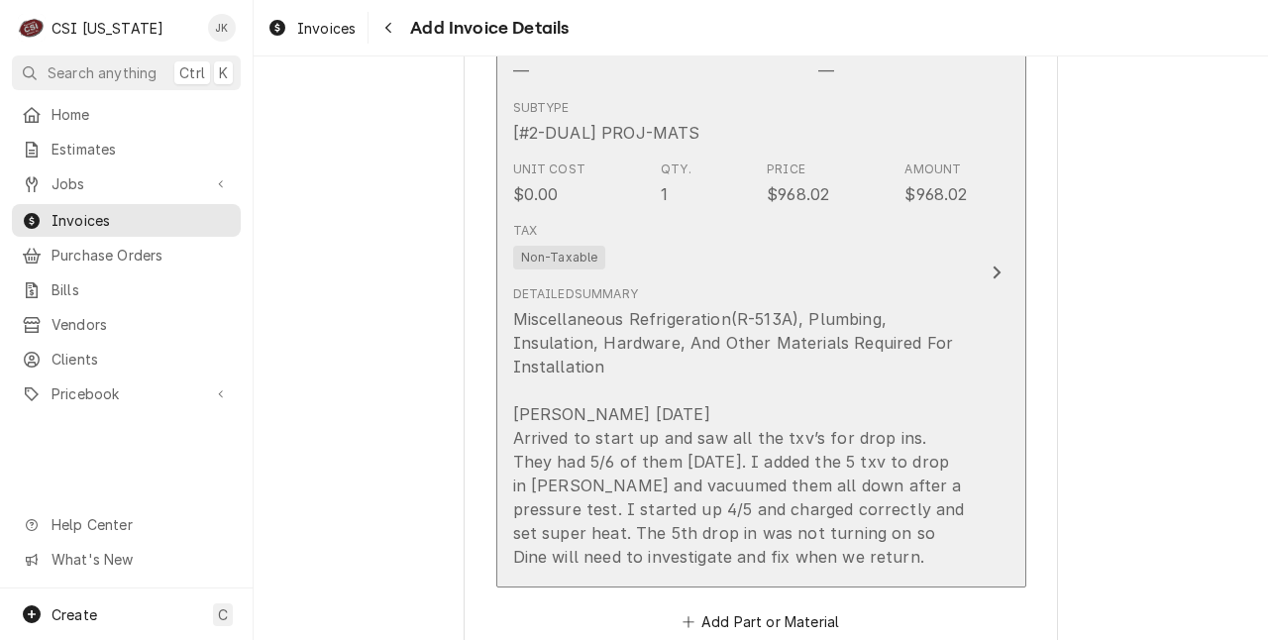
click at [828, 398] on div "Miscellaneous Refrigeration(R-513A), Plumbing, Insulation, Hardware, And Other …" at bounding box center [740, 437] width 455 height 261
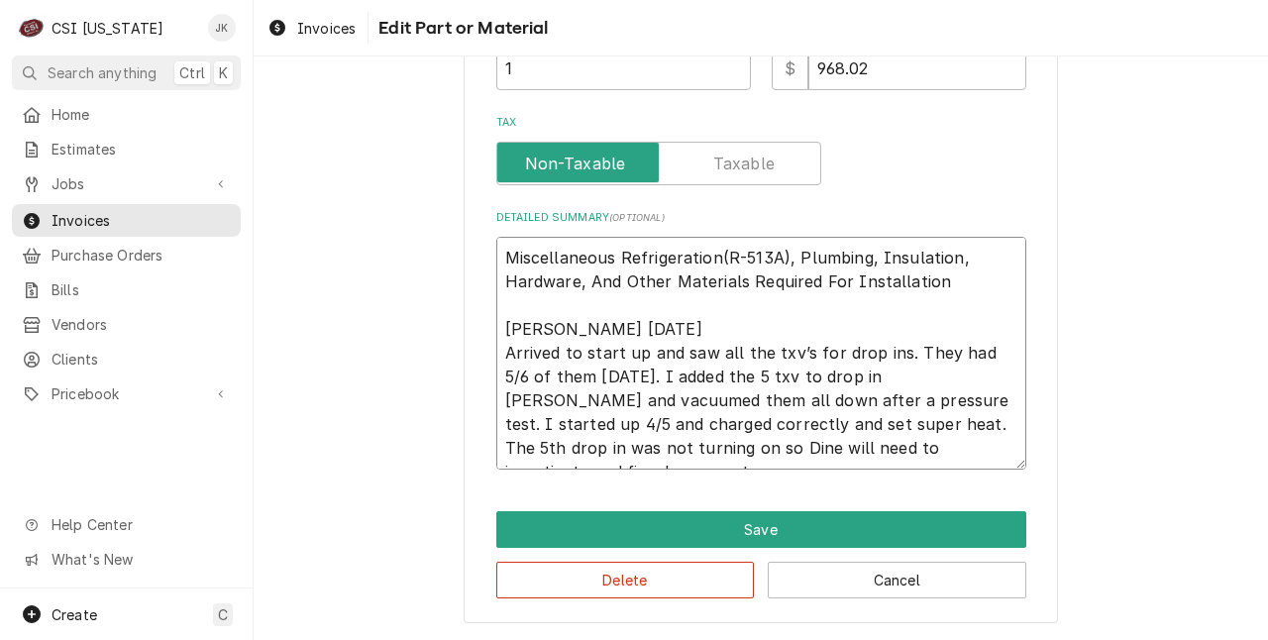
scroll to position [24, 0]
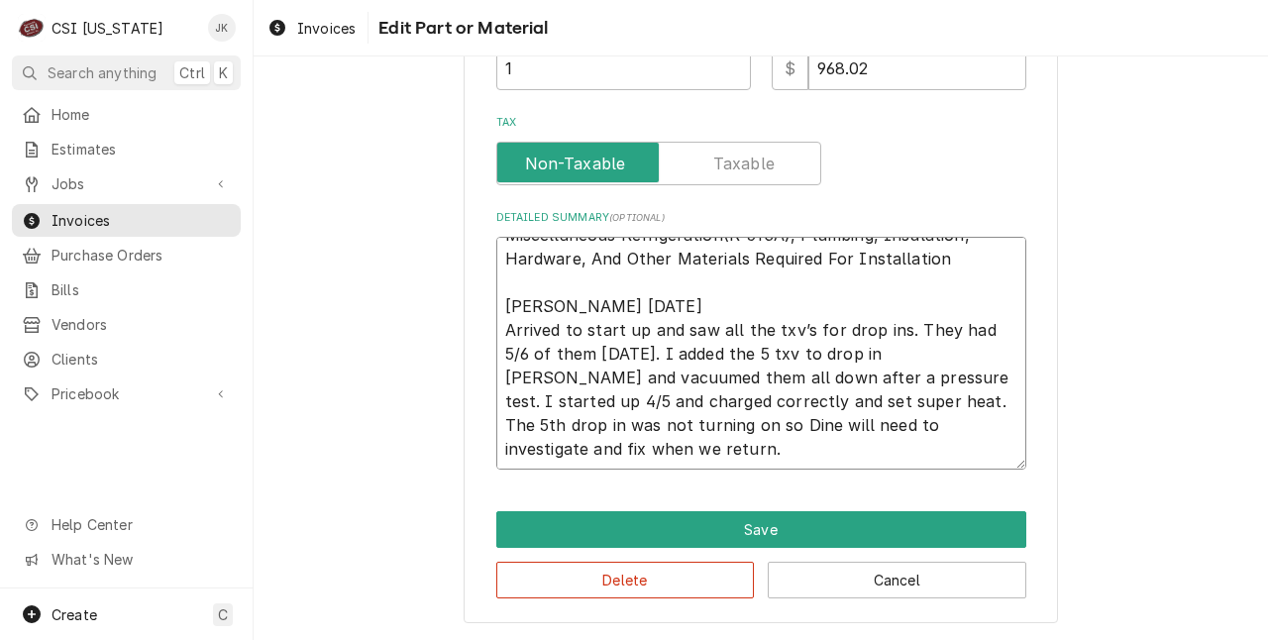
drag, startPoint x: 499, startPoint y: 319, endPoint x: 815, endPoint y: 481, distance: 355.2
click at [815, 481] on div "Use the fields below to edit this part or material: Short Description Misc. Pro…" at bounding box center [760, 97] width 594 height 1053
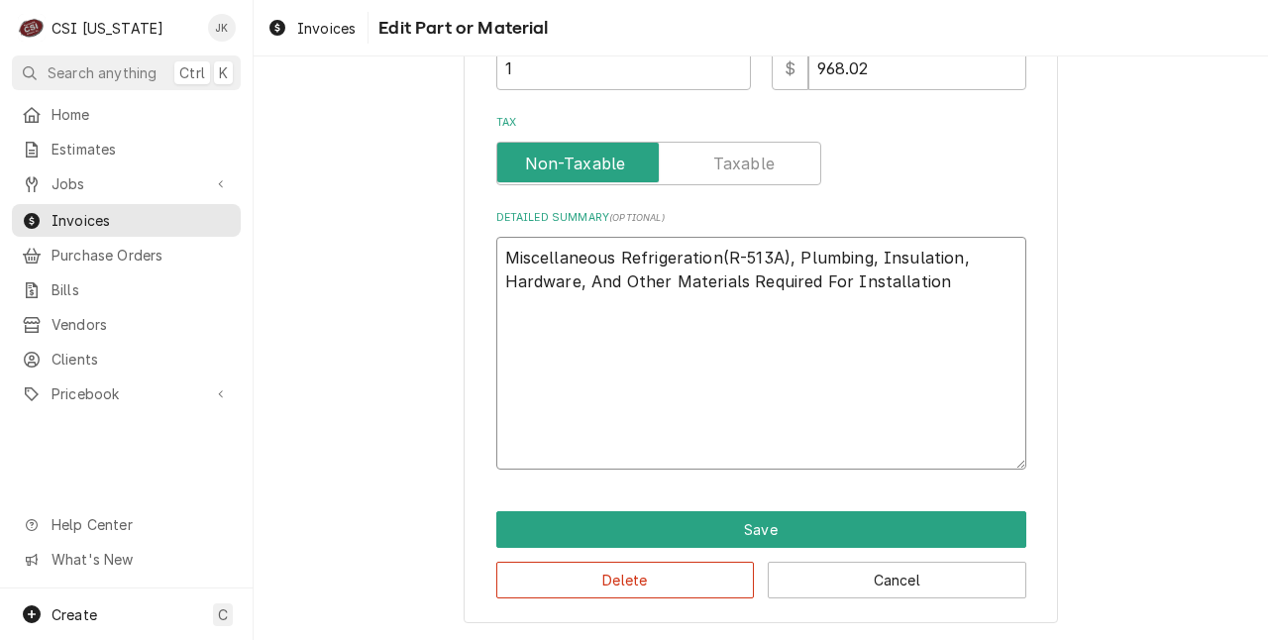
scroll to position [406, 0]
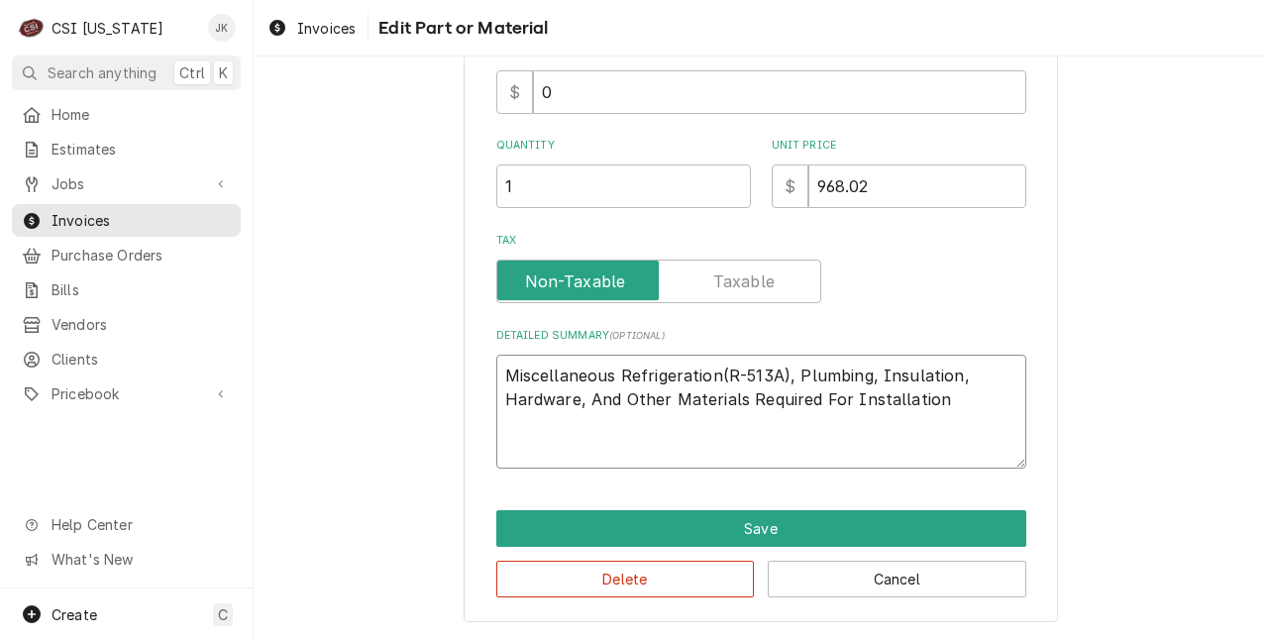
click at [609, 398] on textarea "Miscellaneous Refrigeration(R-513A), Plumbing, Insulation, Hardware, And Other …" at bounding box center [761, 412] width 530 height 114
click at [612, 372] on textarea "Miscellaneous Refrigeration(R-513A), Plumbing, Insulation, Other Materials Requ…" at bounding box center [761, 412] width 530 height 114
click at [598, 375] on textarea "Refrigeration(R-513A), Plumbing, Insulation, Other Materials Required For Insta…" at bounding box center [761, 412] width 530 height 114
click at [825, 374] on textarea "Refrigerant(R-513A), Plumbing, Insulation, Other Materials Required For Install…" at bounding box center [761, 412] width 530 height 114
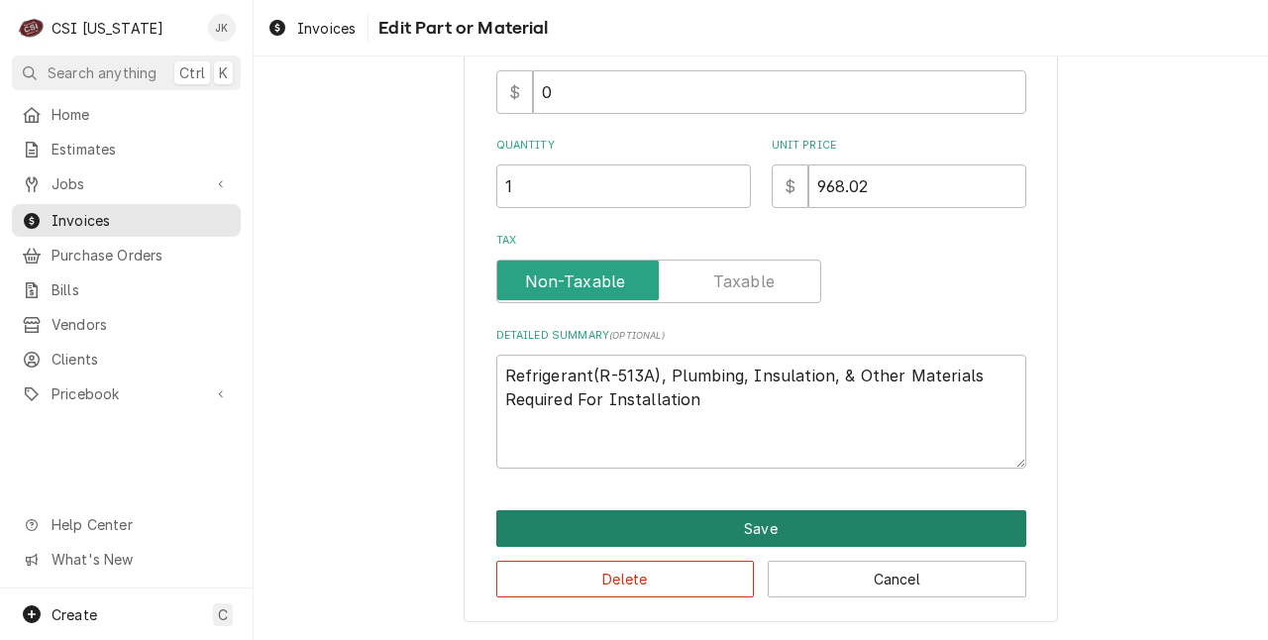
click at [678, 530] on button "Save" at bounding box center [761, 528] width 530 height 37
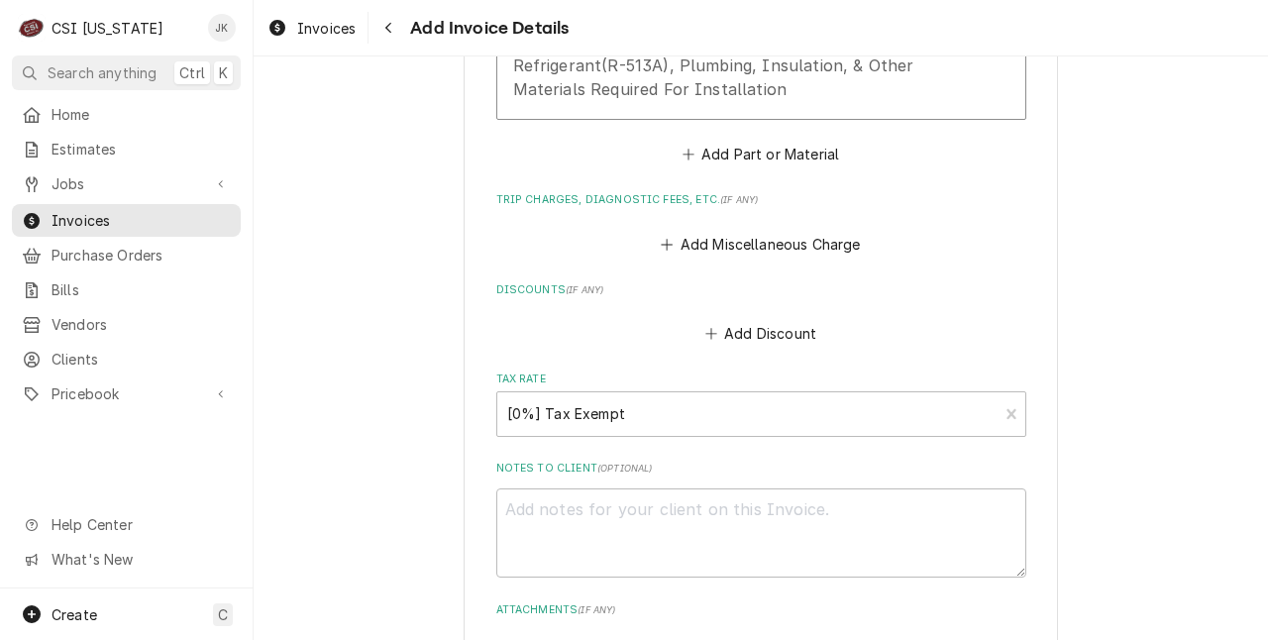
scroll to position [3915, 0]
click at [761, 170] on button "Add Part or Material" at bounding box center [759, 157] width 163 height 28
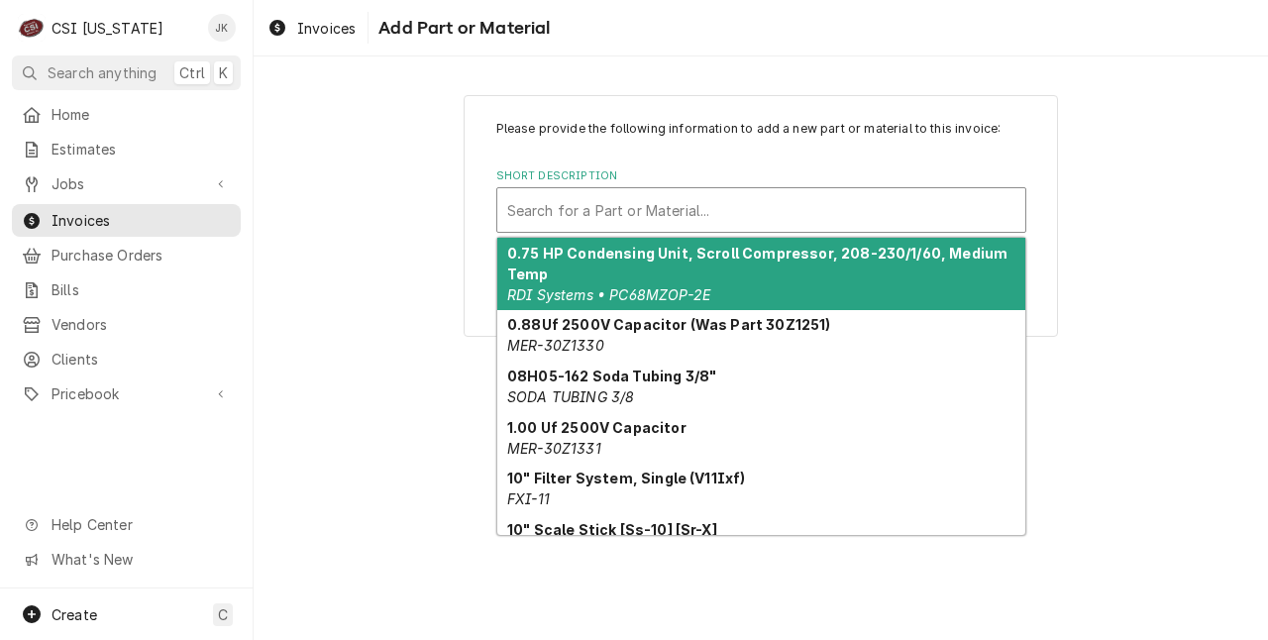
click at [761, 200] on div "Short Description" at bounding box center [761, 210] width 508 height 36
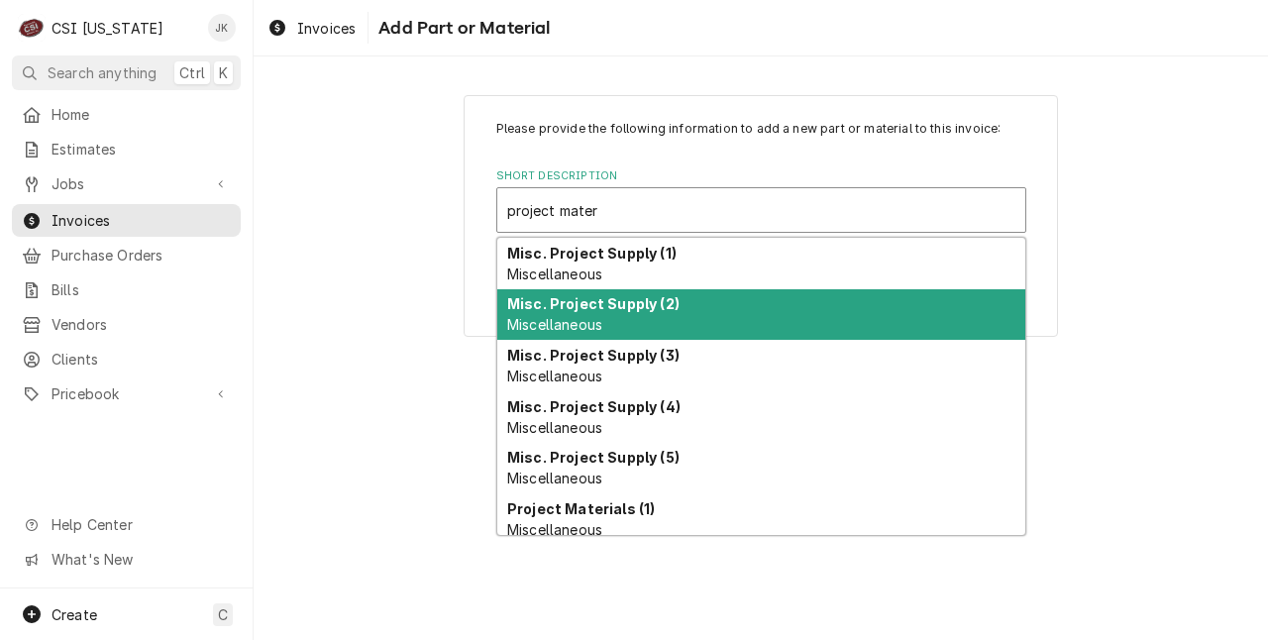
click at [668, 313] on div "Misc. Project Supply (2) Miscellaneous" at bounding box center [761, 314] width 528 height 51
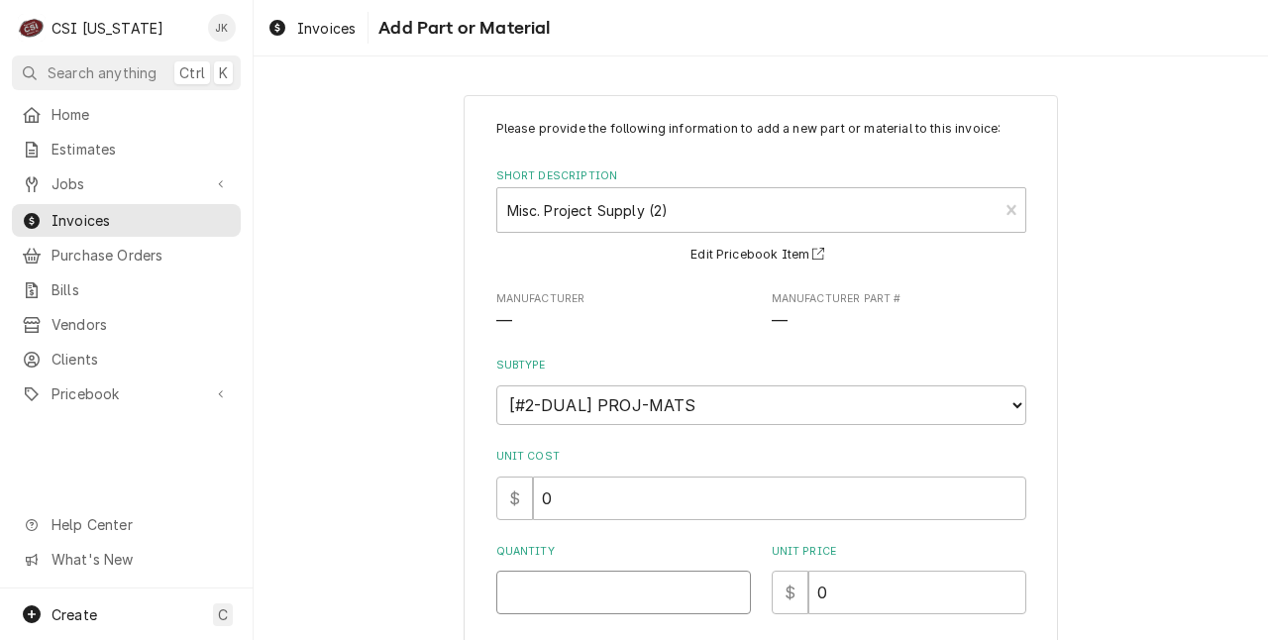
click at [590, 604] on input "Quantity" at bounding box center [623, 592] width 254 height 44
click at [839, 592] on input "0" at bounding box center [917, 592] width 218 height 44
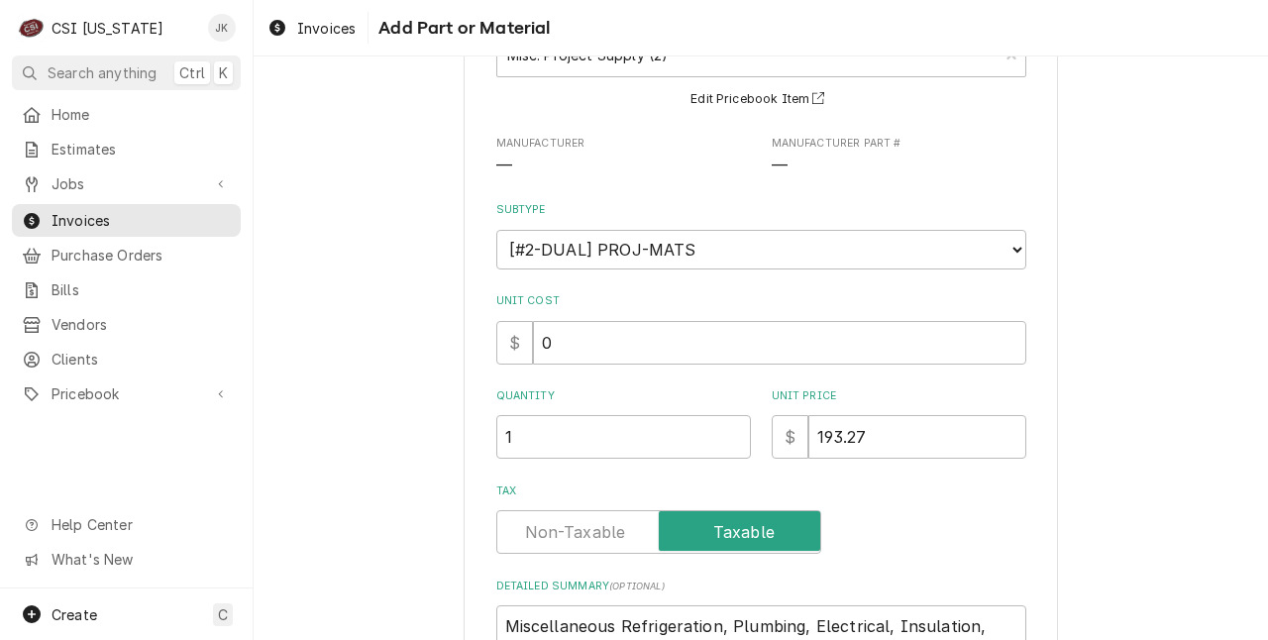
scroll to position [156, 0]
click at [514, 521] on input "Tax" at bounding box center [658, 531] width 307 height 44
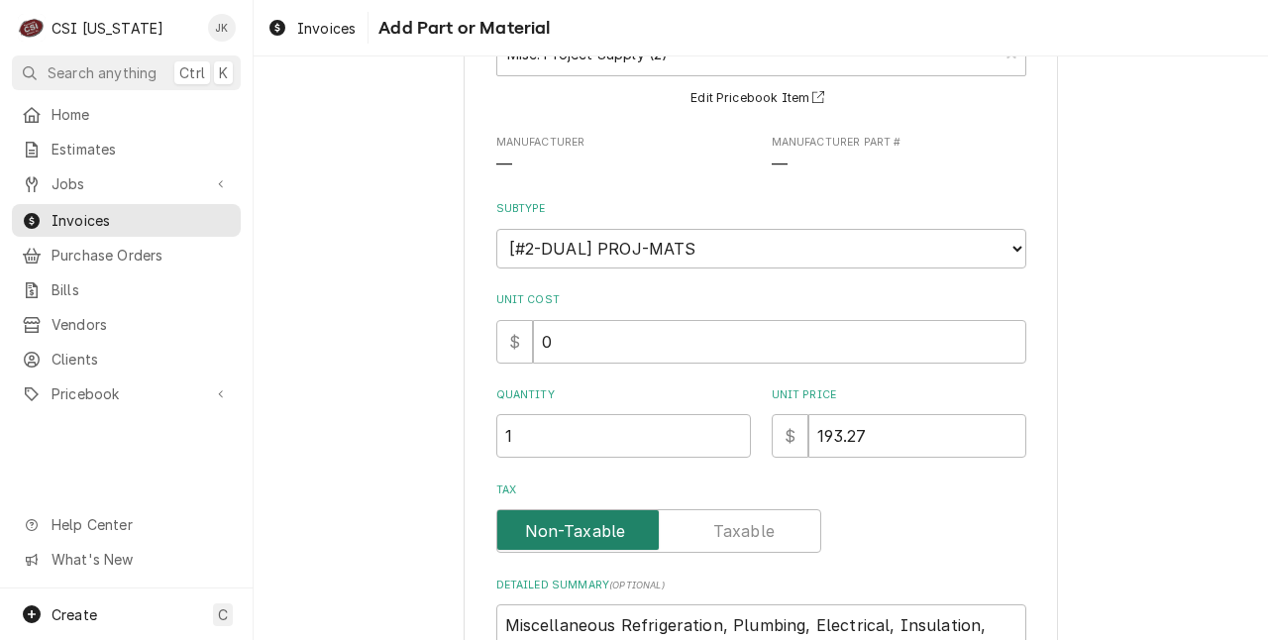
scroll to position [331, 0]
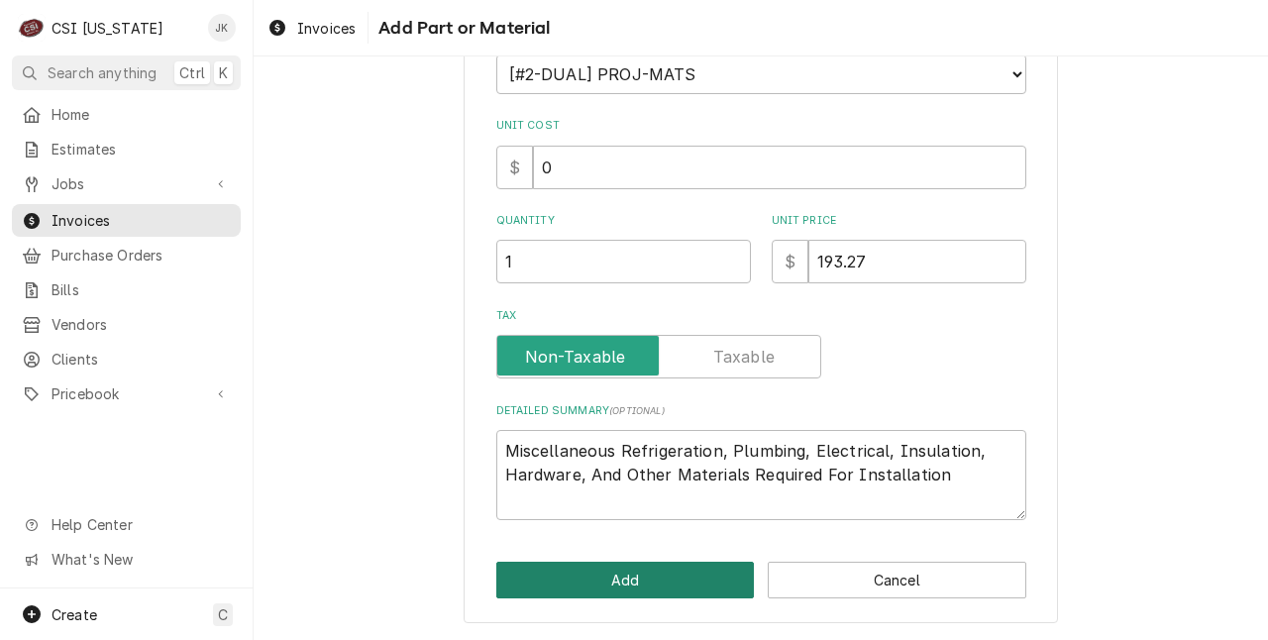
click at [550, 572] on button "Add" at bounding box center [625, 579] width 258 height 37
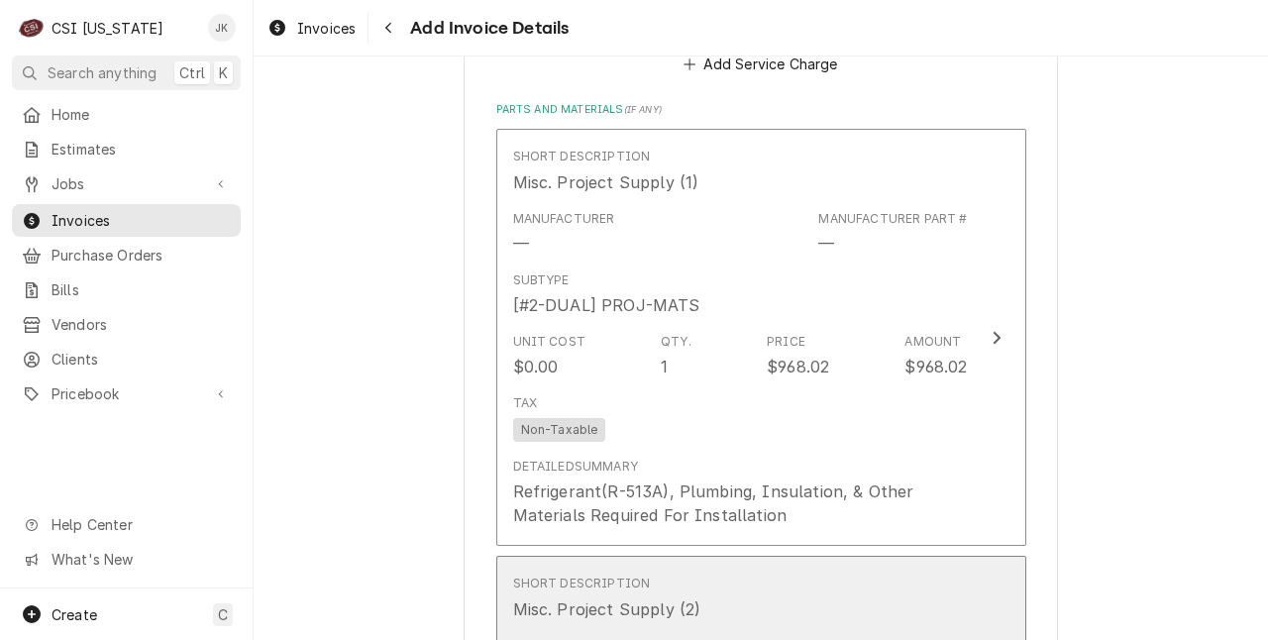
scroll to position [3490, 0]
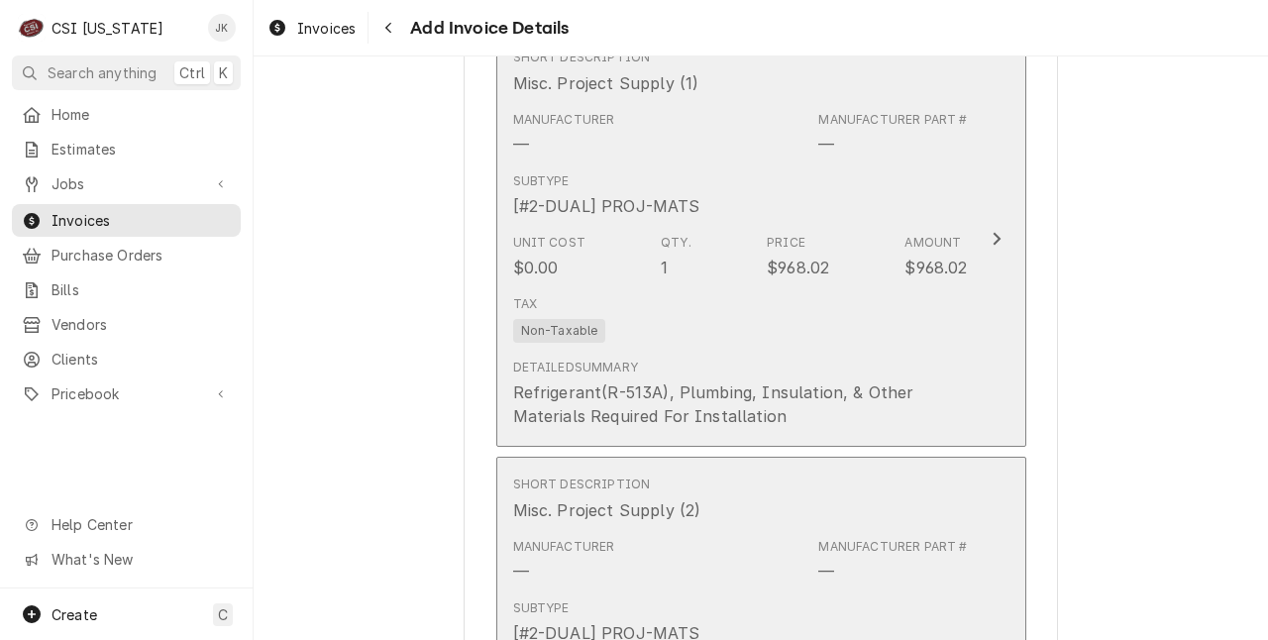
click at [630, 273] on div "Unit Cost $0.00 Qty. 1 Price $968.02 Amount $968.02" at bounding box center [740, 256] width 455 height 61
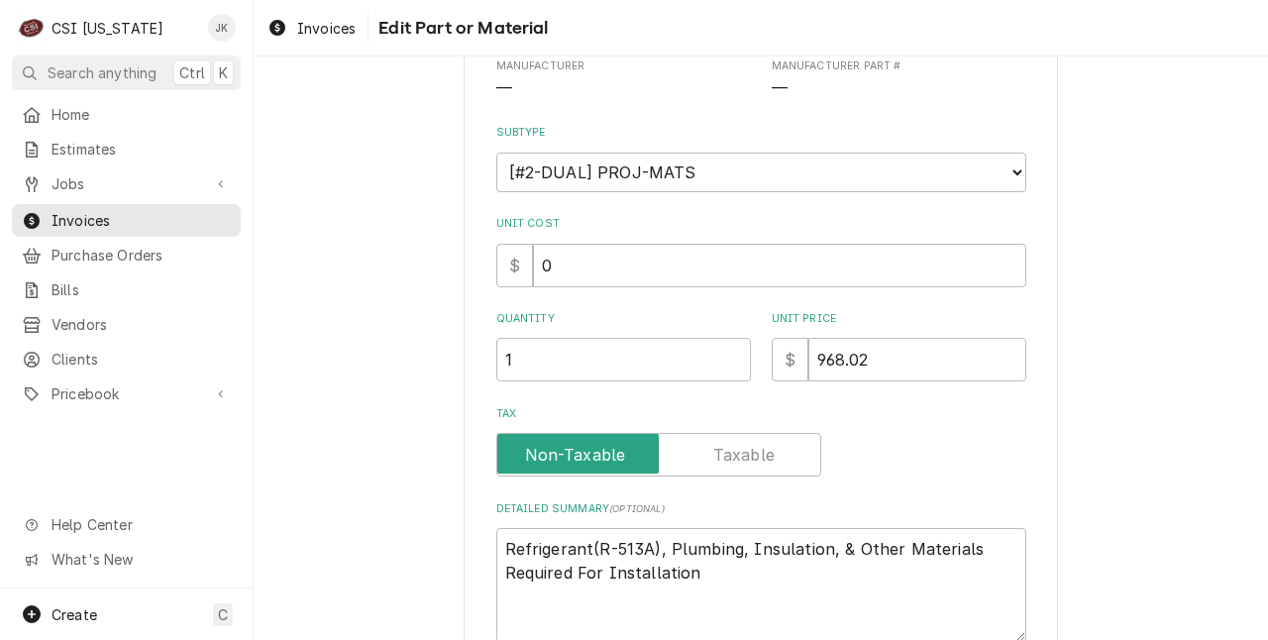
scroll to position [406, 0]
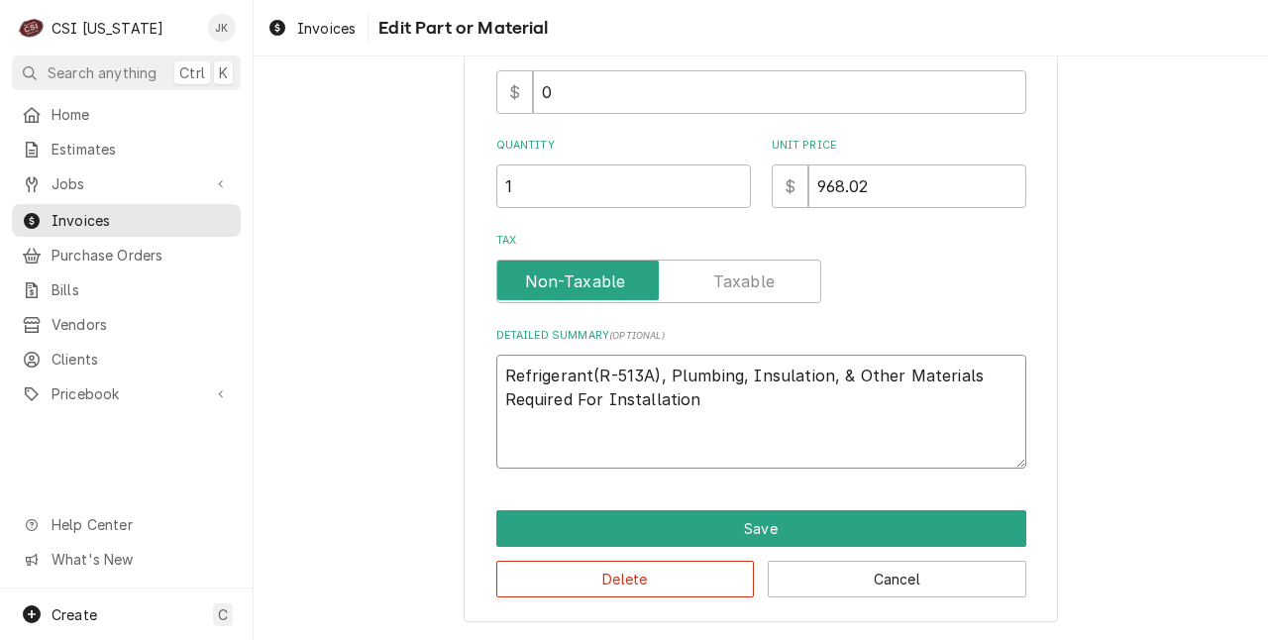
drag, startPoint x: 498, startPoint y: 377, endPoint x: 733, endPoint y: 430, distance: 240.5
click at [733, 430] on textarea "Refrigerant(R-513A), Plumbing, Insulation, & Other Materials Required For Insta…" at bounding box center [761, 412] width 530 height 114
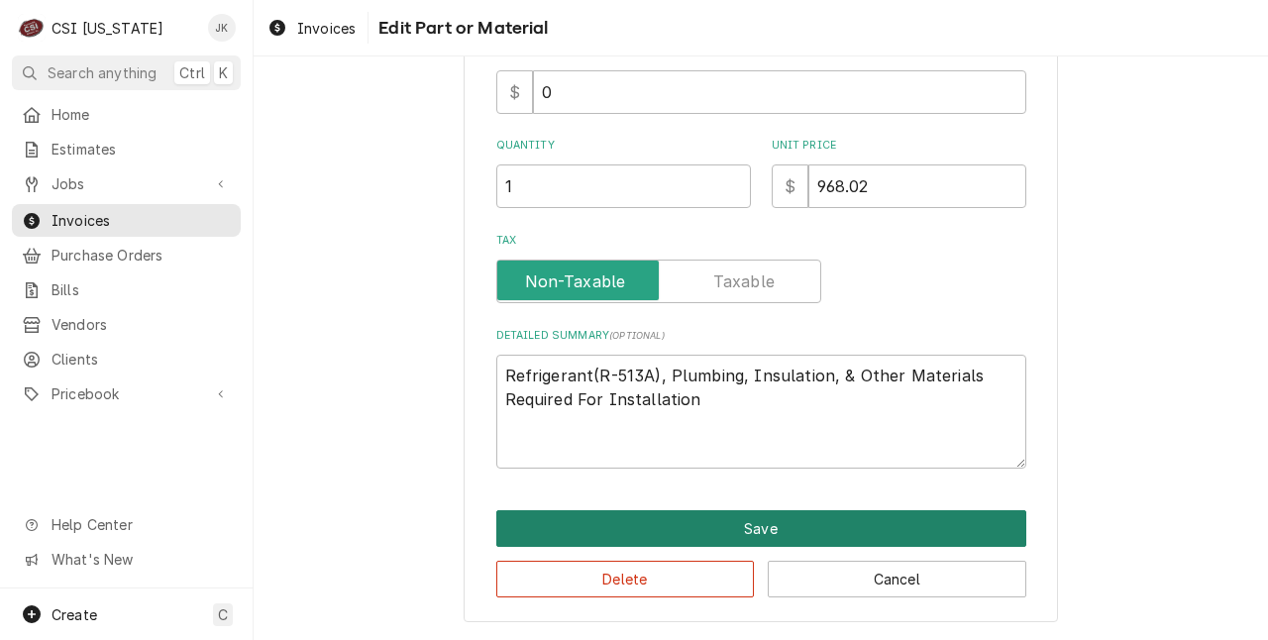
click at [743, 525] on button "Save" at bounding box center [761, 528] width 530 height 37
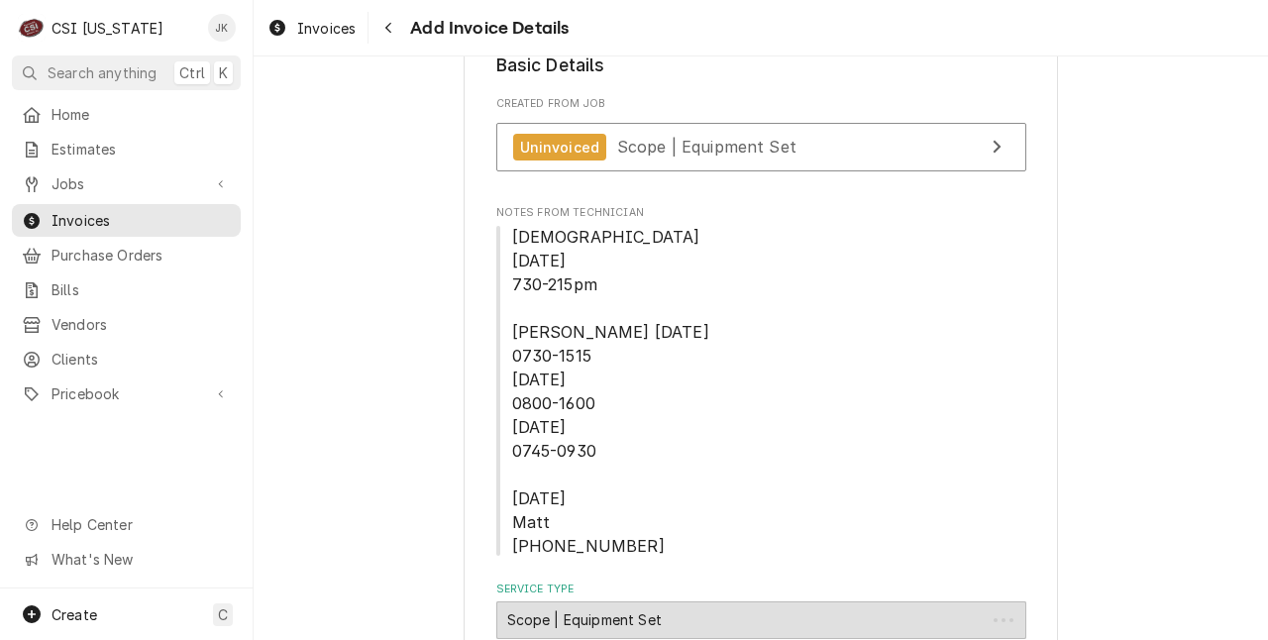
scroll to position [3691, 0]
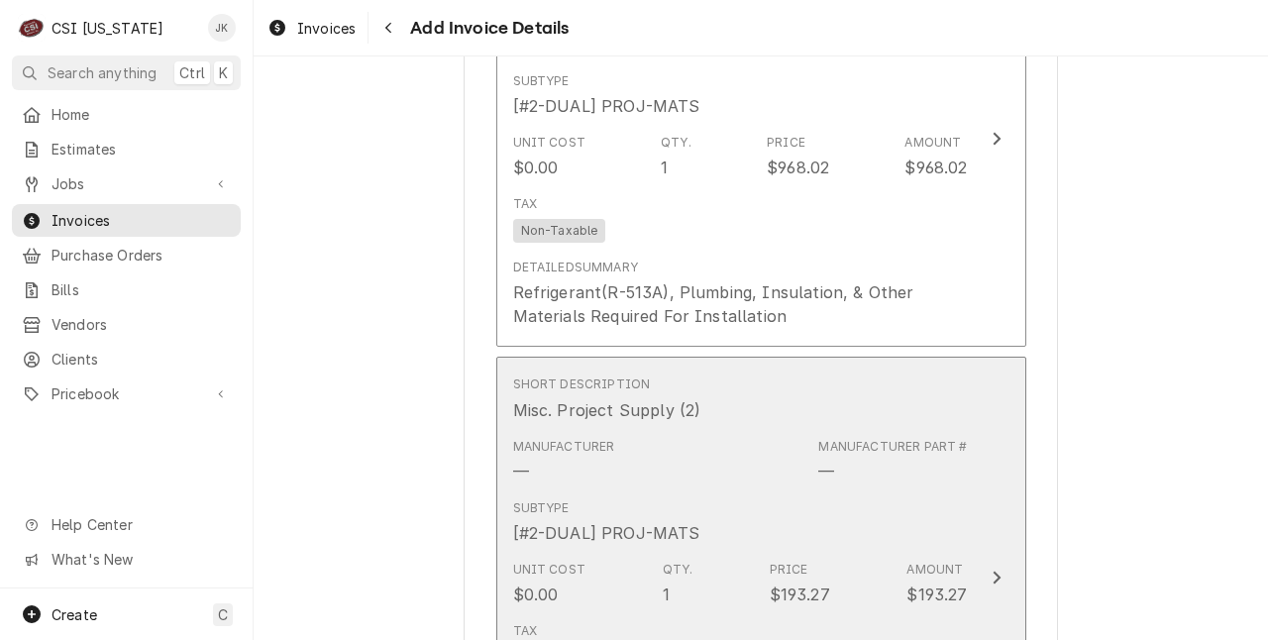
click at [743, 525] on div "Subtype [#2-DUAL] PROJ-MATS" at bounding box center [740, 521] width 455 height 61
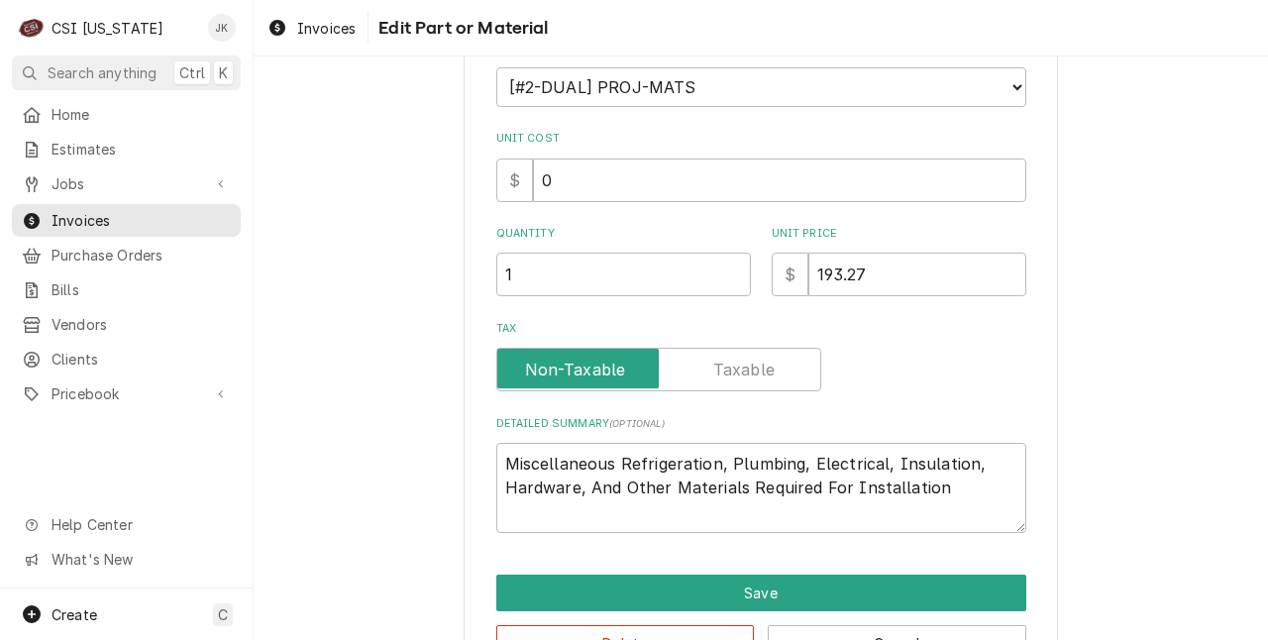
scroll to position [321, 0]
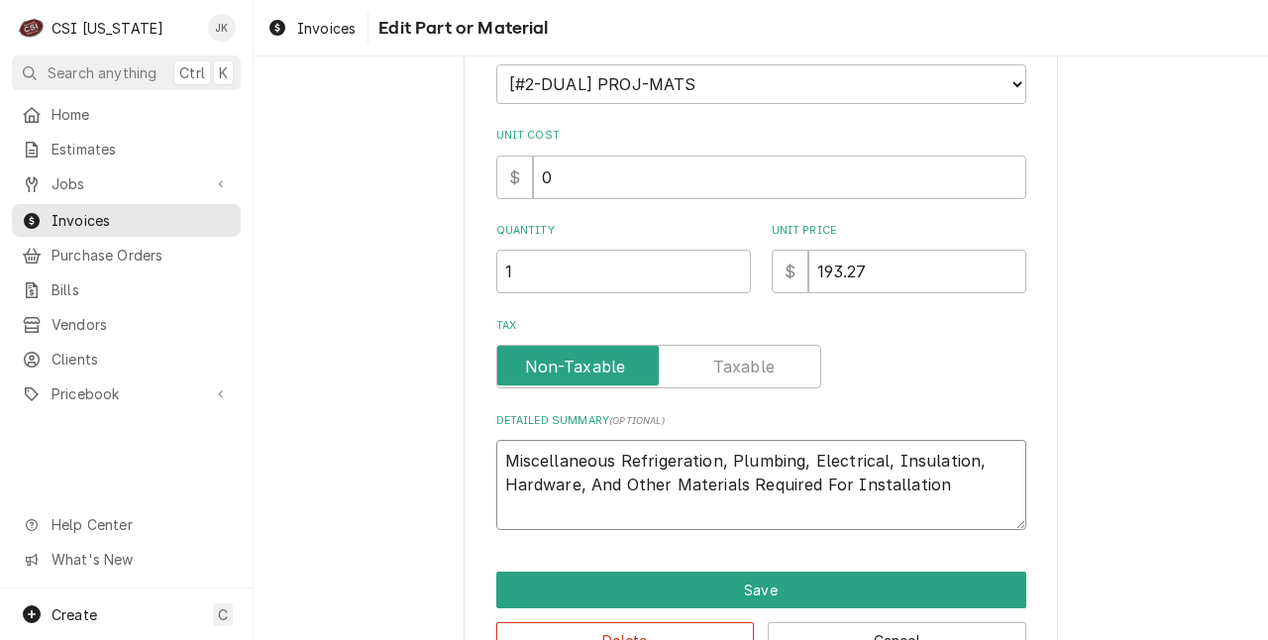
click at [736, 488] on textarea "Miscellaneous Refrigeration, Plumbing, Electrical, Insulation, Hardware, And Ot…" at bounding box center [761, 485] width 530 height 90
paste textarea "Refrigerant(R-513A), Plumbing, Insulation, & Other Materials Required For Insta…"
click at [766, 485] on textarea "Additional Refrigerant(R-513A), Plumbing, Insulation, & Other Materials Require…" at bounding box center [761, 485] width 530 height 90
click at [590, 463] on textarea "Additional Refrigerant(R-513A), Plumbing, Insulation, & Other Materials Require…" at bounding box center [761, 485] width 530 height 90
click at [745, 453] on textarea "Additional refrigerant(R-513A), Plumbing, Insulation, & Other Materials Require…" at bounding box center [761, 485] width 530 height 90
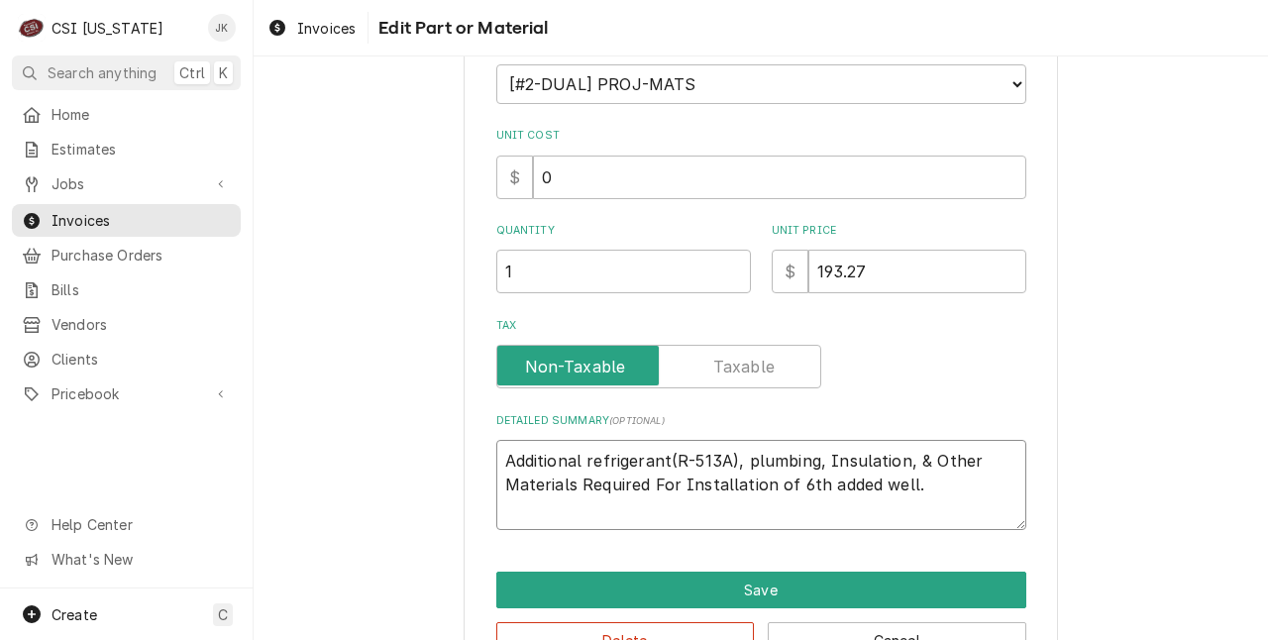
click at [820, 463] on textarea "Additional refrigerant(R-513A), plumbing, Insulation, & Other Materials Require…" at bounding box center [761, 485] width 530 height 90
click at [929, 459] on textarea "Additional refrigerant(R-513A), plumbing, insulation, & Other Materials Require…" at bounding box center [761, 485] width 530 height 90
click at [507, 491] on textarea "Additional refrigerant(R-513A), plumbing, insulation, & other Materials Require…" at bounding box center [761, 485] width 530 height 90
click at [580, 487] on textarea "Additional refrigerant(R-513A), plumbing, insulation, & other materials Require…" at bounding box center [761, 485] width 530 height 90
click at [649, 485] on textarea "Additional refrigerant(R-513A), plumbing, insulation, & other materials require…" at bounding box center [761, 485] width 530 height 90
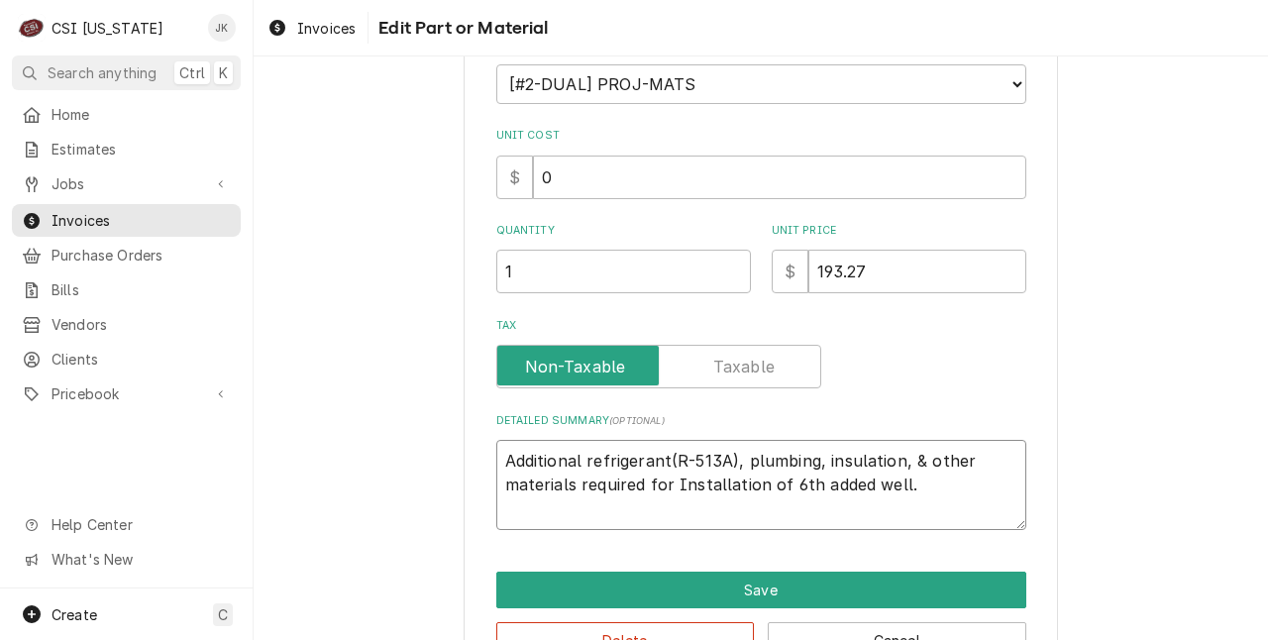
click at [674, 481] on textarea "Additional refrigerant(R-513A), plumbing, insulation, & other materials require…" at bounding box center [761, 485] width 530 height 90
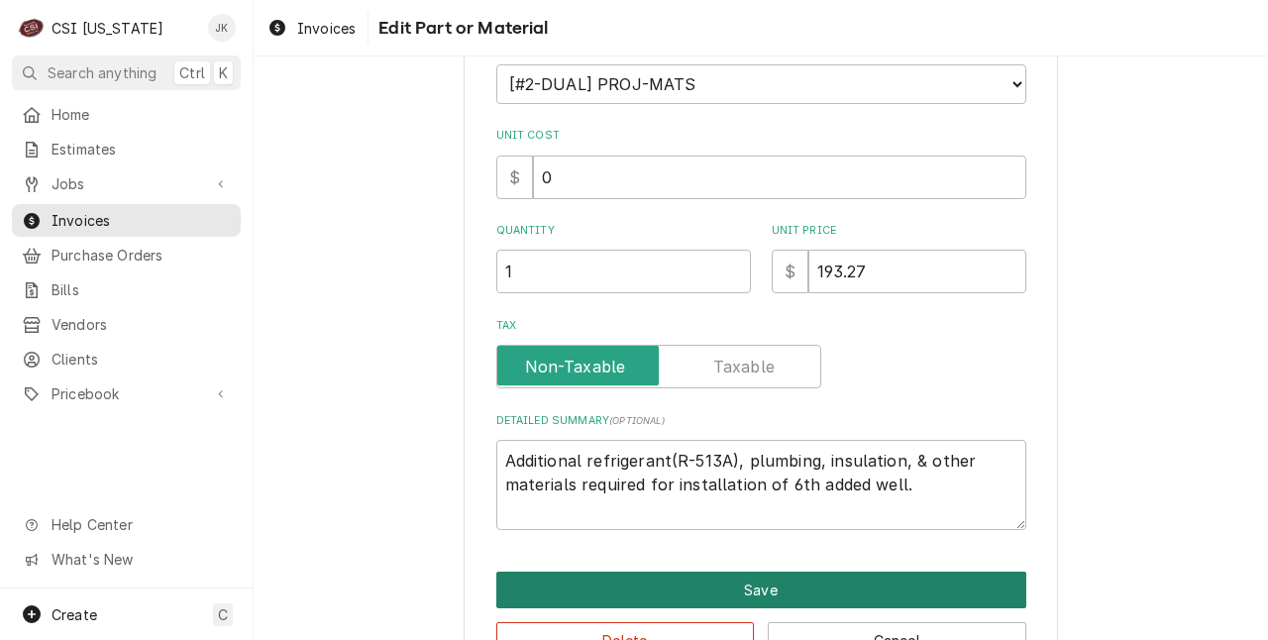
click at [699, 579] on button "Save" at bounding box center [761, 589] width 530 height 37
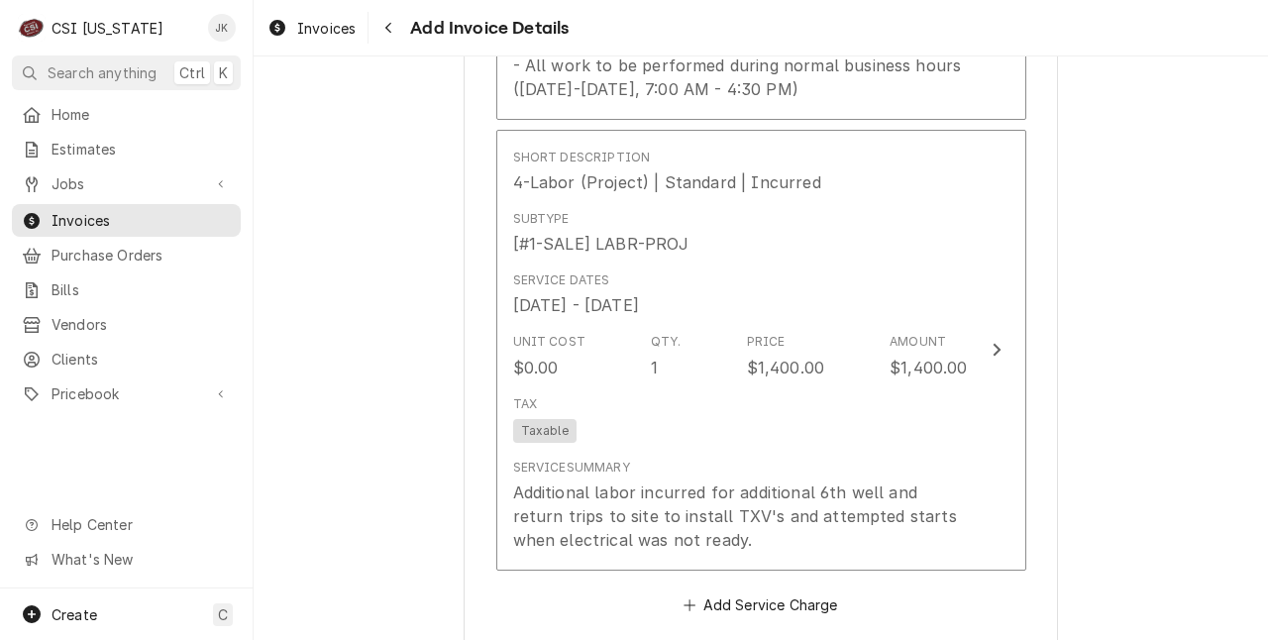
scroll to position [2947, 0]
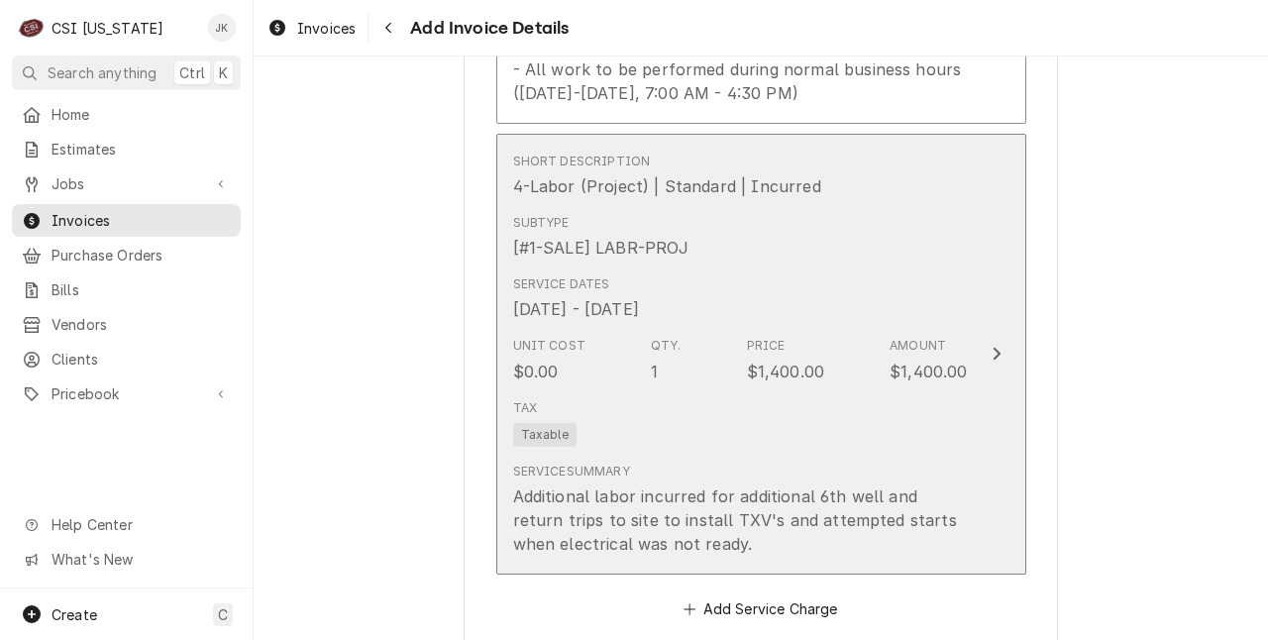
click at [711, 436] on div "Tax Taxable" at bounding box center [740, 422] width 455 height 63
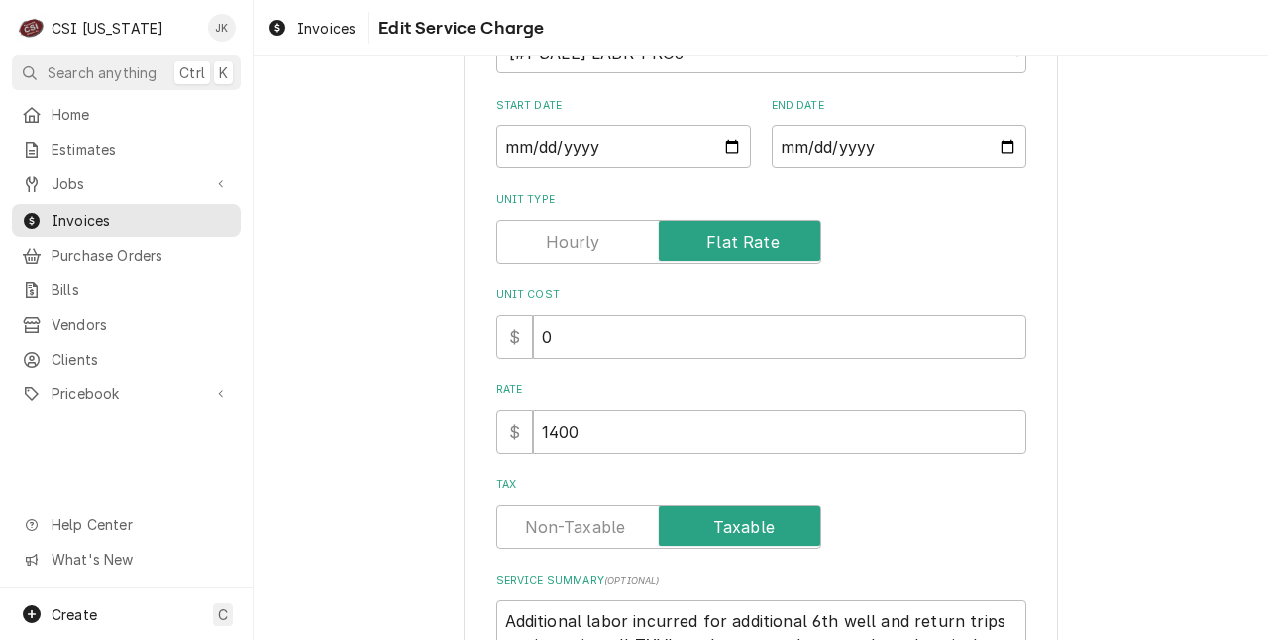
scroll to position [286, 0]
click at [534, 524] on label "Tax" at bounding box center [658, 525] width 325 height 44
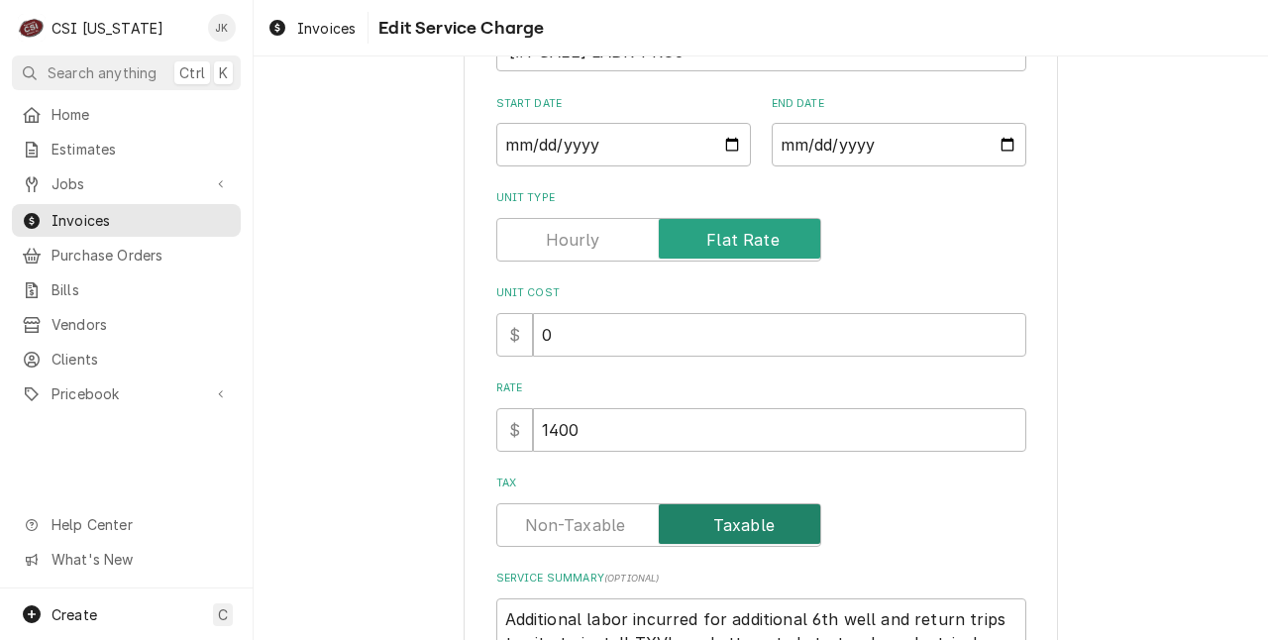
click at [534, 524] on input "Tax" at bounding box center [658, 525] width 307 height 44
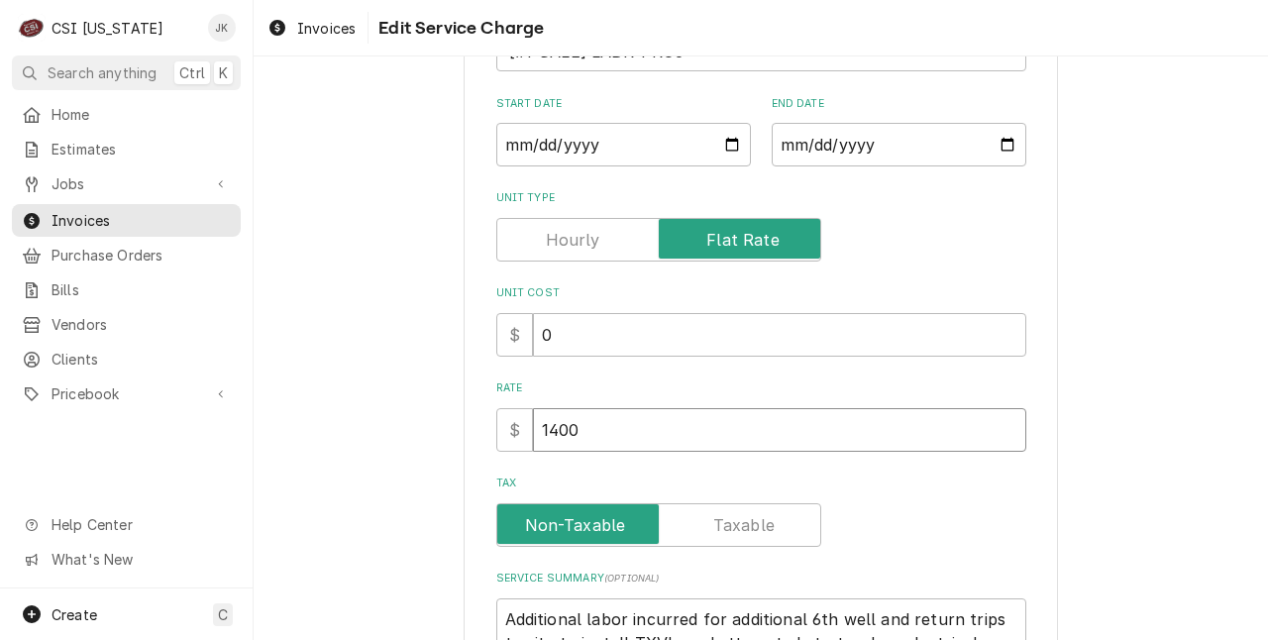
drag, startPoint x: 547, startPoint y: 434, endPoint x: 618, endPoint y: 443, distance: 71.9
click at [618, 443] on input "1400" at bounding box center [779, 430] width 493 height 44
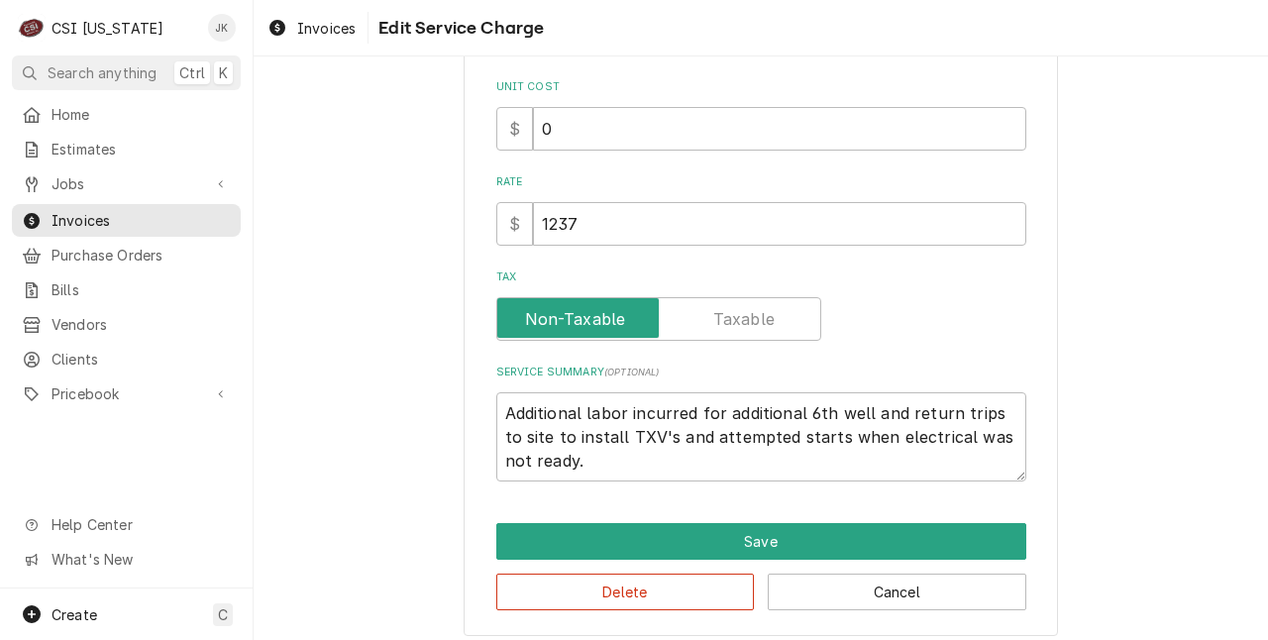
scroll to position [505, 0]
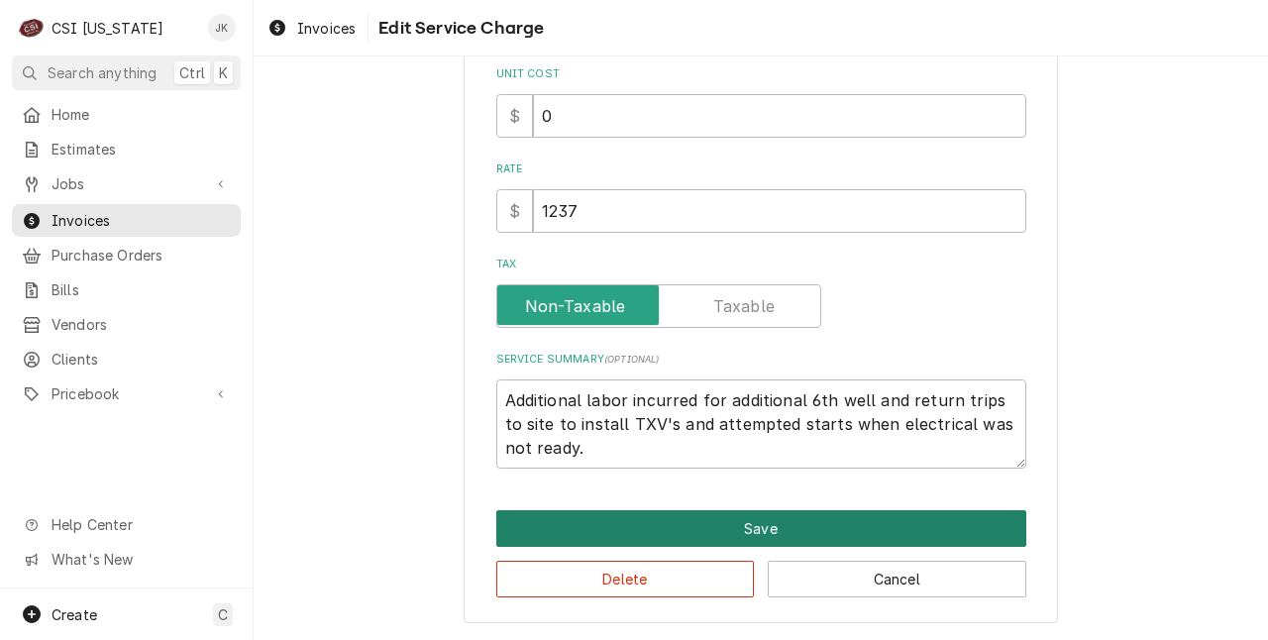
click at [628, 532] on button "Save" at bounding box center [761, 528] width 530 height 37
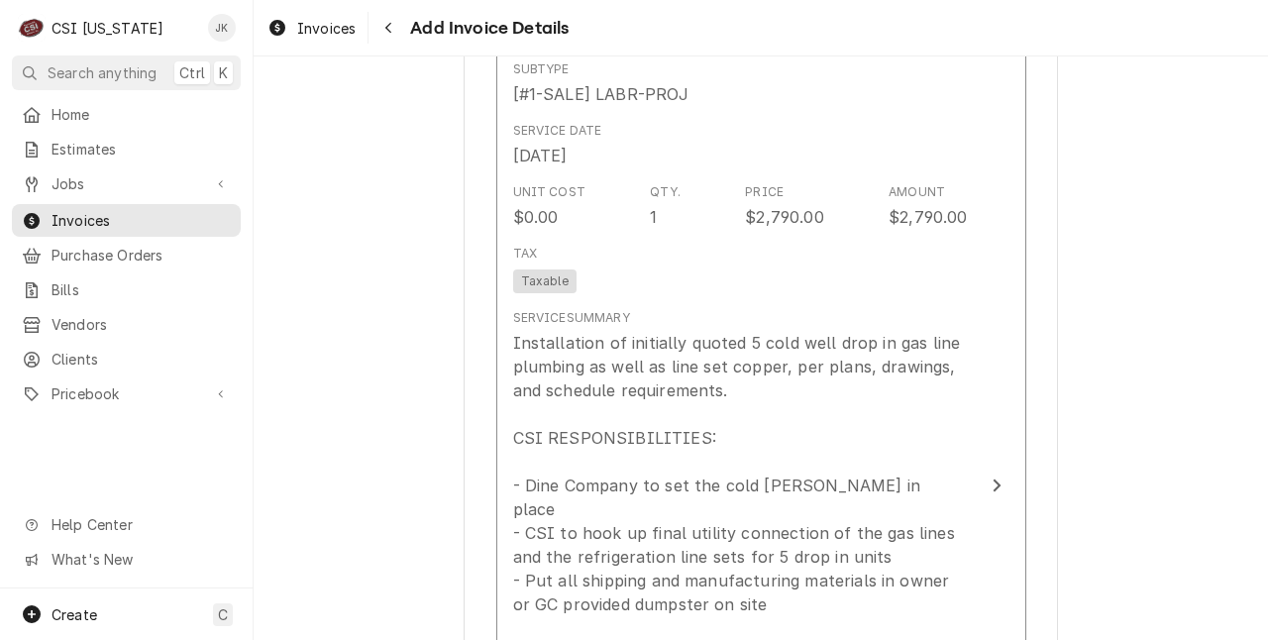
scroll to position [2076, 0]
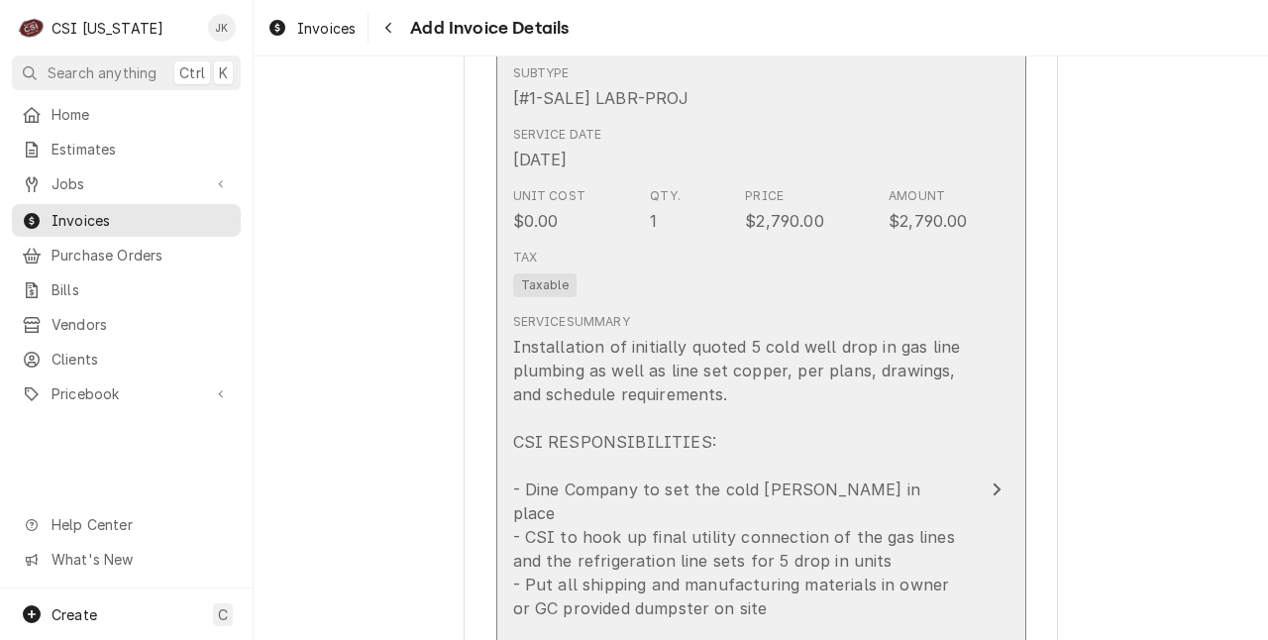
click at [656, 225] on div "Qty. 1" at bounding box center [665, 210] width 31 height 46
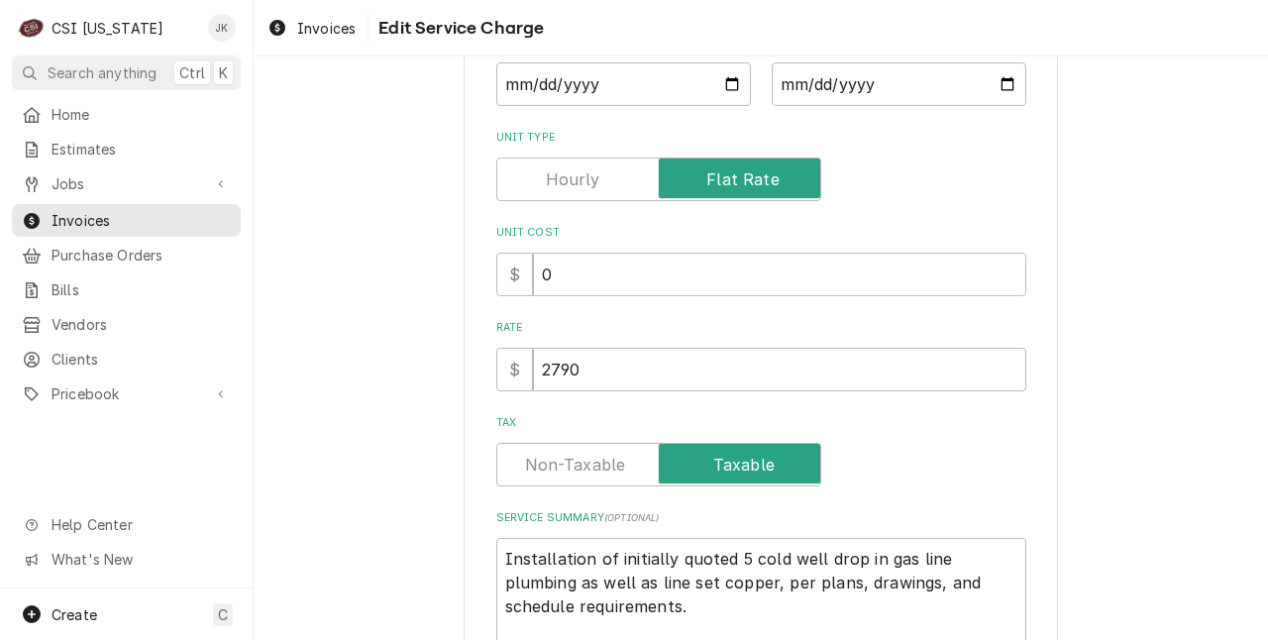
scroll to position [355, 0]
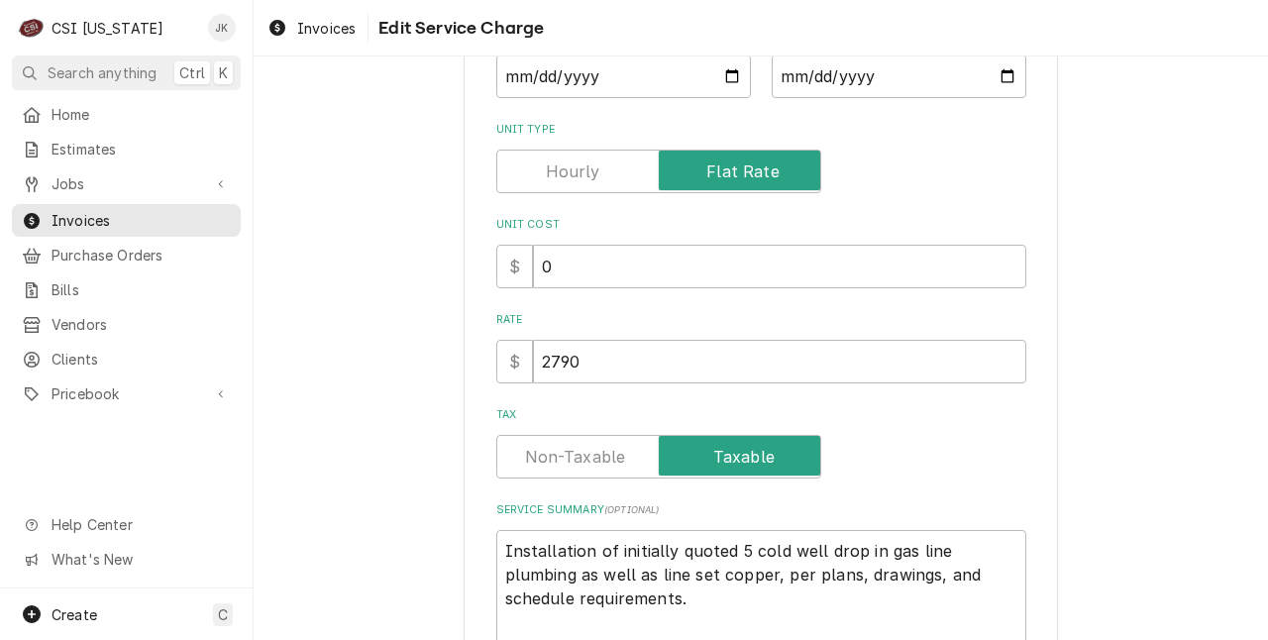
click at [549, 461] on label "Tax" at bounding box center [658, 457] width 325 height 44
click at [549, 461] on input "Tax" at bounding box center [658, 457] width 307 height 44
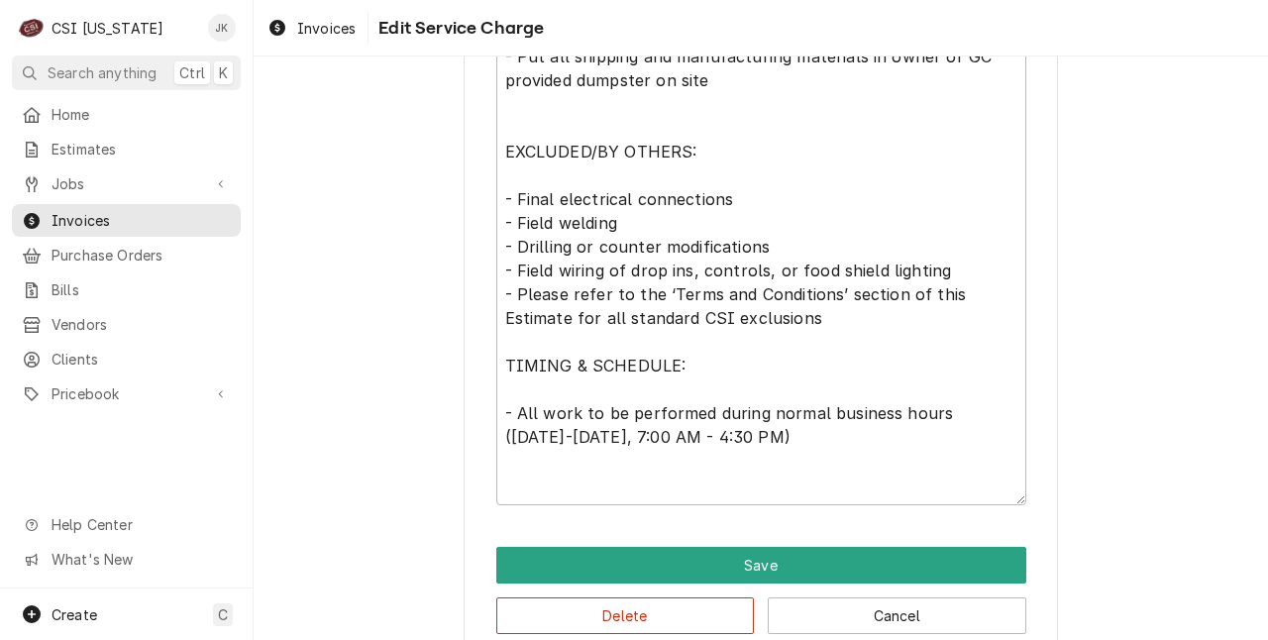
scroll to position [1064, 0]
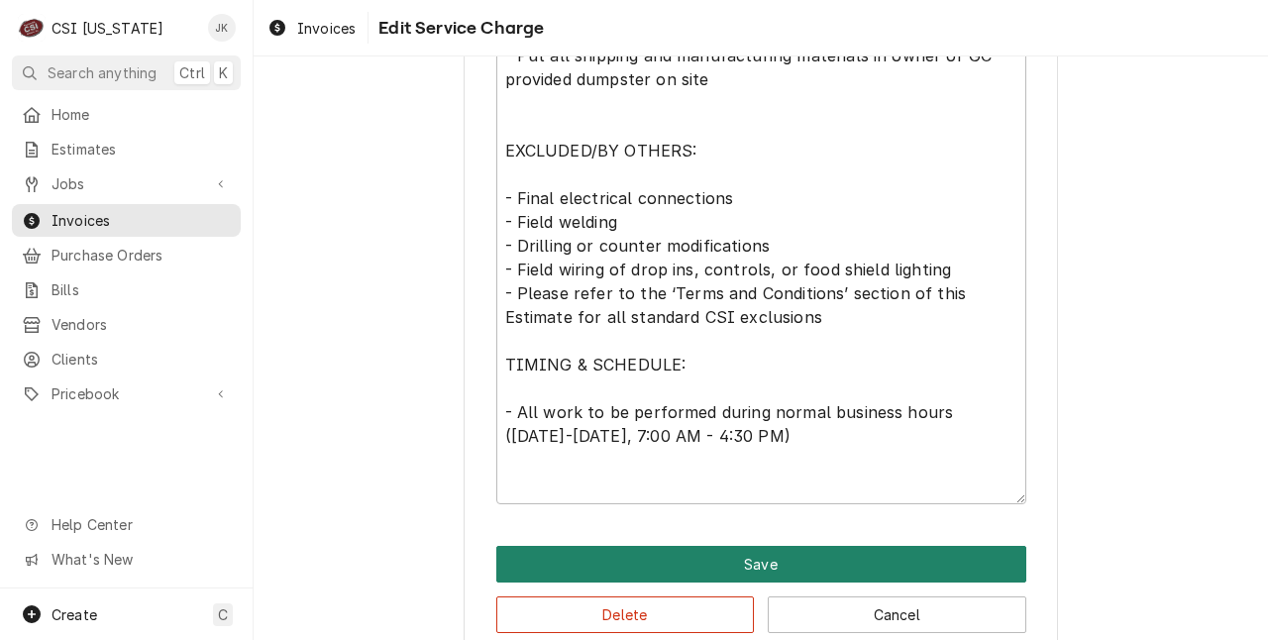
click at [618, 553] on button "Save" at bounding box center [761, 564] width 530 height 37
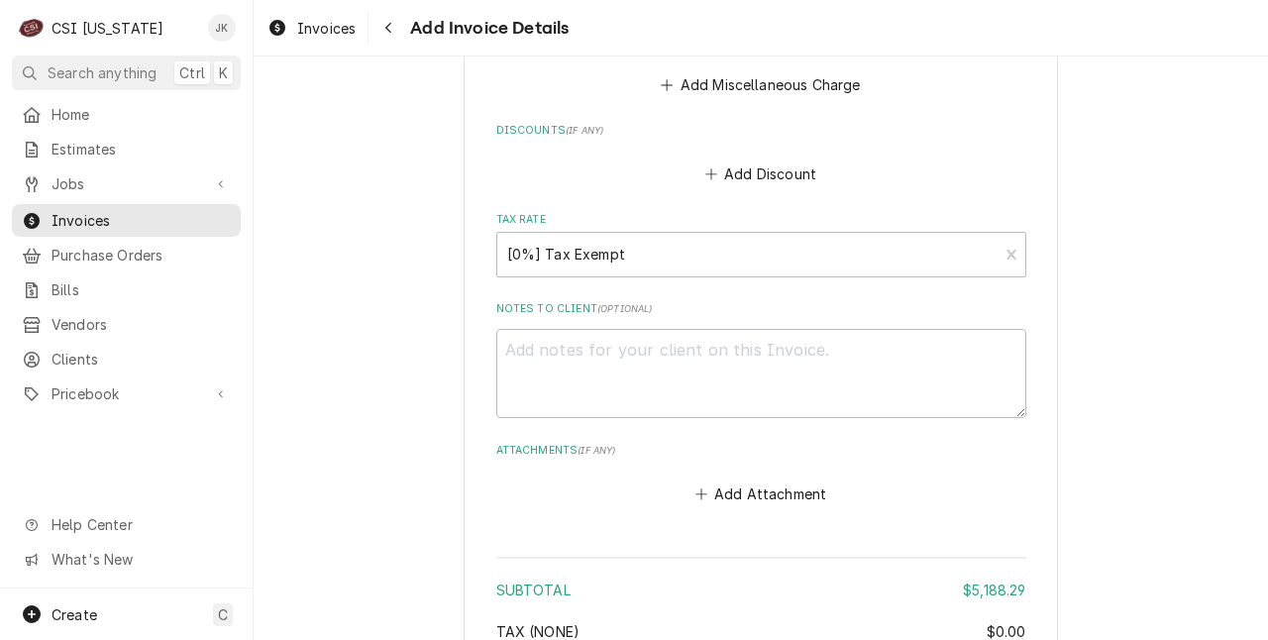
scroll to position [4528, 0]
click at [547, 375] on textarea "Notes to Client ( optional )" at bounding box center [761, 373] width 530 height 90
paste textarea "1166253"
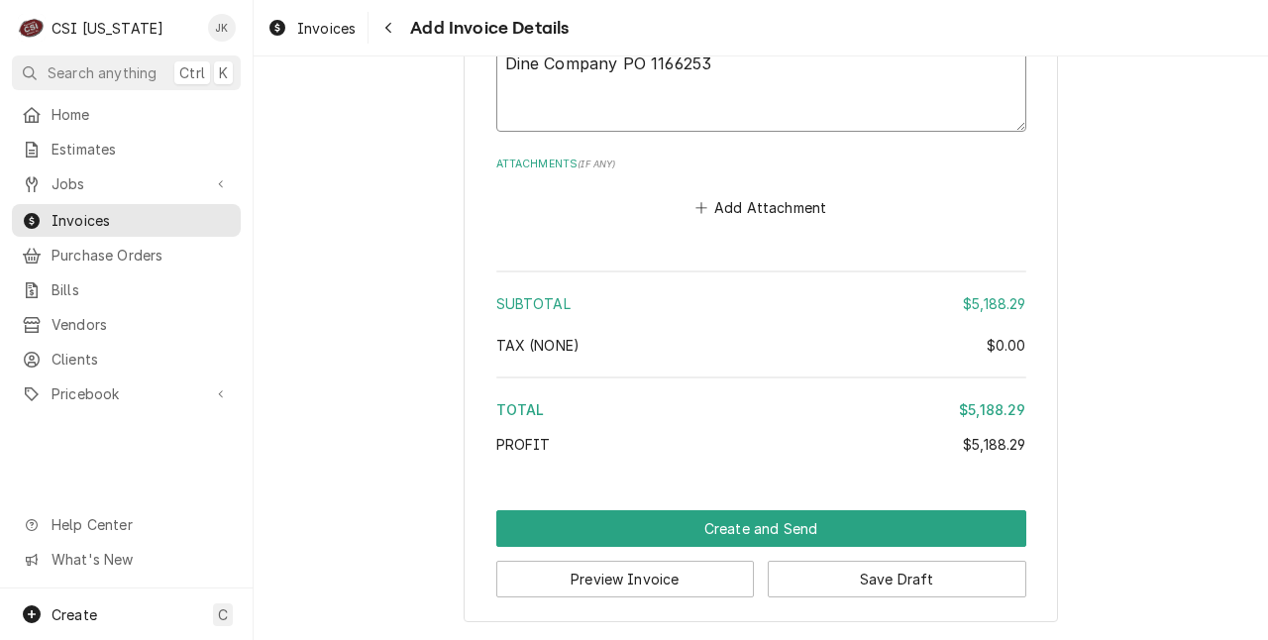
scroll to position [4816, 0]
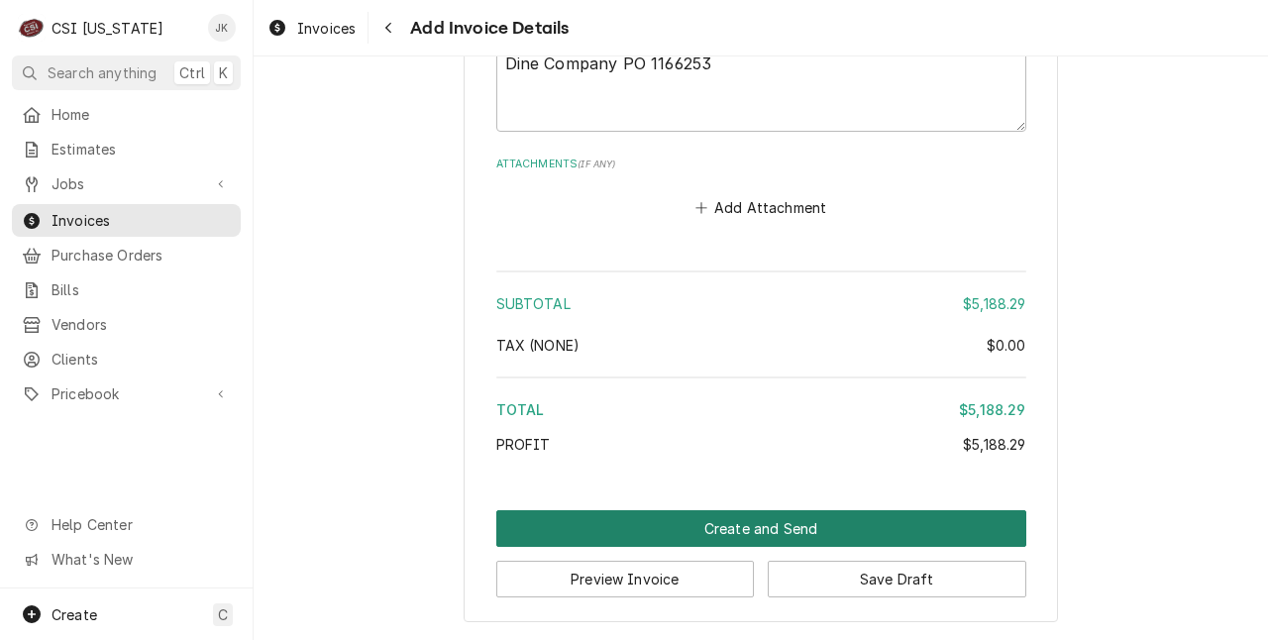
click at [616, 522] on button "Create and Send" at bounding box center [761, 528] width 530 height 37
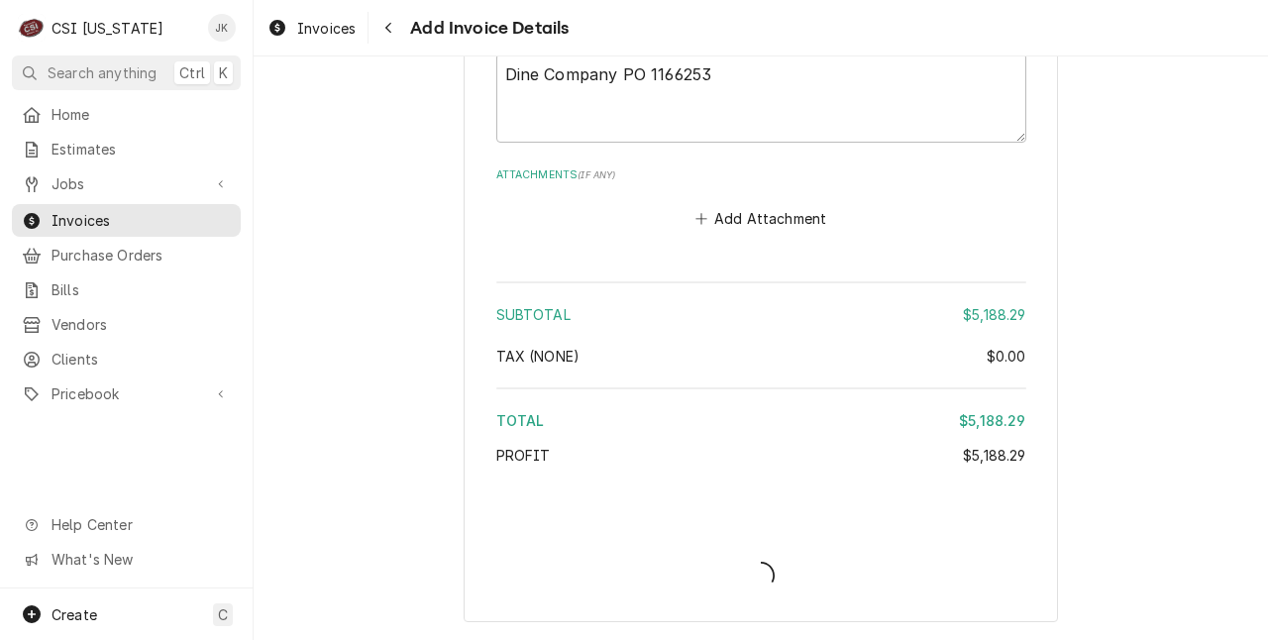
scroll to position [4804, 0]
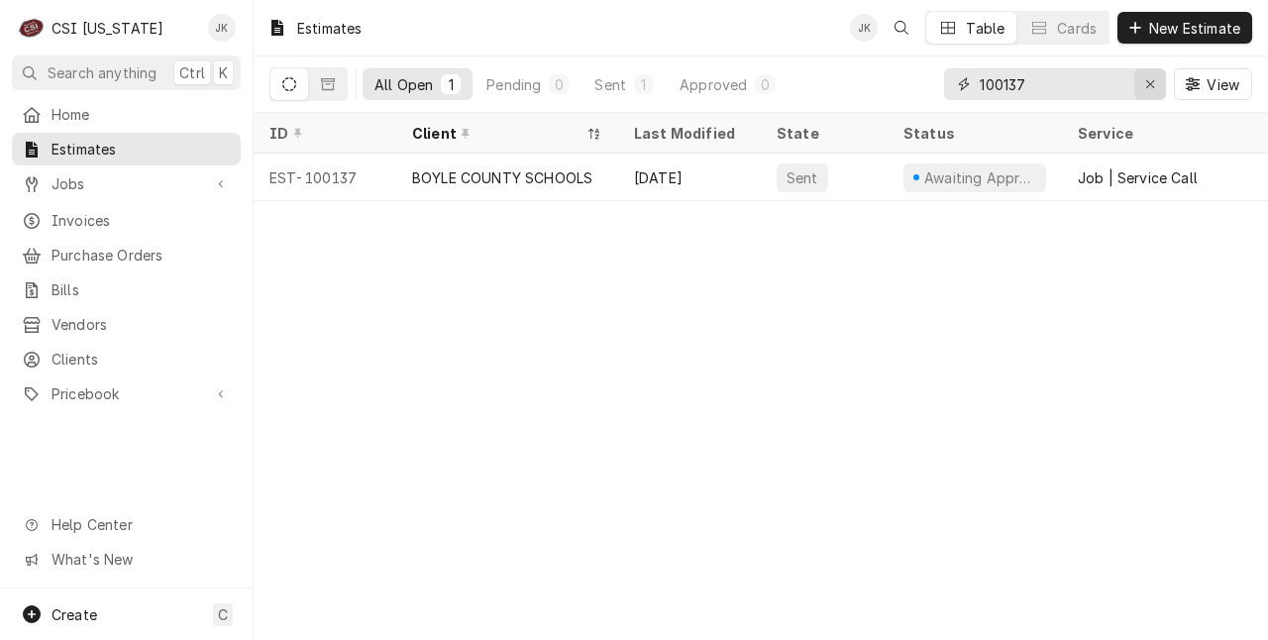
click at [1153, 77] on icon "Erase input" at bounding box center [1150, 84] width 11 height 14
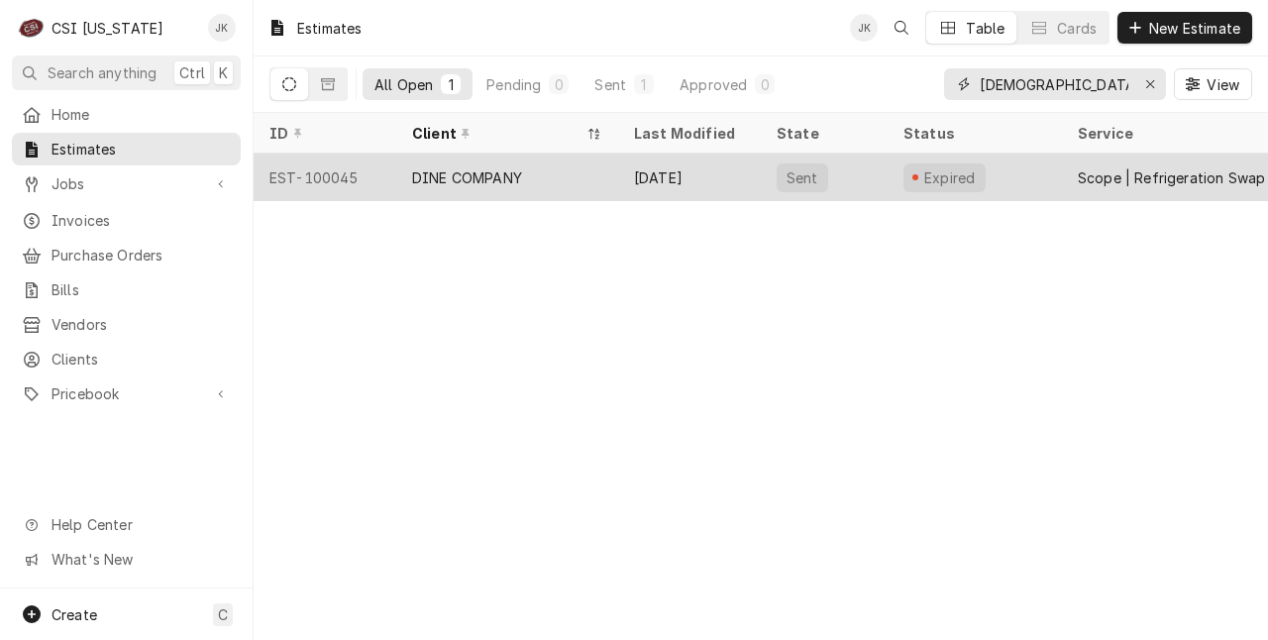
type input "baptist"
click at [584, 170] on div "DINE COMPANY" at bounding box center [507, 177] width 222 height 48
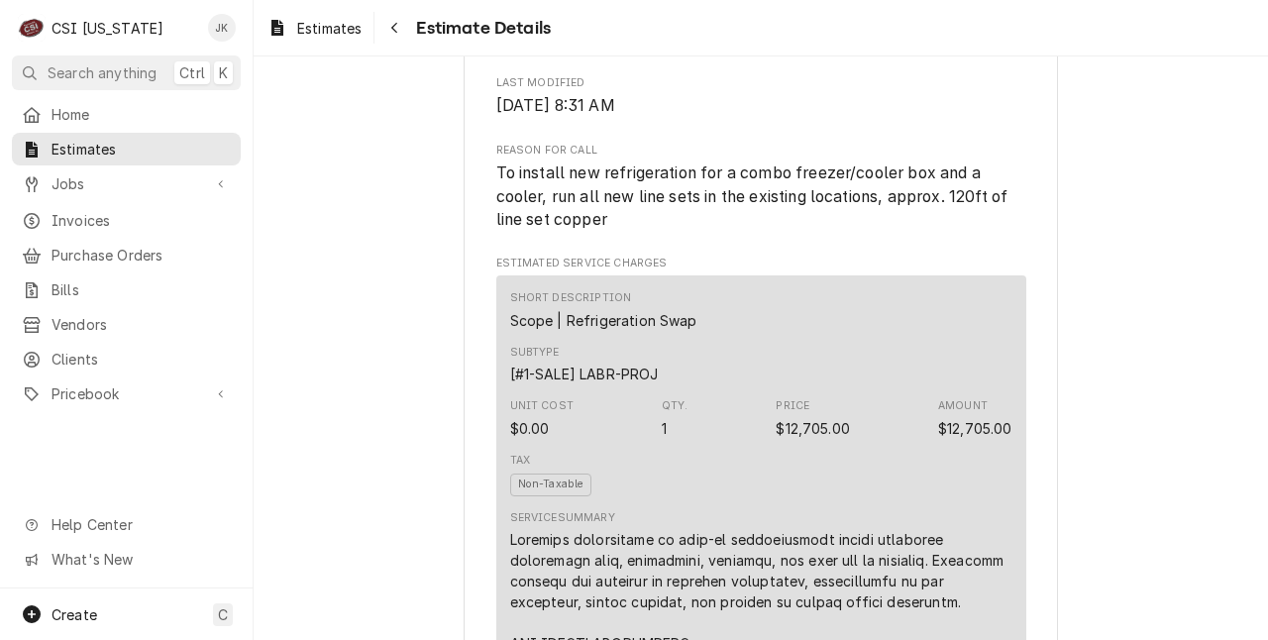
scroll to position [1017, 0]
click at [402, 28] on div "Navigate back" at bounding box center [394, 28] width 20 height 20
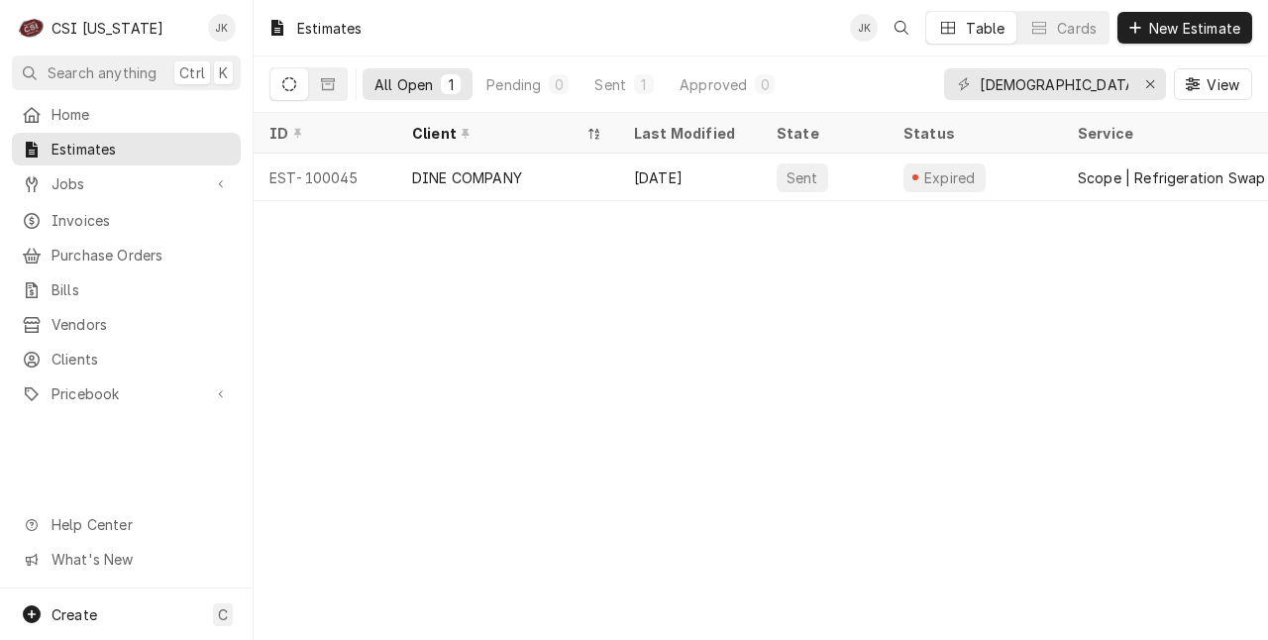
click at [354, 85] on div "All Open 1 Pending 0 Sent 1 Approved 0" at bounding box center [526, 83] width 515 height 55
click at [340, 85] on button "Dynamic Content Wrapper" at bounding box center [328, 84] width 38 height 32
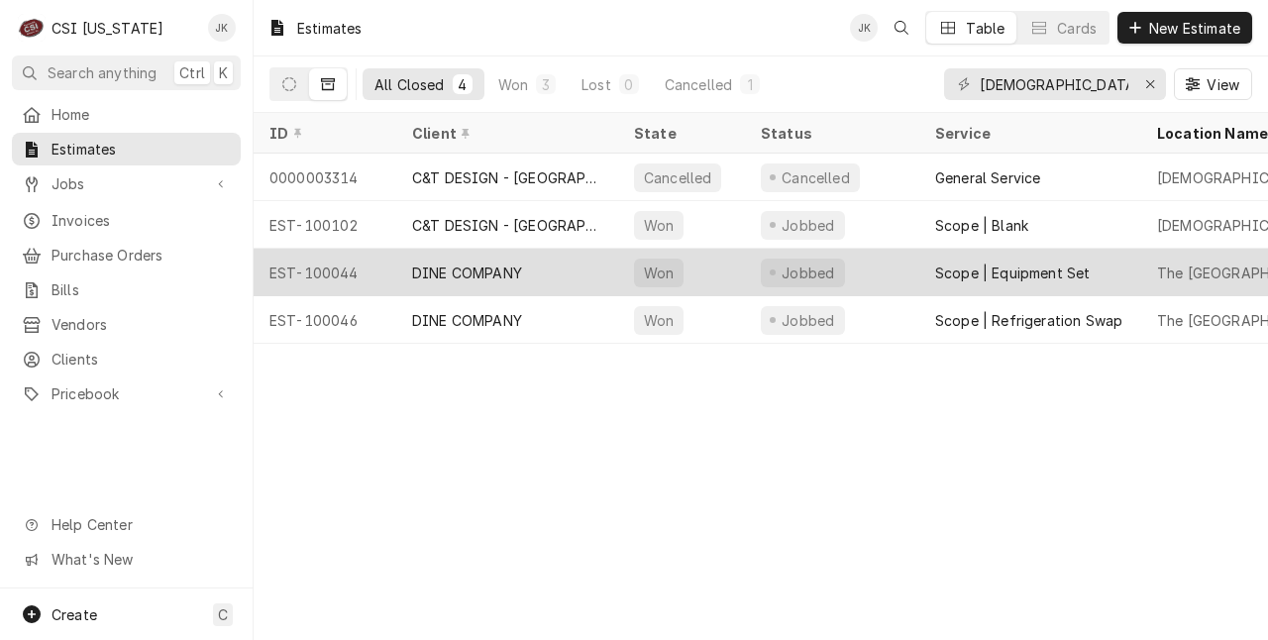
click at [513, 268] on div "DINE COMPANY" at bounding box center [467, 272] width 110 height 21
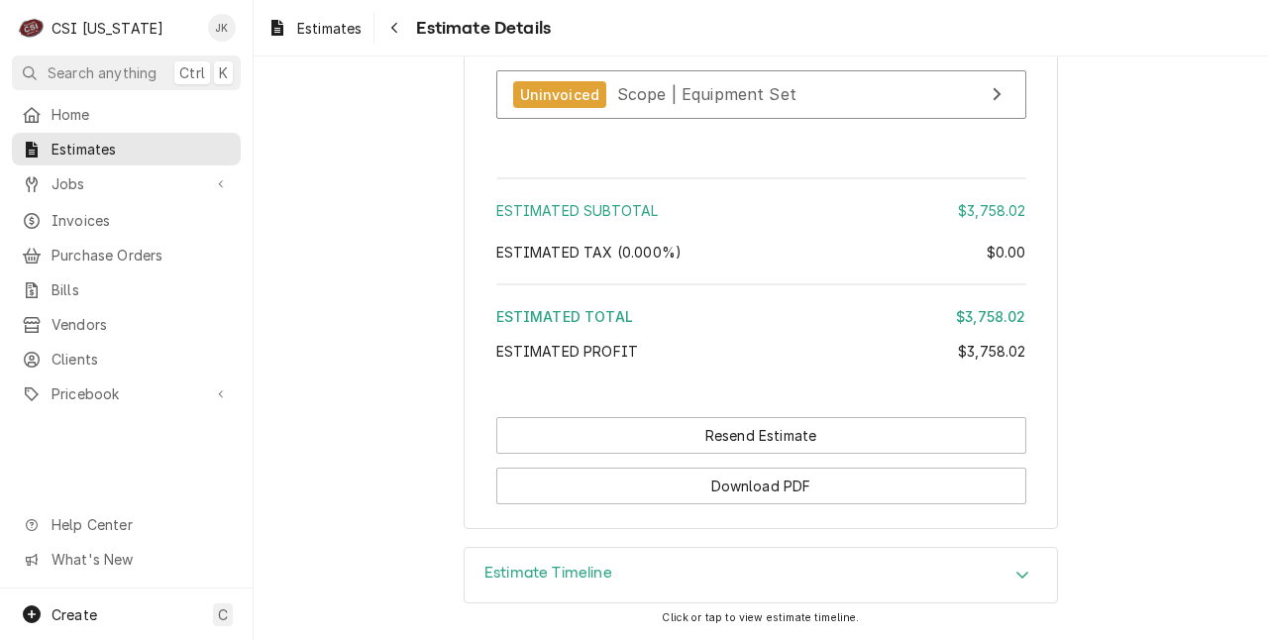
scroll to position [3690, 0]
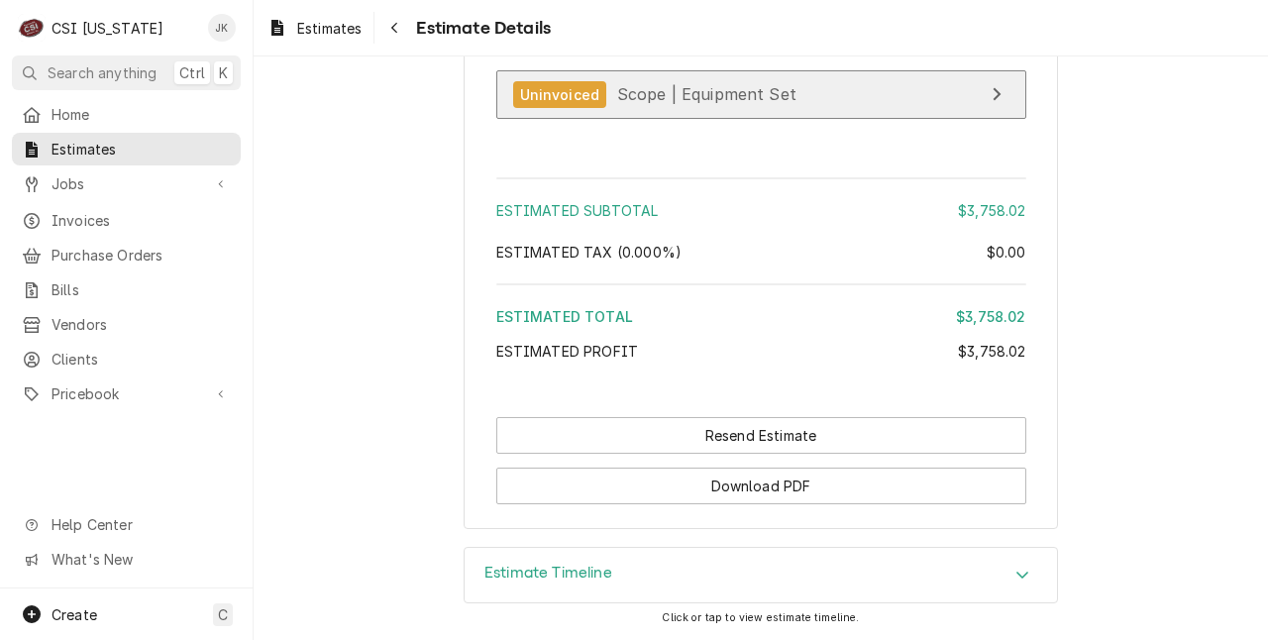
click at [719, 88] on span "Scope | Equipment Set" at bounding box center [706, 94] width 179 height 20
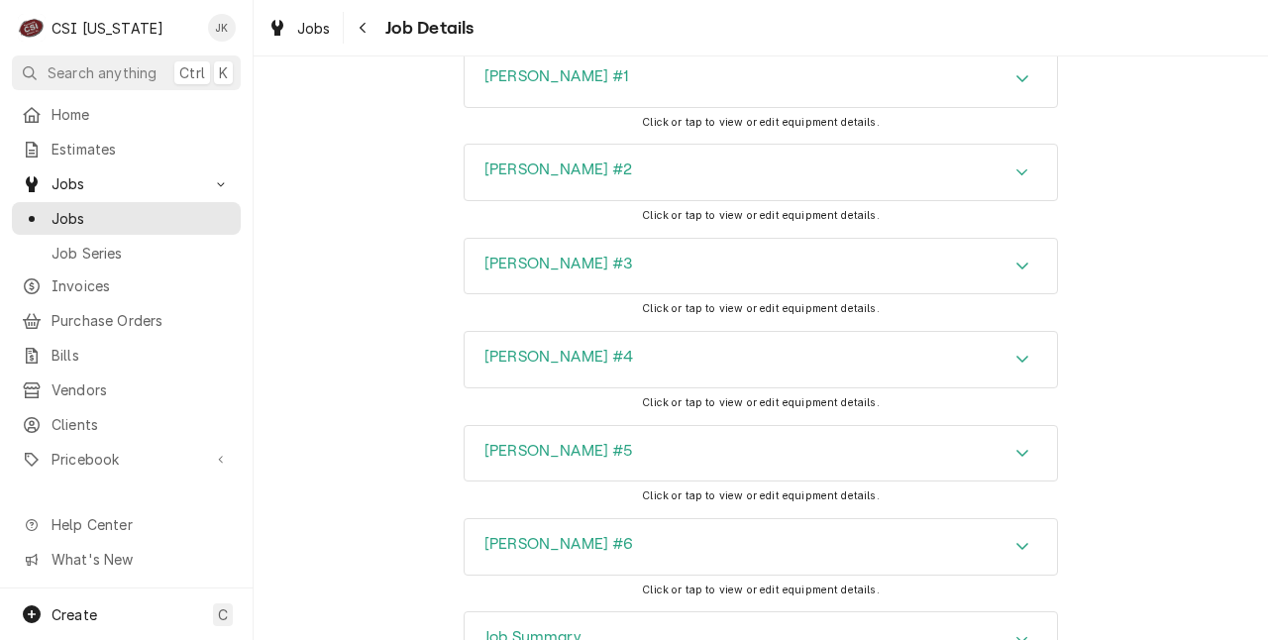
scroll to position [2682, 0]
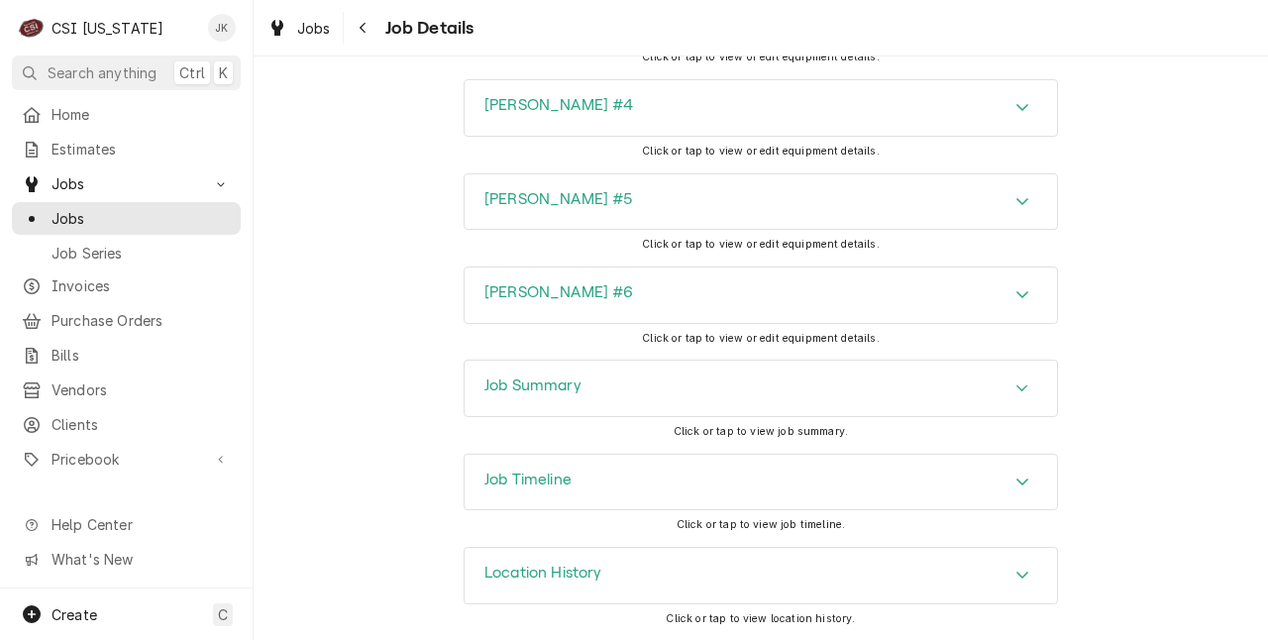
click at [618, 481] on div "Job Timeline" at bounding box center [760, 482] width 592 height 55
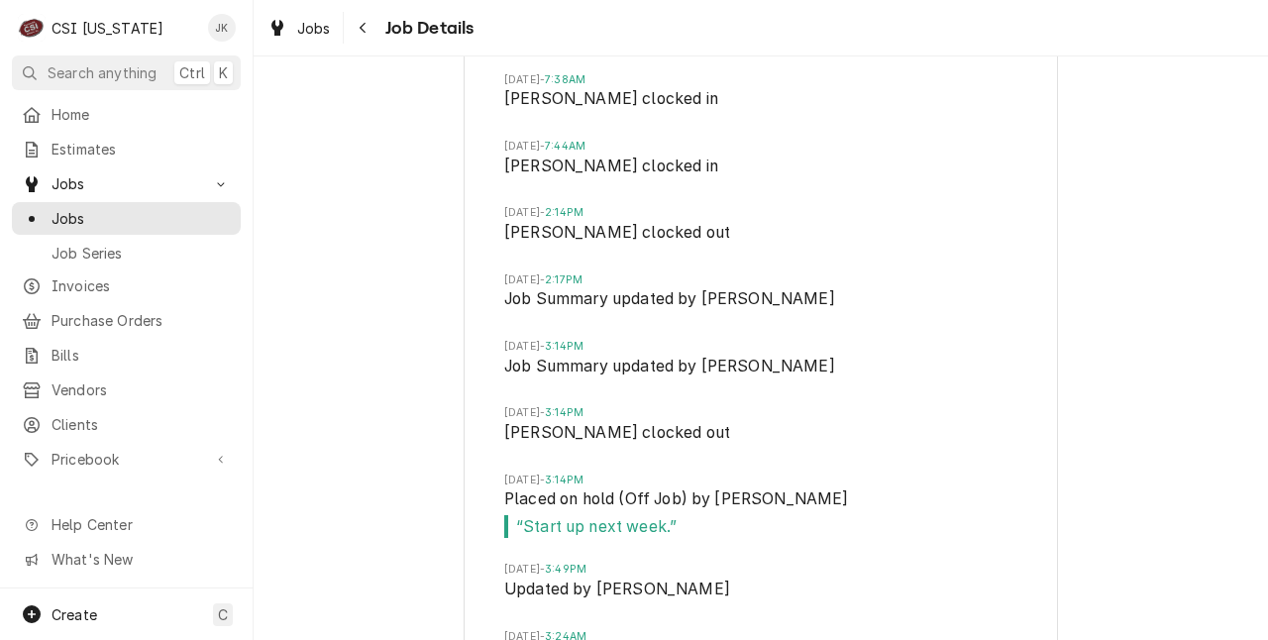
scroll to position [3810, 0]
click at [721, 418] on span "Thu, Jul 31, 2025 - 3:14PM" at bounding box center [760, 411] width 513 height 16
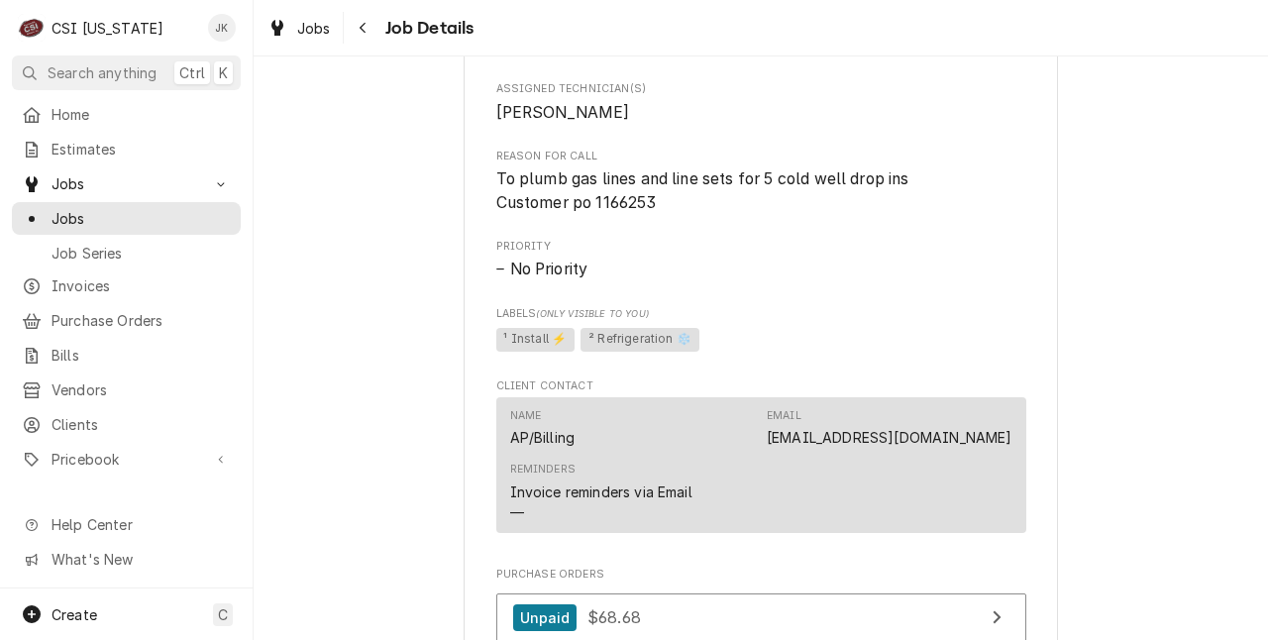
scroll to position [1048, 0]
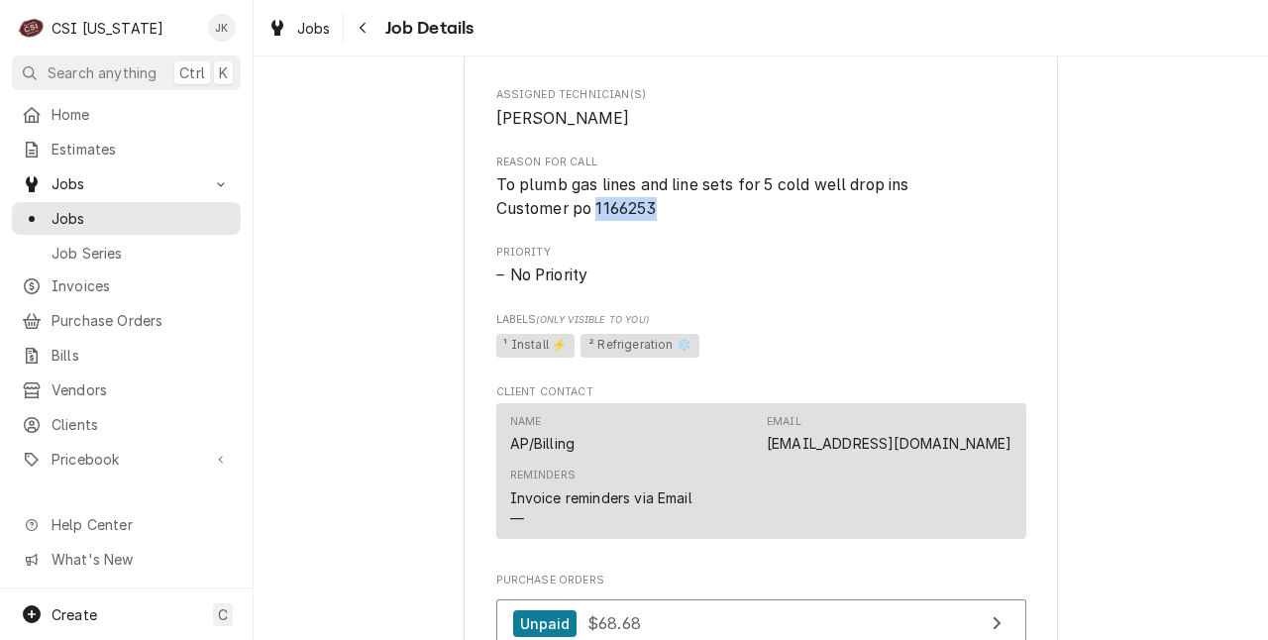
drag, startPoint x: 588, startPoint y: 230, endPoint x: 679, endPoint y: 234, distance: 91.2
click at [679, 220] on span "To plumb gas lines and line sets for 5 cold well drop ins Customer po 1166253" at bounding box center [761, 196] width 530 height 47
copy span "1166253"
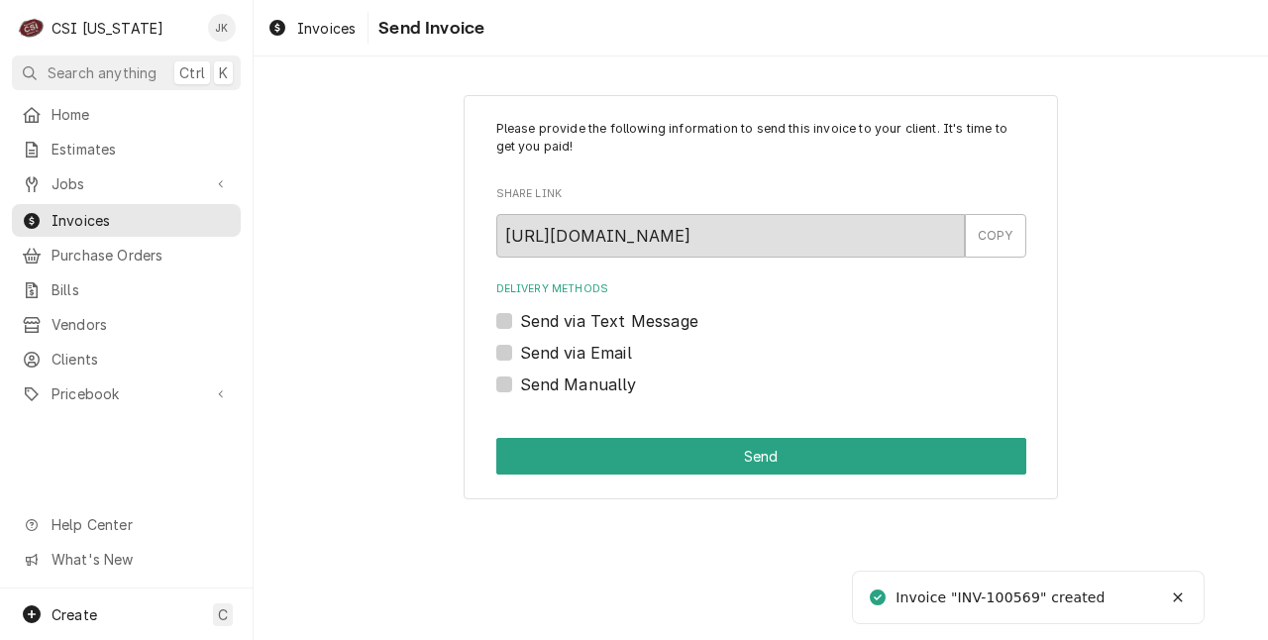
click at [574, 356] on label "Send via Email" at bounding box center [576, 353] width 112 height 24
click at [574, 356] on input "Send via Email" at bounding box center [785, 363] width 530 height 44
checkbox input "true"
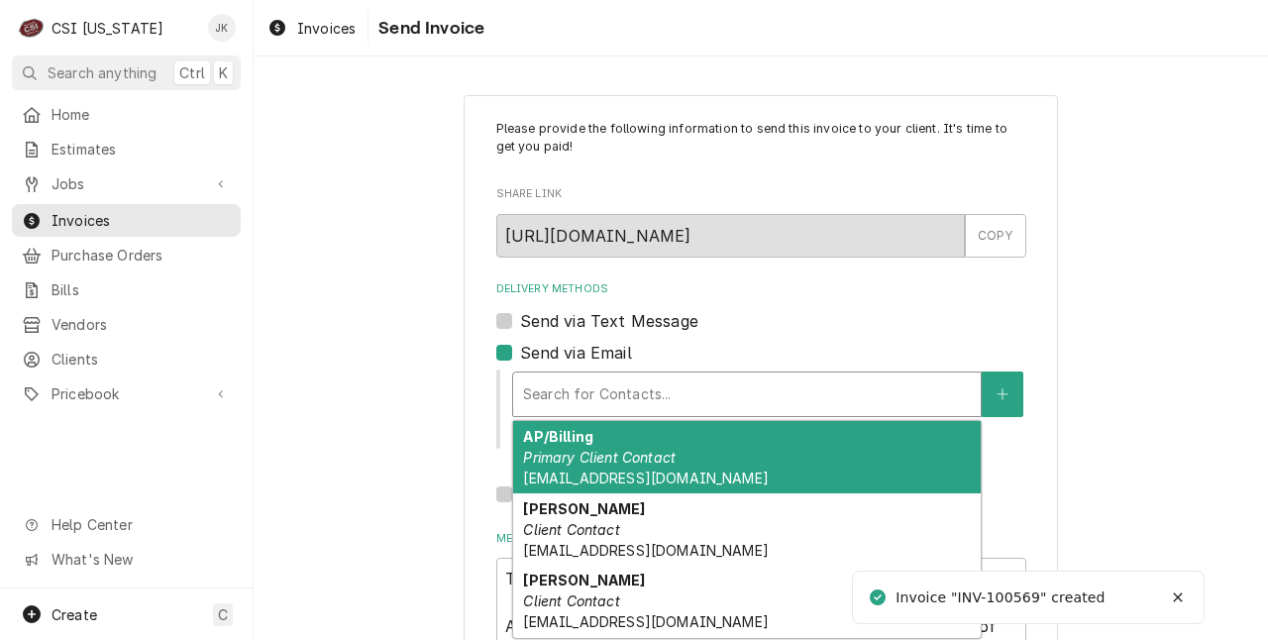
click at [580, 393] on div "Delivery Methods" at bounding box center [747, 394] width 448 height 36
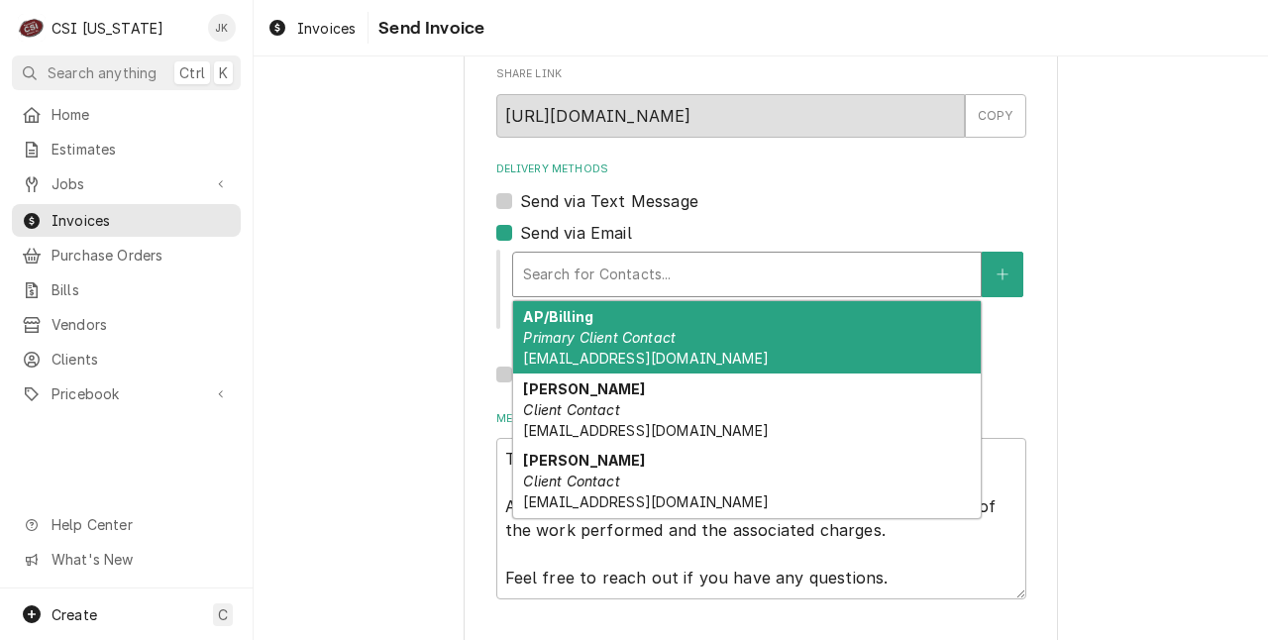
scroll to position [121, 0]
click at [562, 331] on em "Primary Client Contact" at bounding box center [599, 336] width 152 height 17
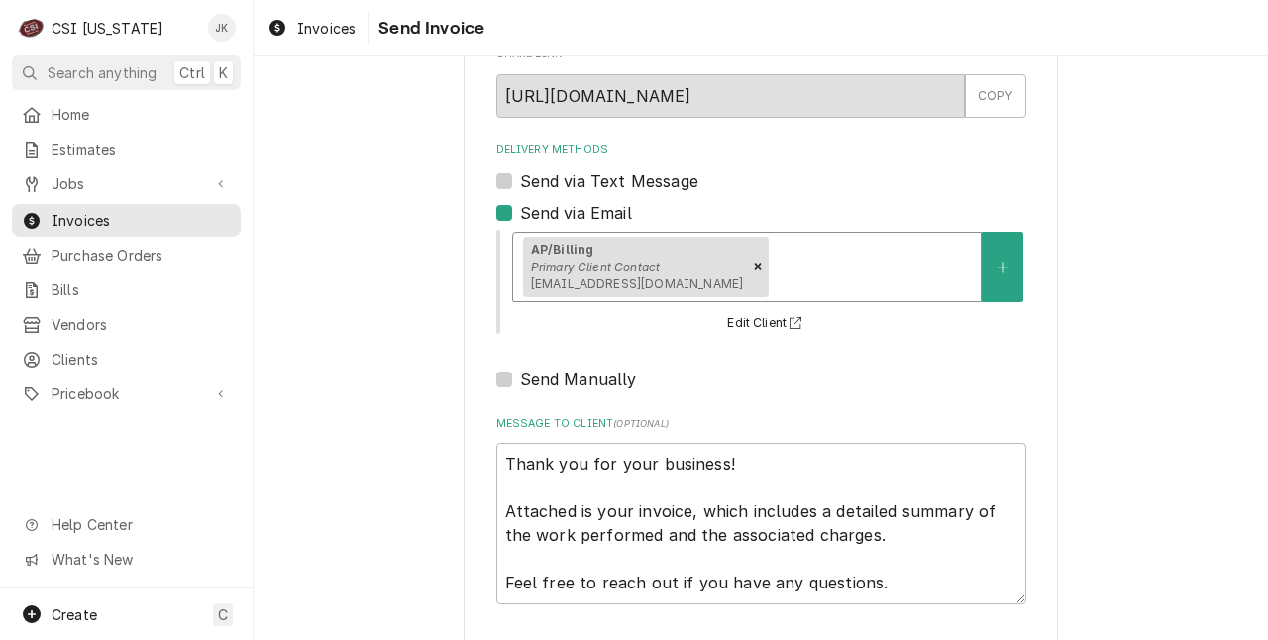
scroll to position [225, 0]
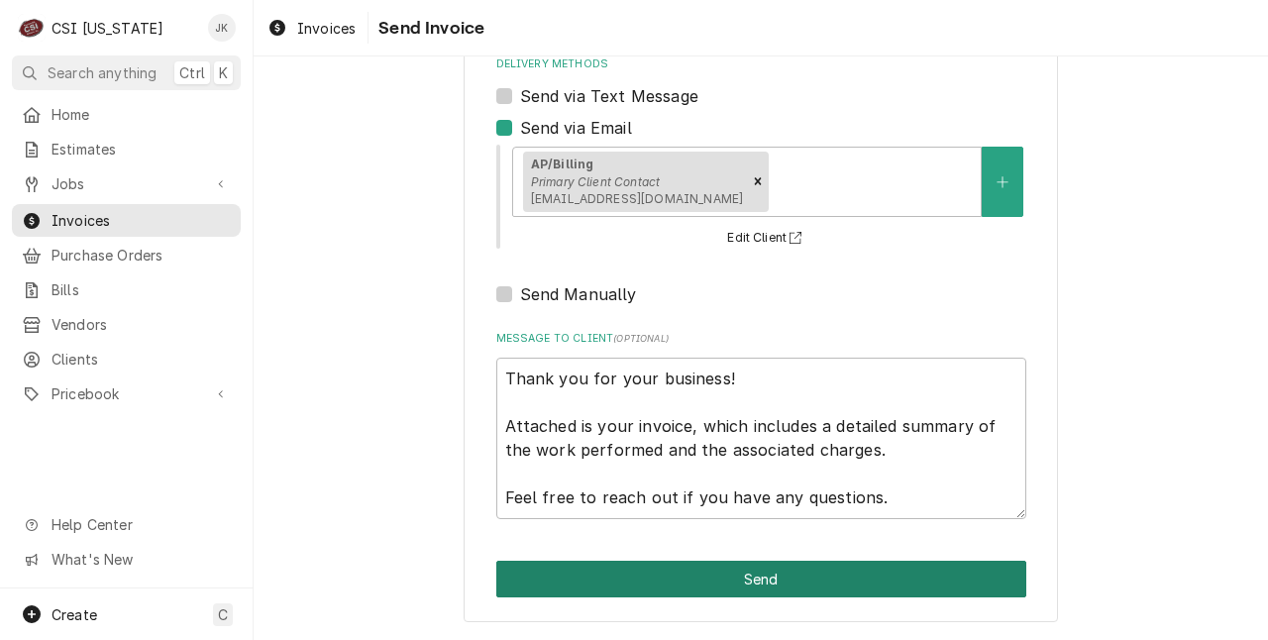
click at [553, 572] on button "Send" at bounding box center [761, 578] width 530 height 37
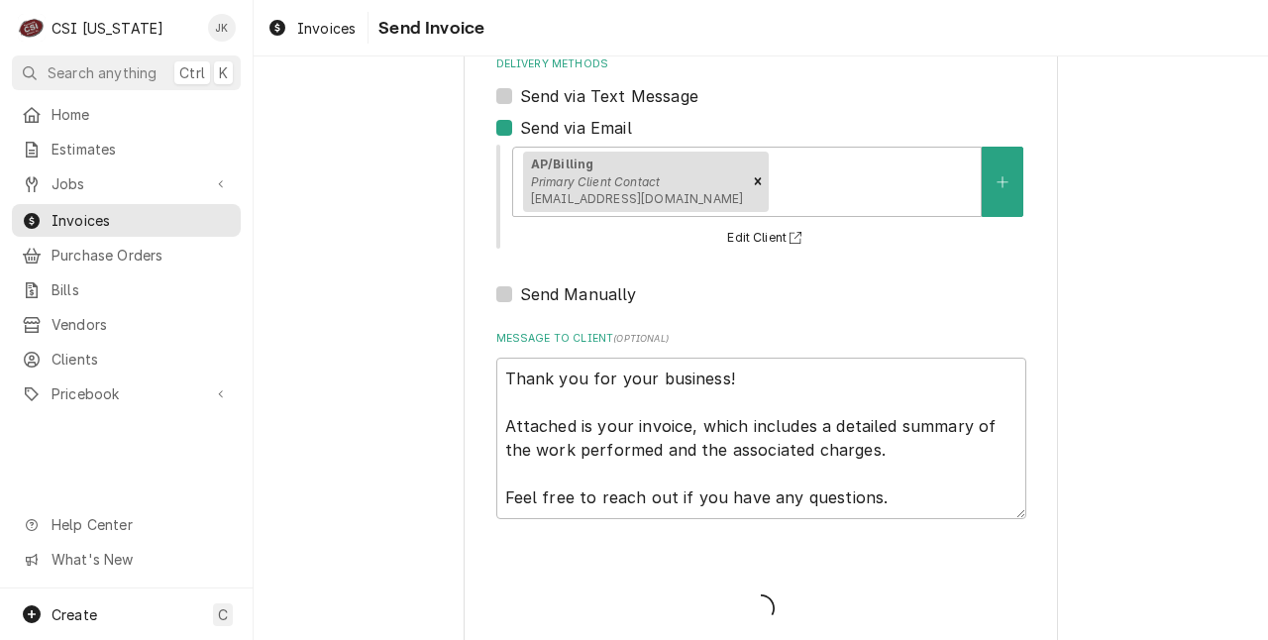
type textarea "x"
